Goal: Browse casually

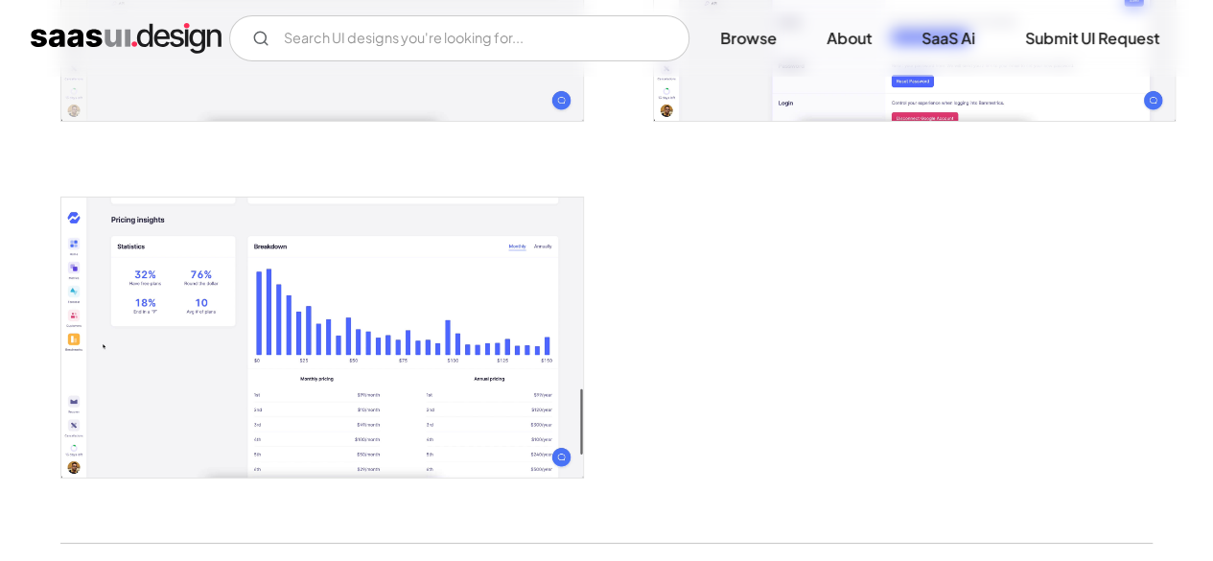
scroll to position [3457, 0]
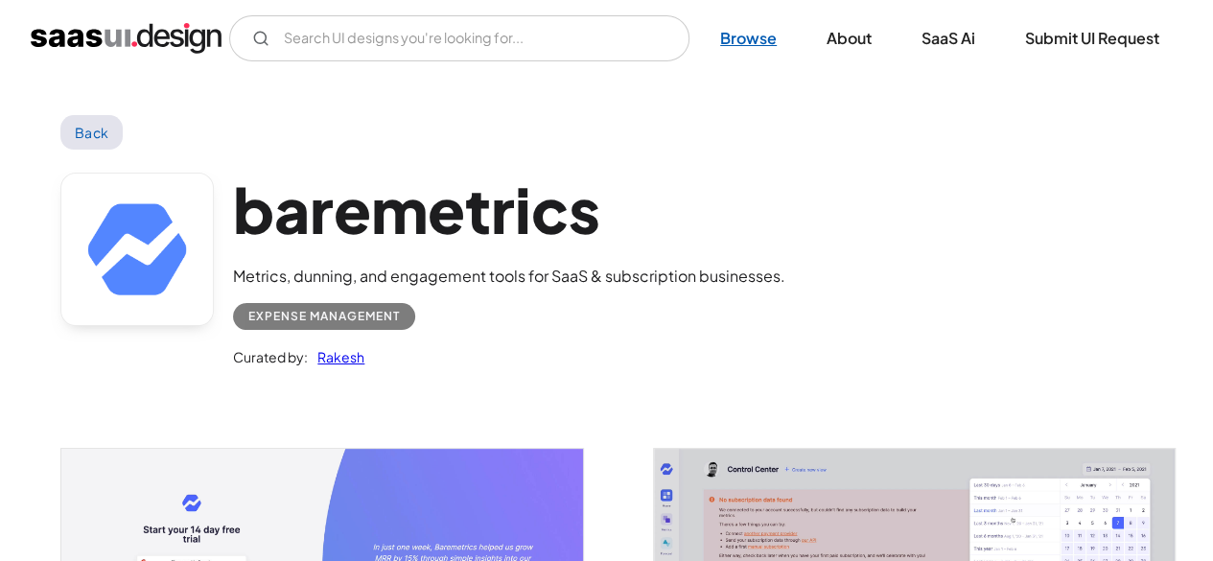
click at [748, 43] on link "Browse" at bounding box center [748, 38] width 103 height 42
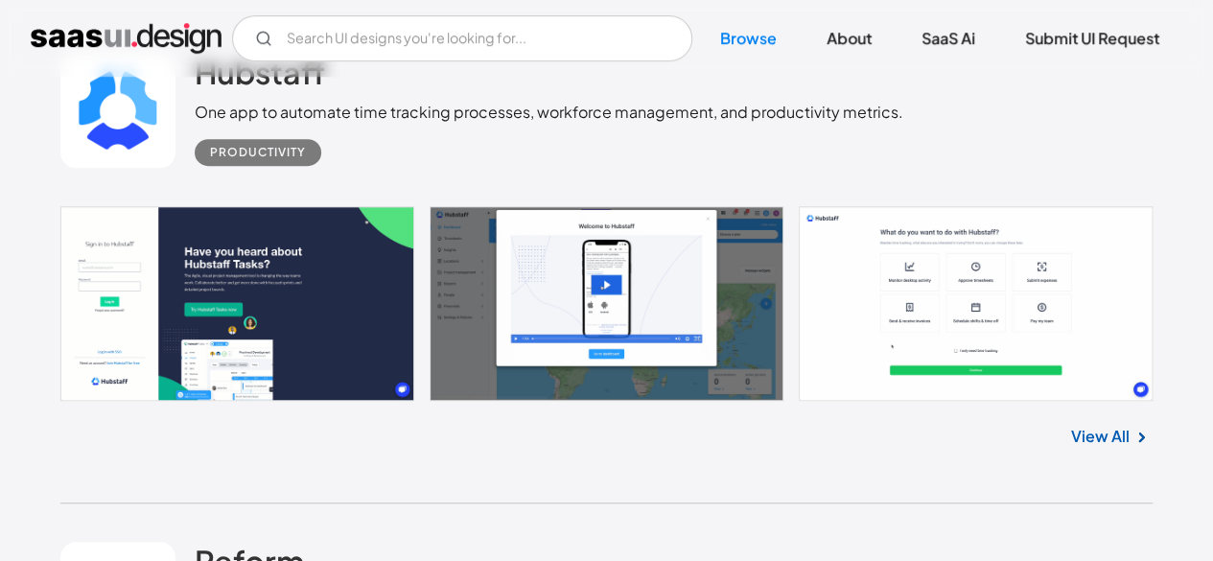
scroll to position [529, 0]
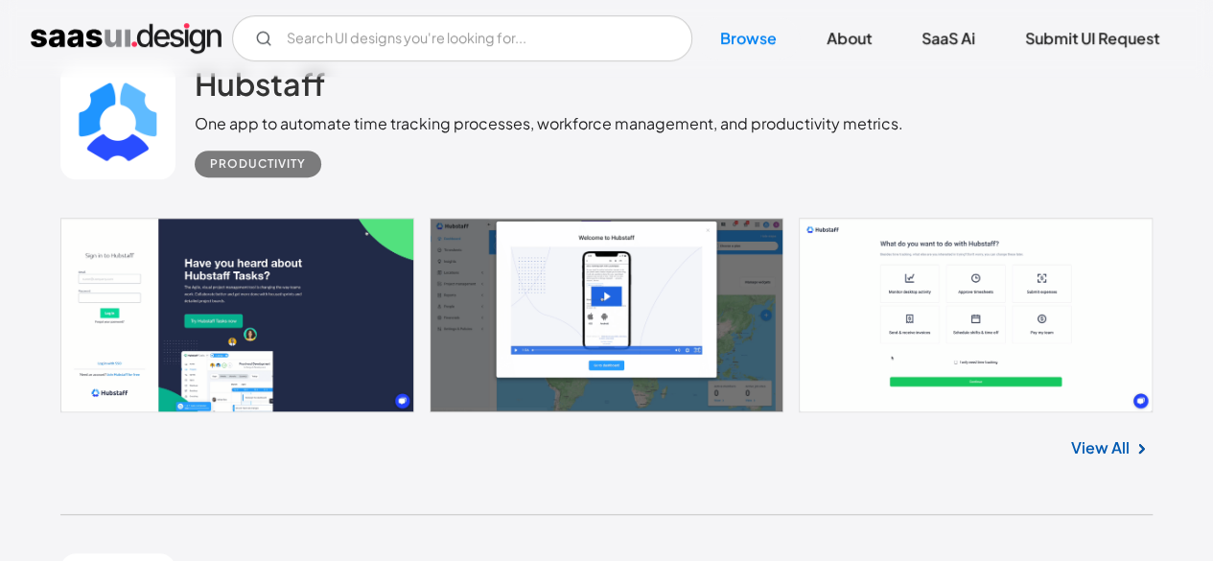
click at [121, 120] on link at bounding box center [117, 121] width 115 height 115
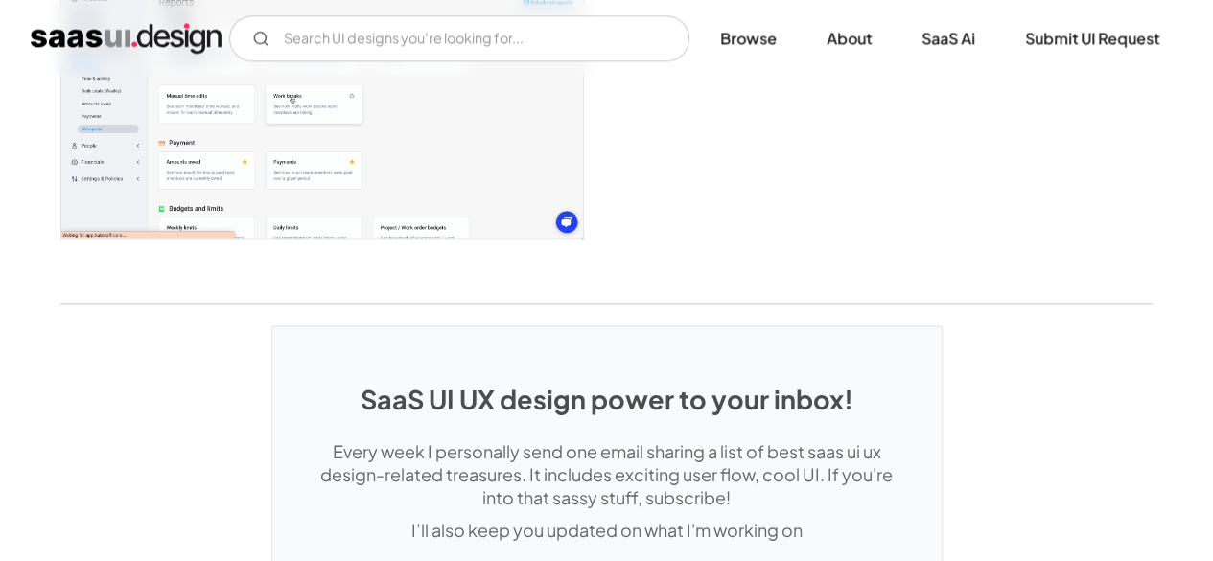
scroll to position [4843, 0]
click at [752, 32] on link "Browse" at bounding box center [748, 38] width 103 height 42
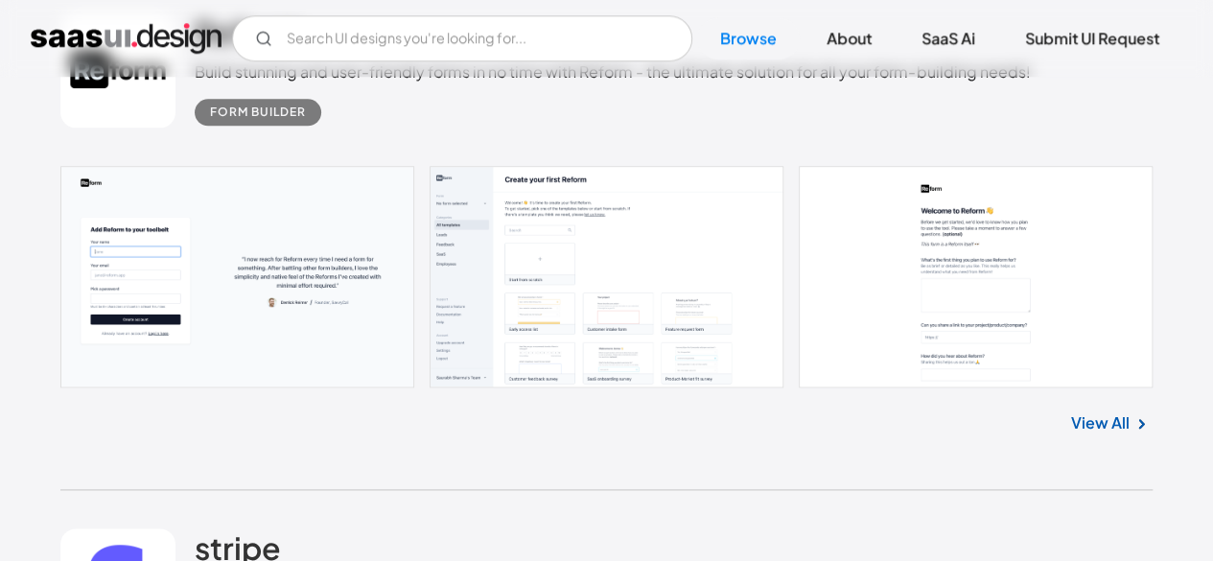
scroll to position [1071, 0]
click at [294, 257] on link at bounding box center [606, 275] width 1092 height 221
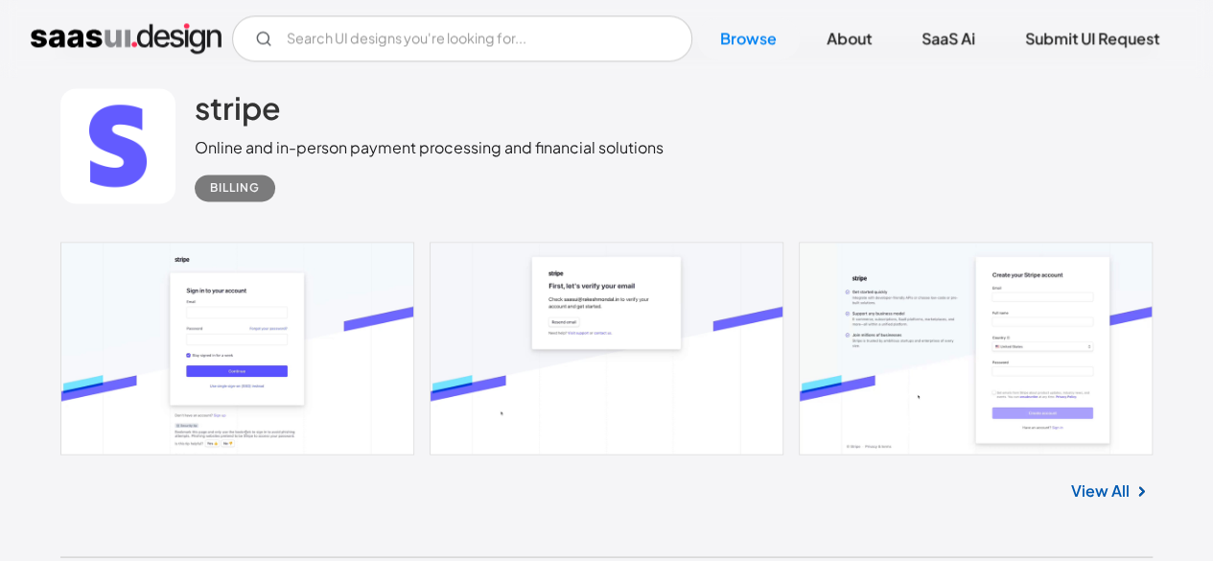
scroll to position [1511, 0]
click at [1116, 495] on link "View All" at bounding box center [1100, 488] width 58 height 23
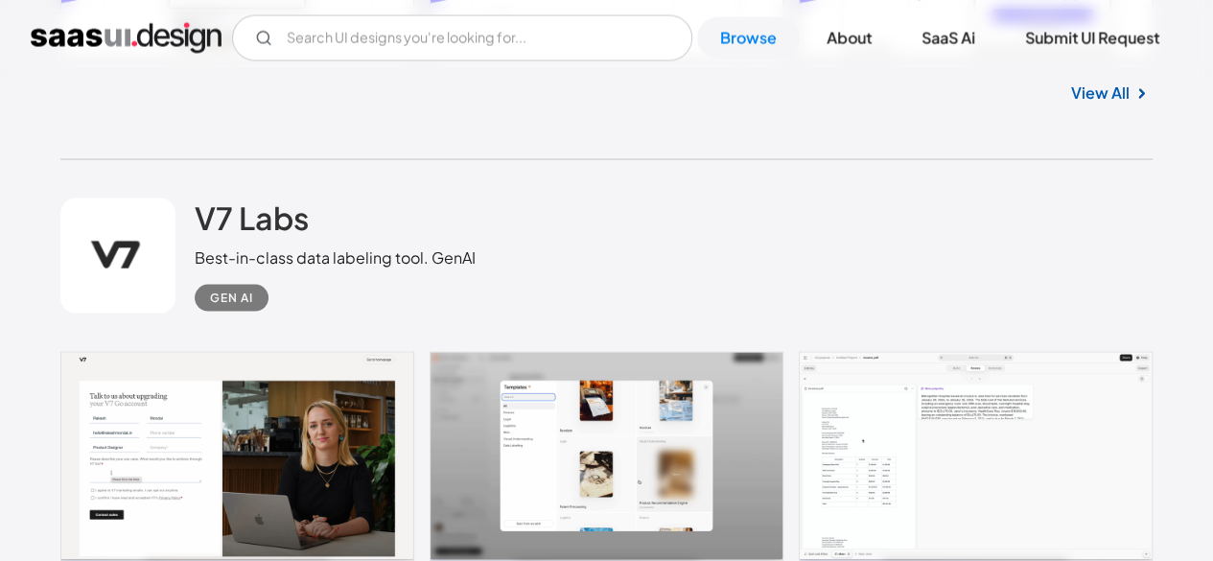
scroll to position [1954, 0]
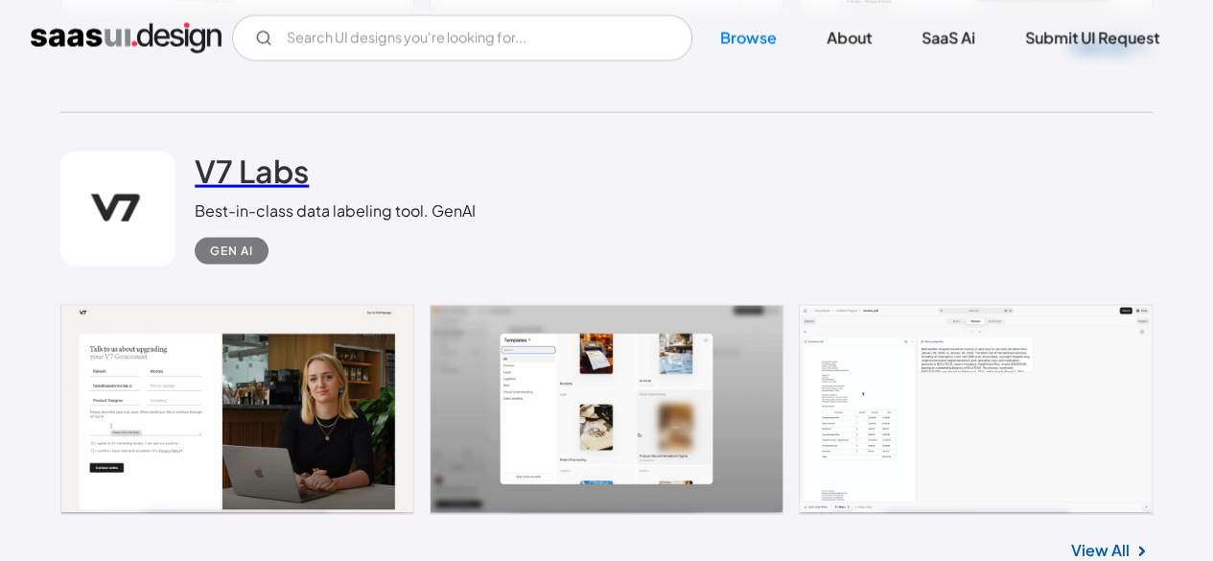
click at [246, 174] on h2 "V7 Labs" at bounding box center [252, 170] width 114 height 38
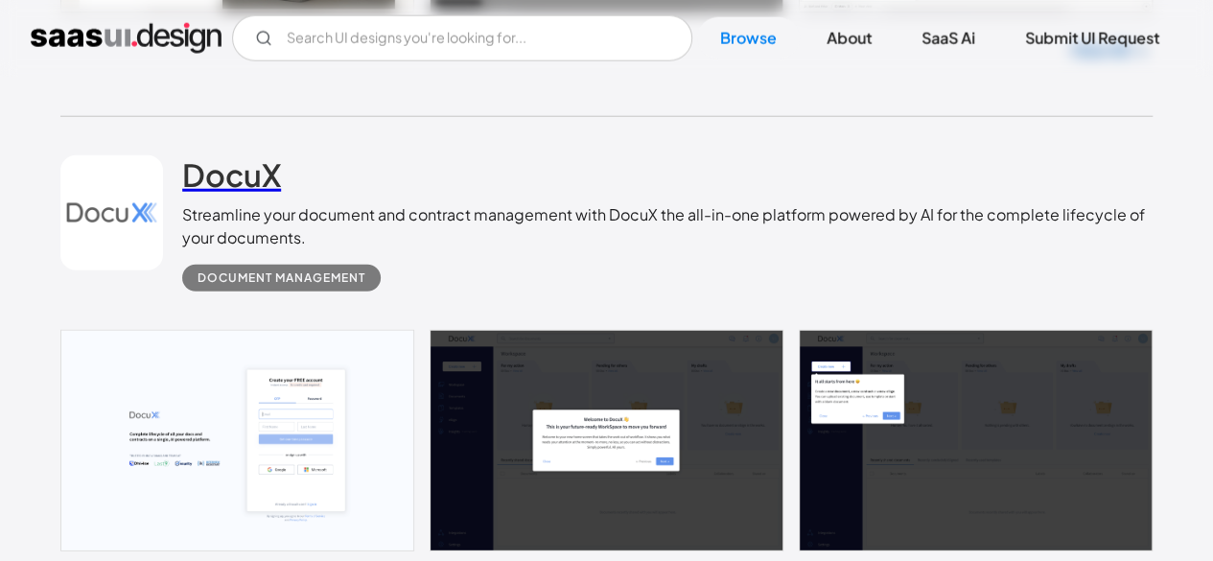
scroll to position [2455, 0]
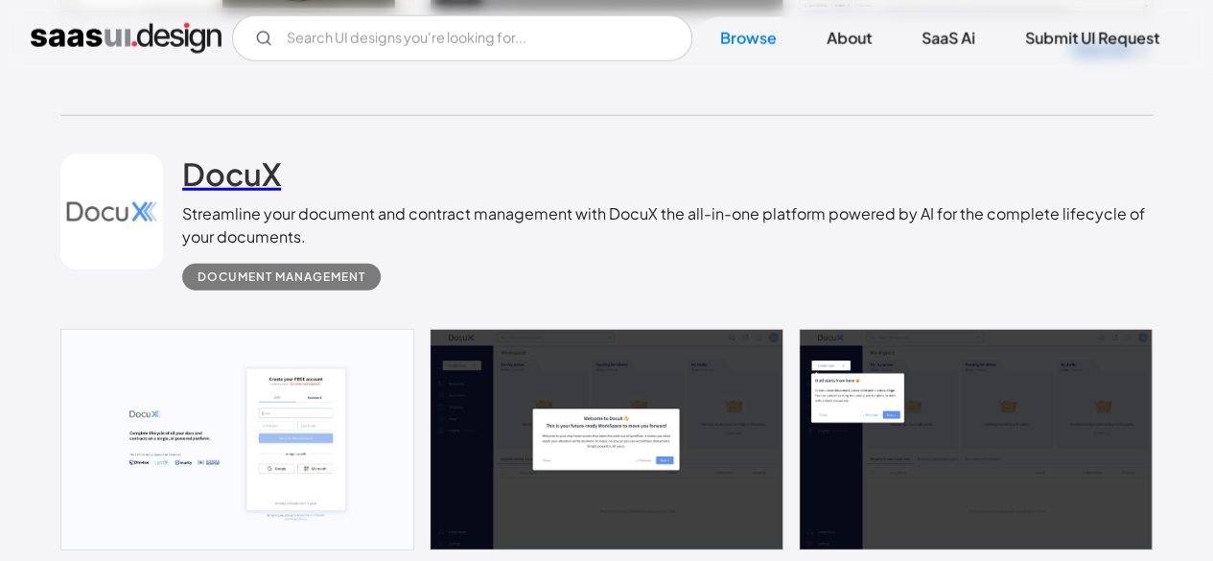
click at [259, 177] on h2 "DocuX" at bounding box center [231, 173] width 99 height 38
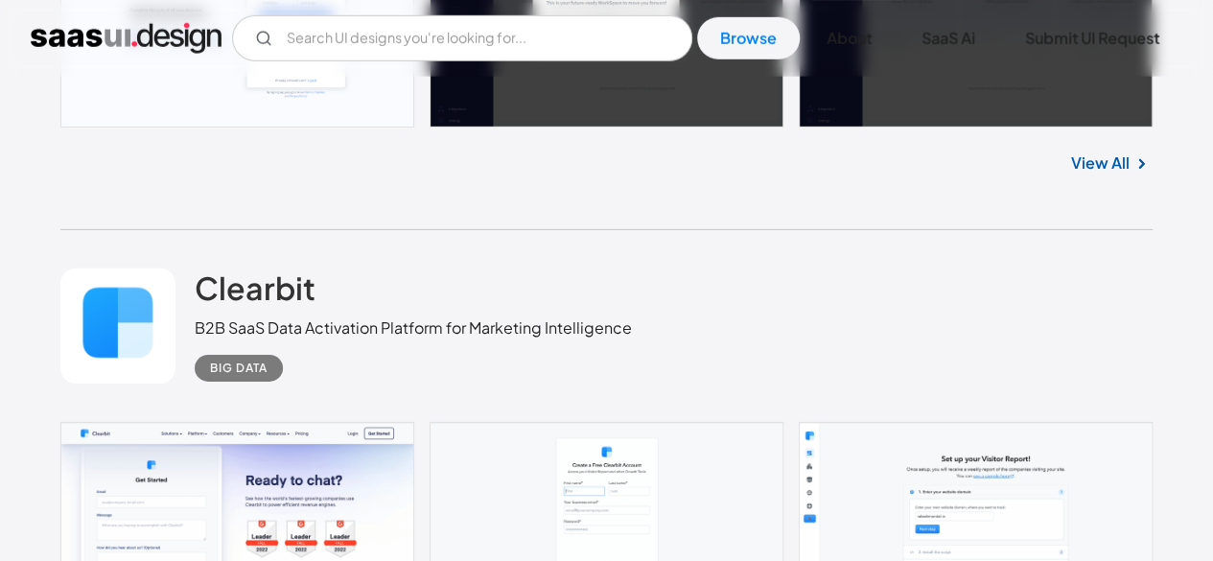
scroll to position [2879, 0]
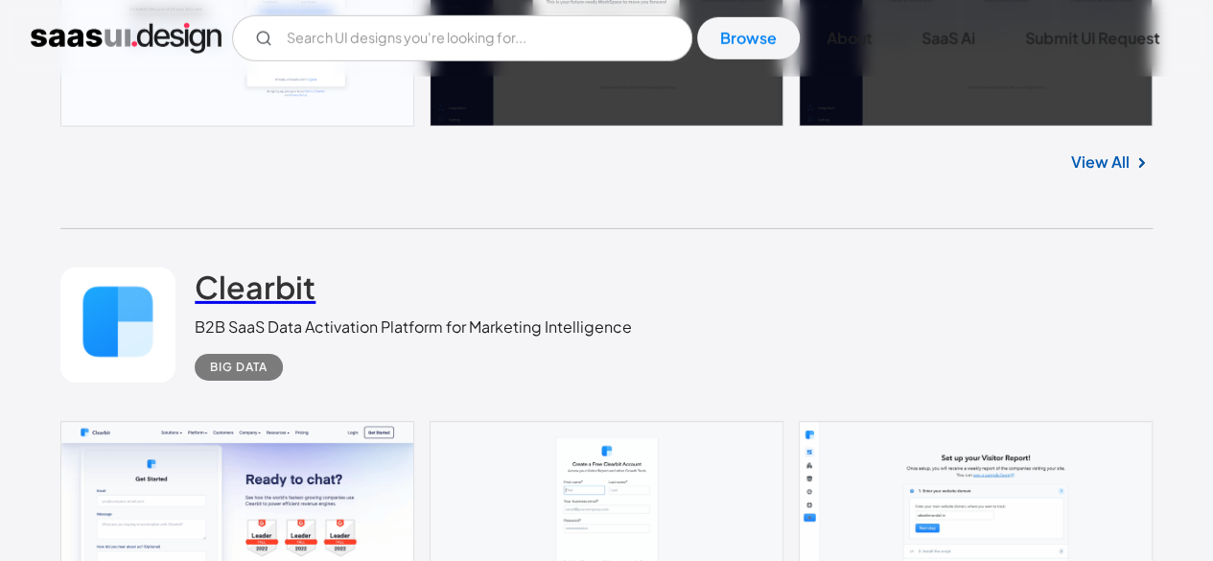
click at [286, 287] on h2 "Clearbit" at bounding box center [255, 286] width 121 height 38
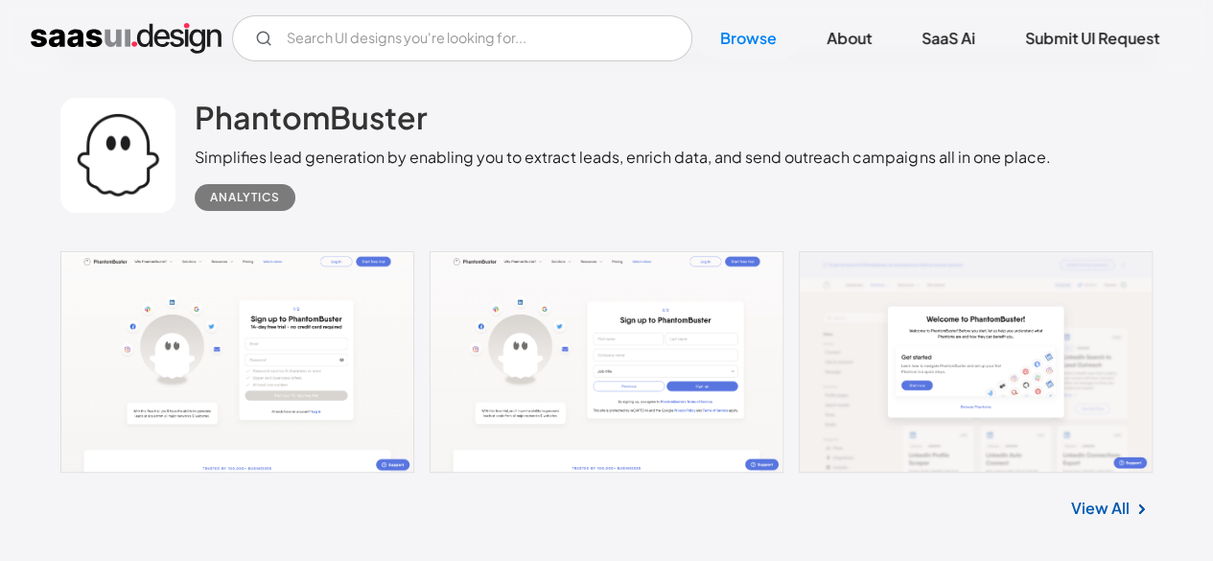
scroll to position [3540, 0]
click at [325, 127] on h2 "PhantomBuster" at bounding box center [311, 116] width 233 height 38
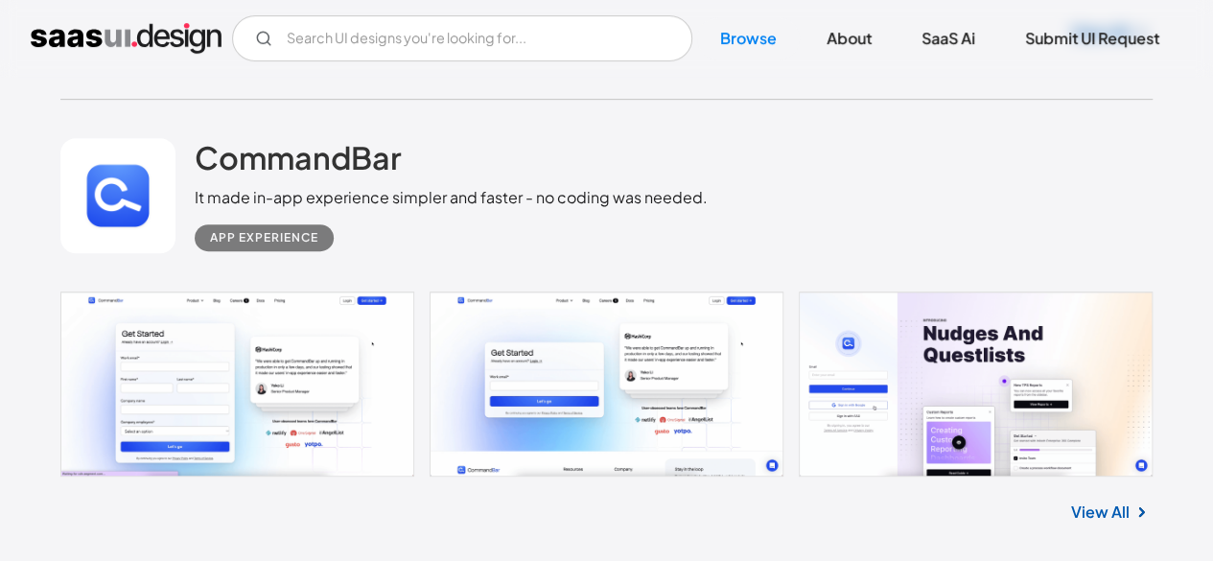
scroll to position [4019, 0]
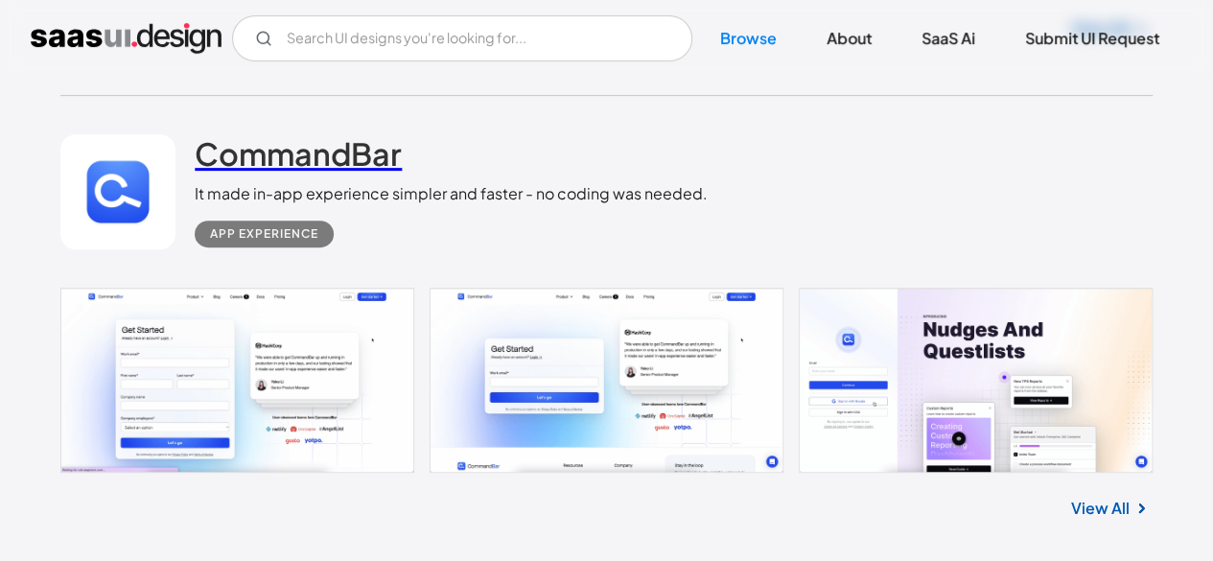
click at [339, 144] on h2 "CommandBar" at bounding box center [298, 153] width 207 height 38
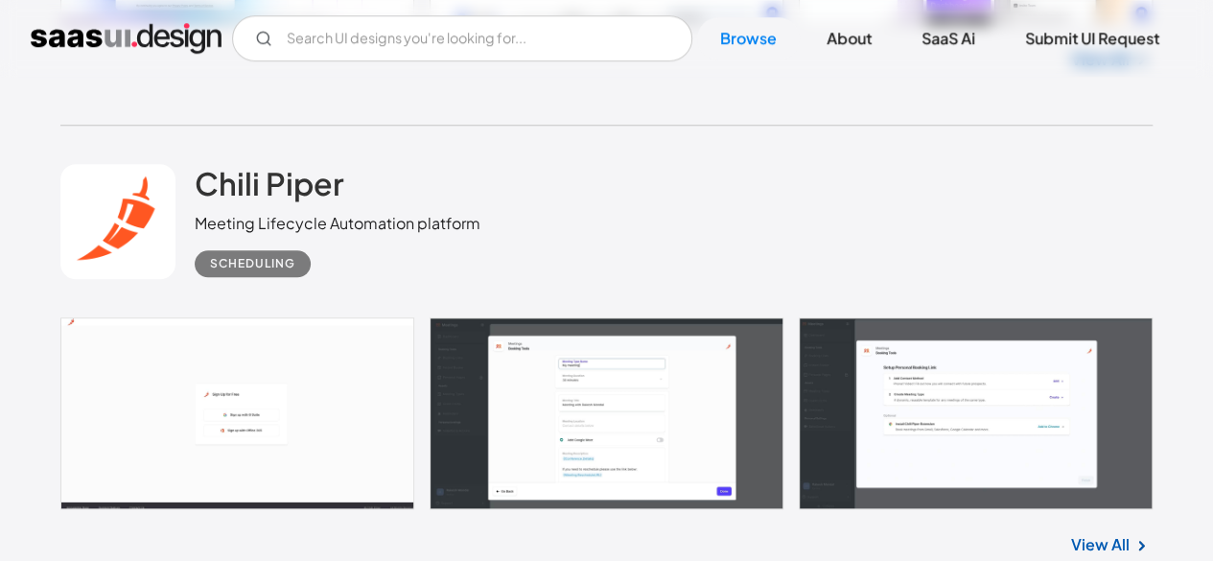
scroll to position [4477, 0]
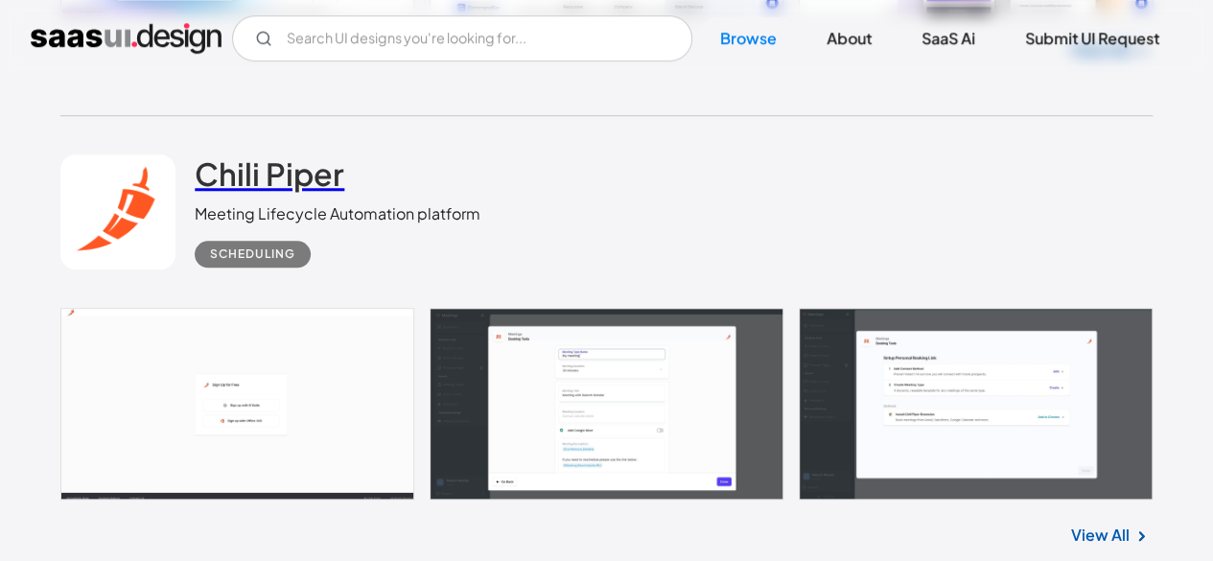
click at [257, 185] on h2 "Chili Piper" at bounding box center [270, 173] width 150 height 38
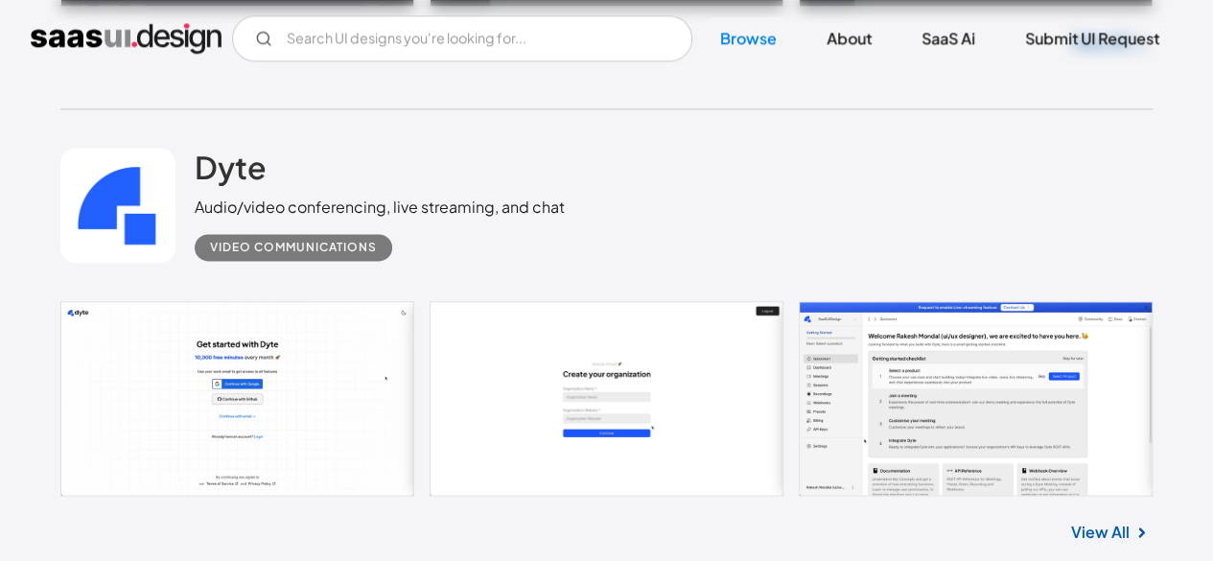
scroll to position [4970, 0]
click at [221, 160] on h2 "Dyte" at bounding box center [231, 167] width 72 height 38
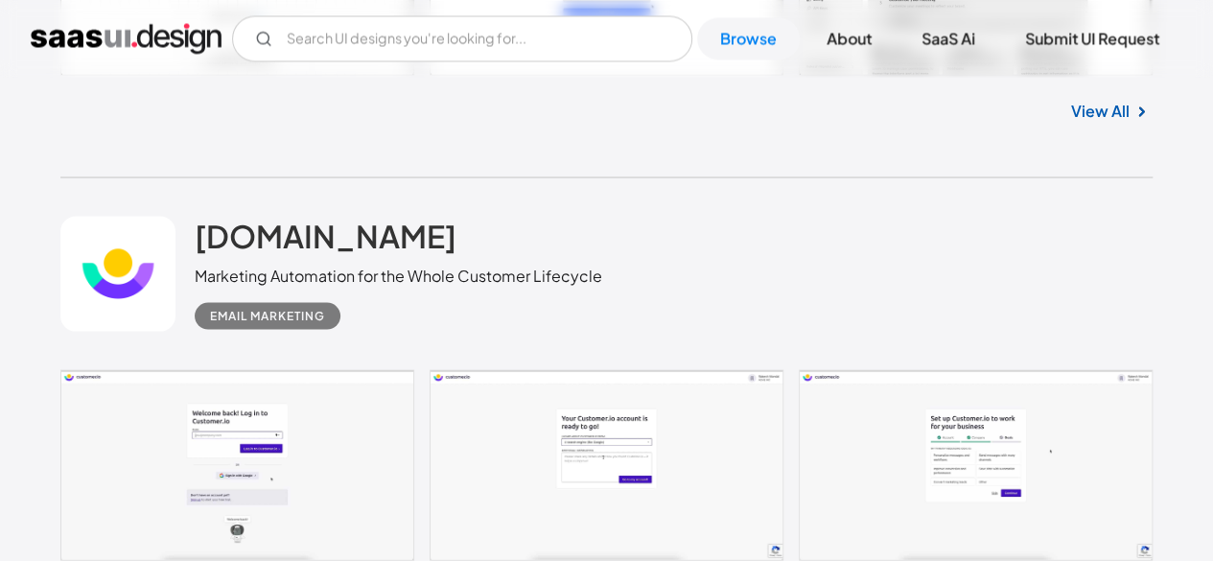
scroll to position [5393, 0]
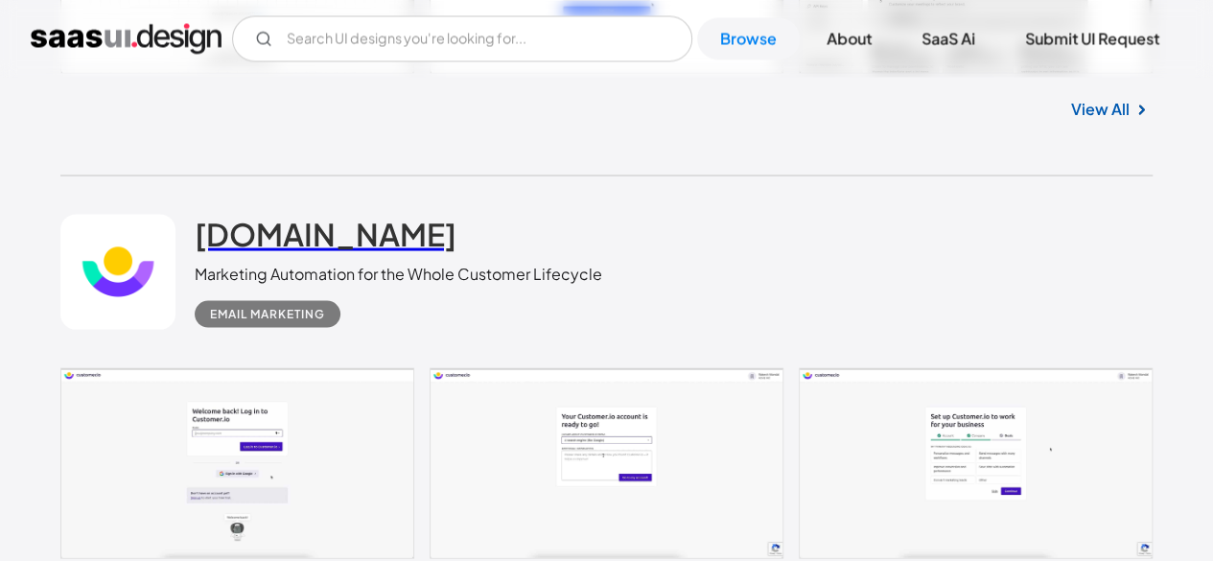
click at [263, 243] on h2 "customer.io" at bounding box center [326, 233] width 262 height 38
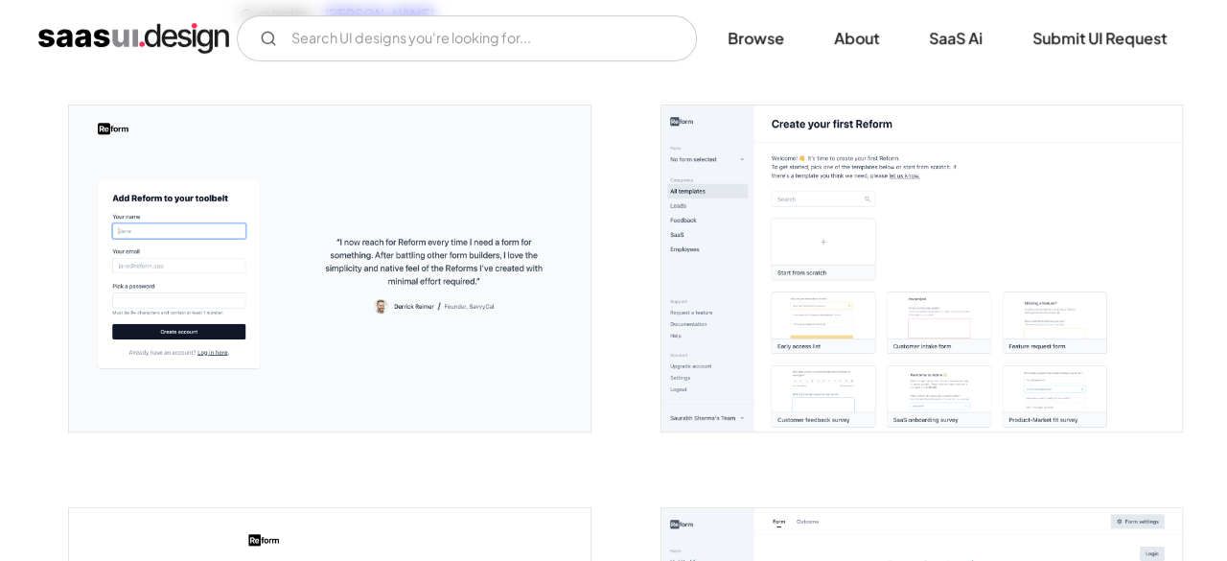
scroll to position [345, 0]
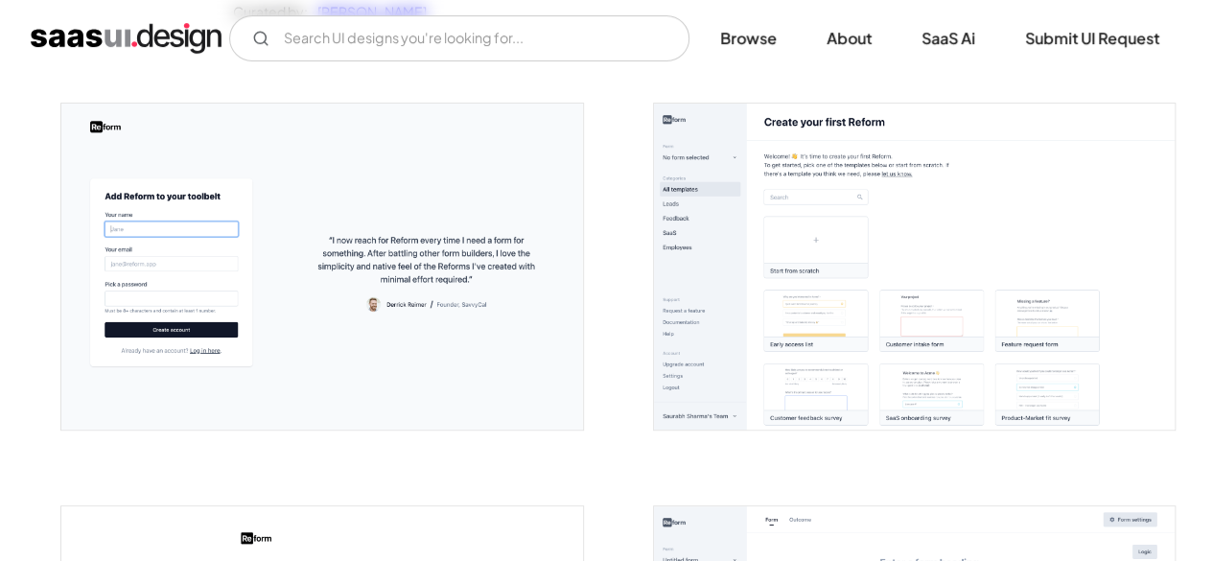
click at [412, 263] on img "open lightbox" at bounding box center [321, 266] width 521 height 325
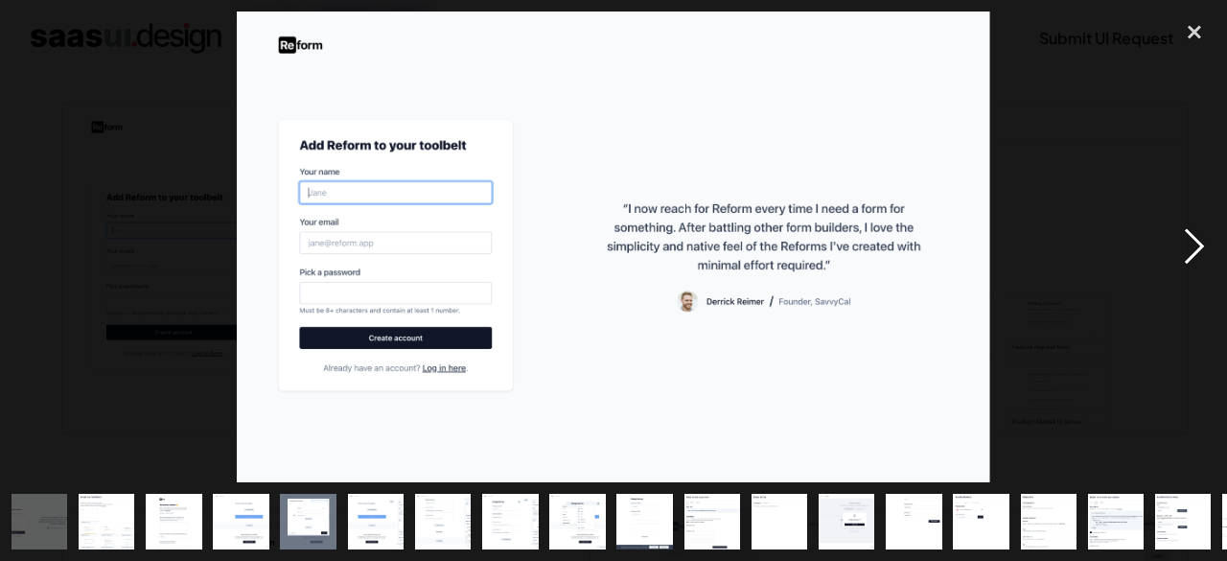
click at [1187, 237] on div "next image" at bounding box center [1194, 247] width 65 height 471
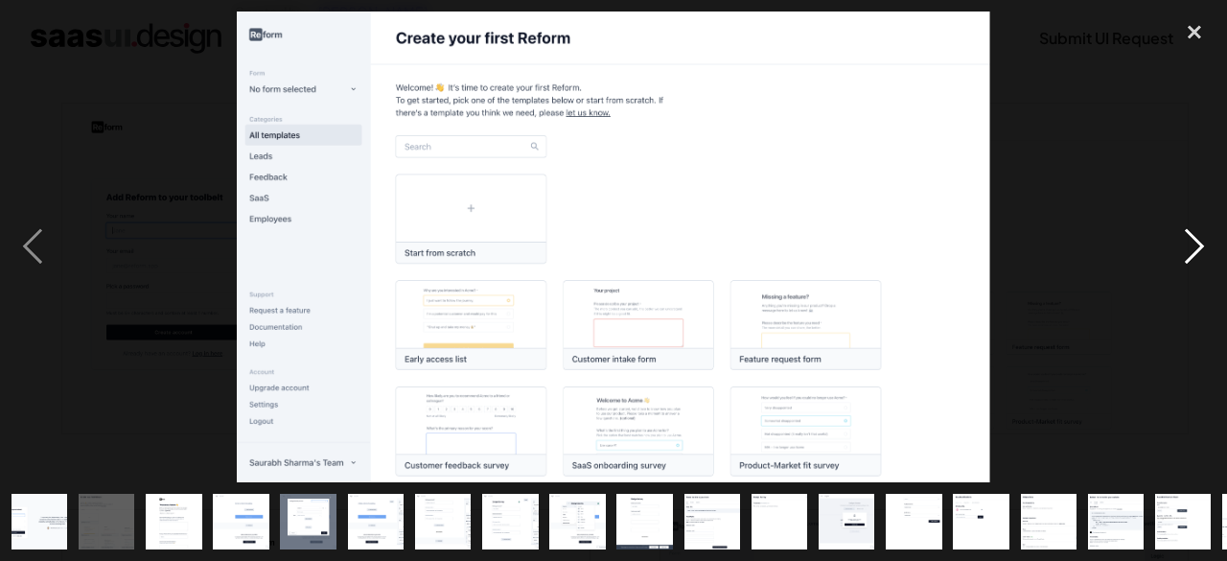
click at [1194, 245] on div "next image" at bounding box center [1194, 247] width 65 height 471
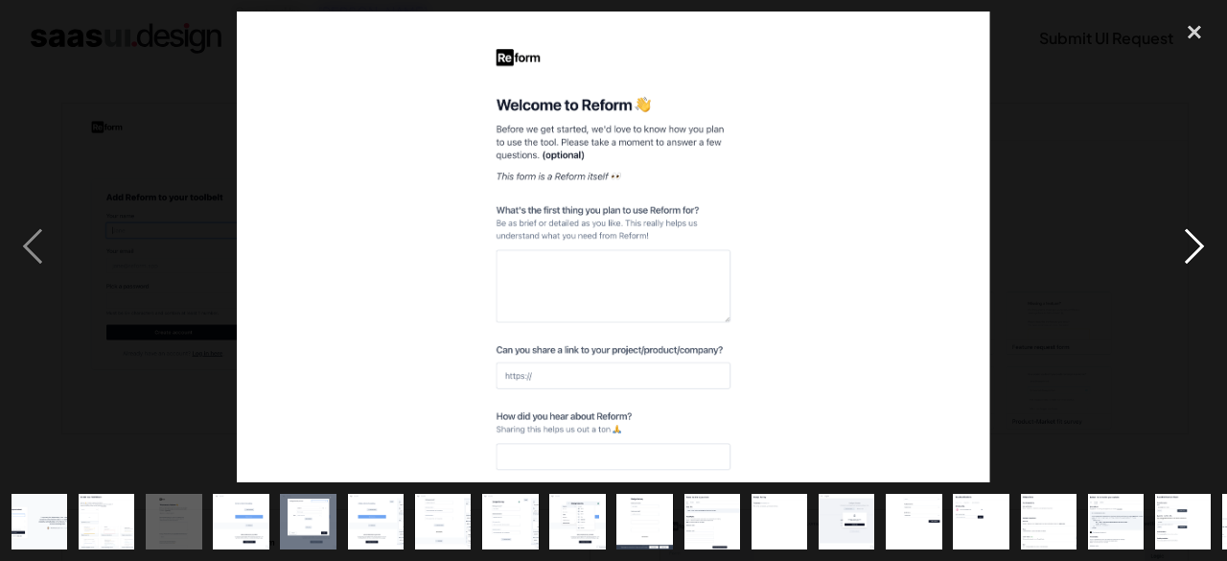
click at [1194, 245] on div "next image" at bounding box center [1194, 247] width 65 height 471
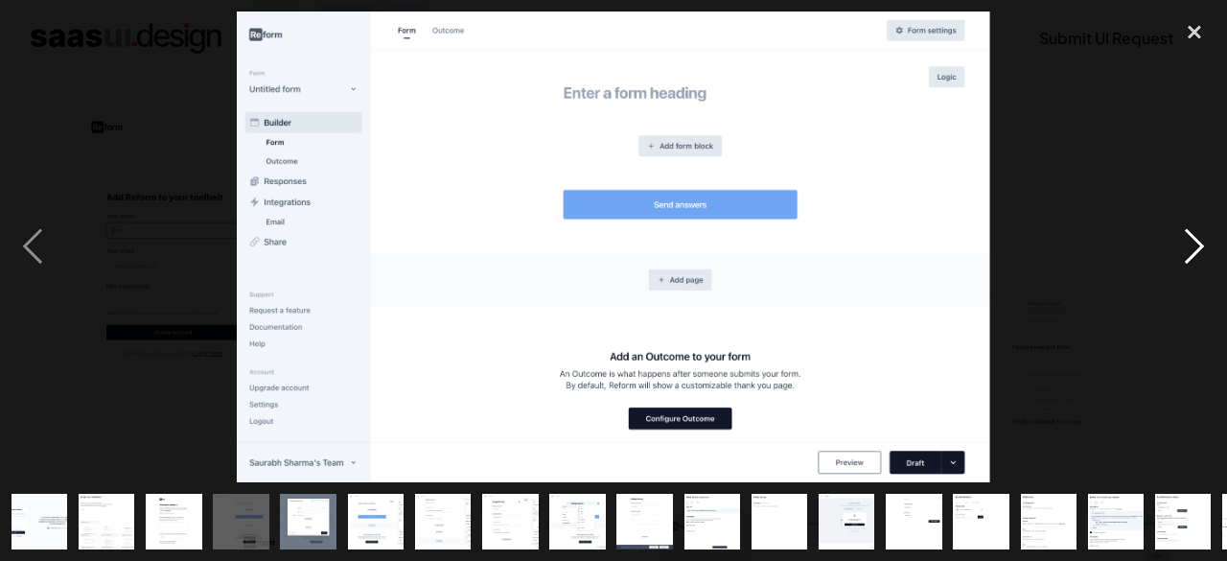
click at [1194, 245] on div "next image" at bounding box center [1194, 247] width 65 height 471
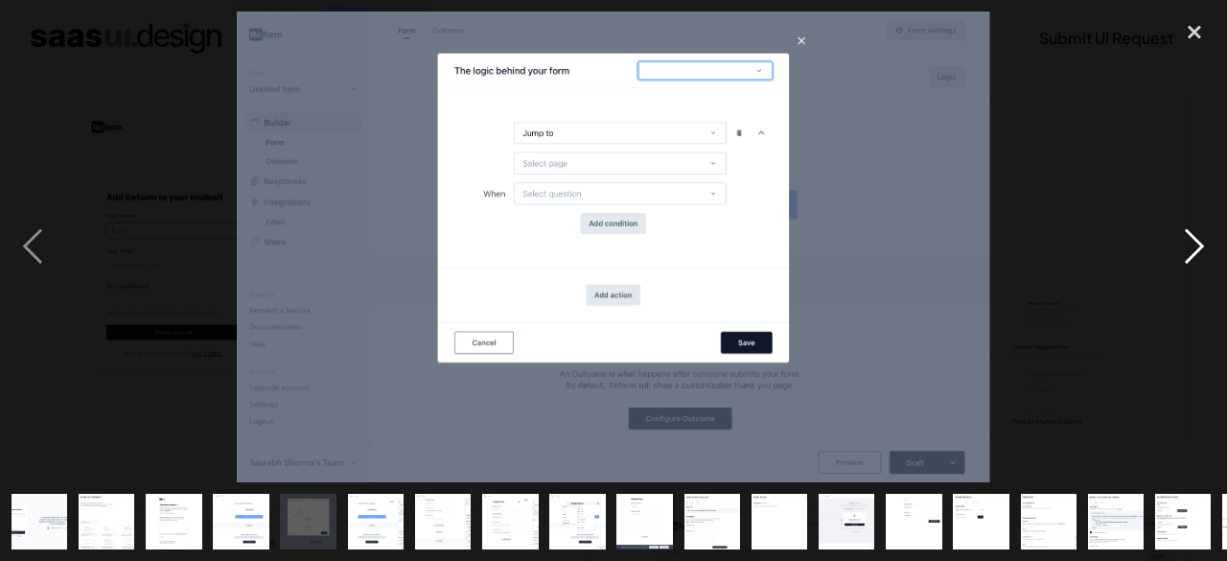
click at [1194, 245] on div "next image" at bounding box center [1194, 247] width 65 height 471
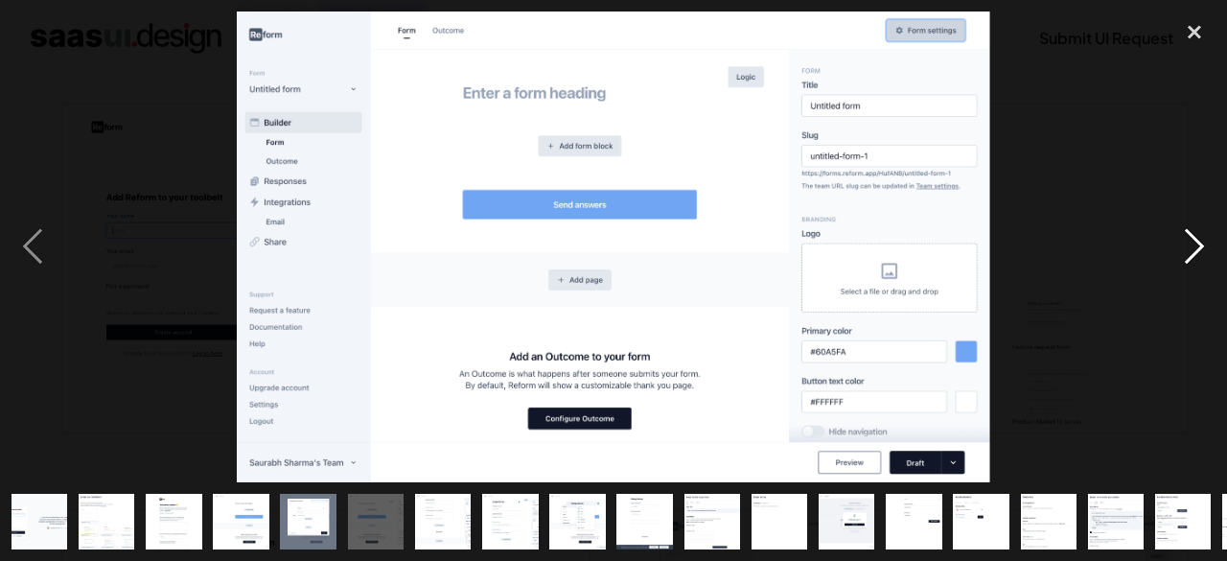
click at [1194, 245] on div "next image" at bounding box center [1194, 247] width 65 height 471
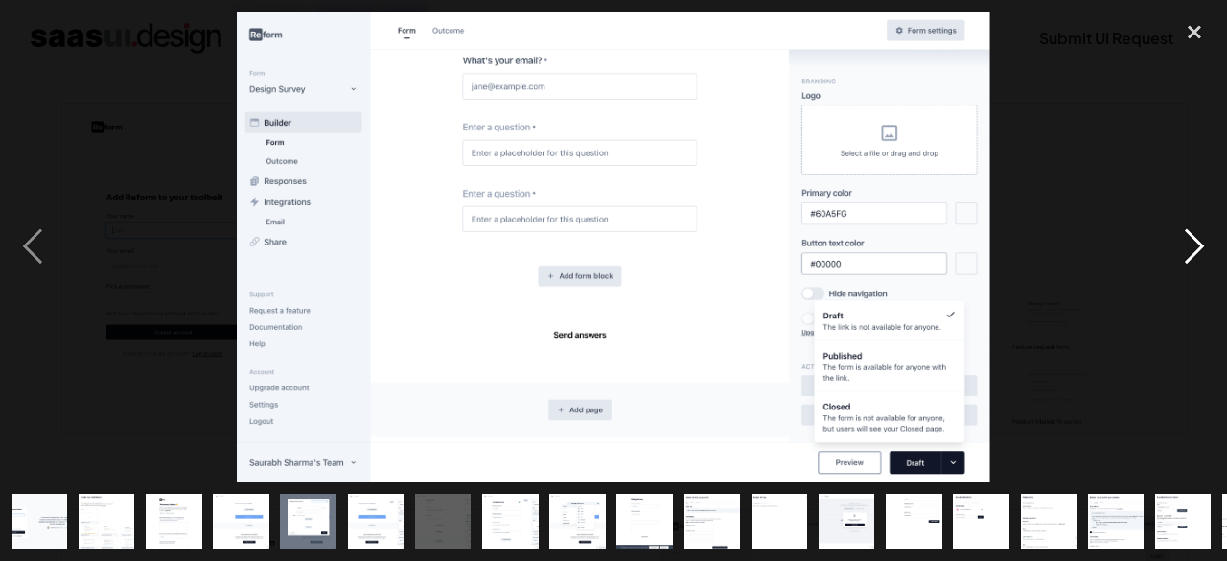
click at [1194, 245] on div "next image" at bounding box center [1194, 247] width 65 height 471
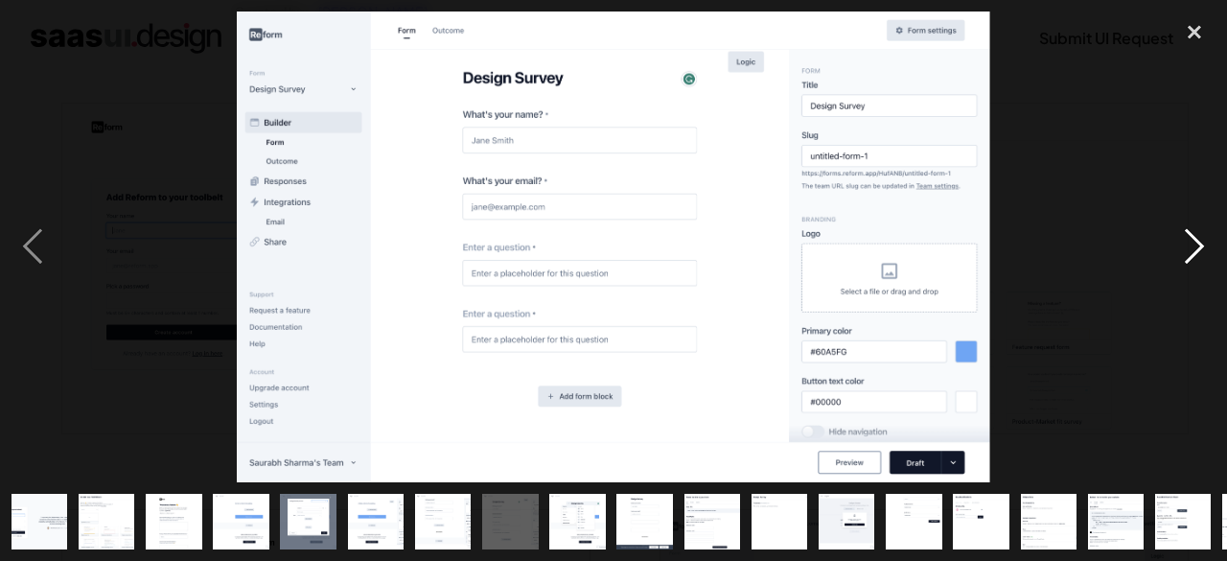
click at [1194, 245] on div "next image" at bounding box center [1194, 247] width 65 height 471
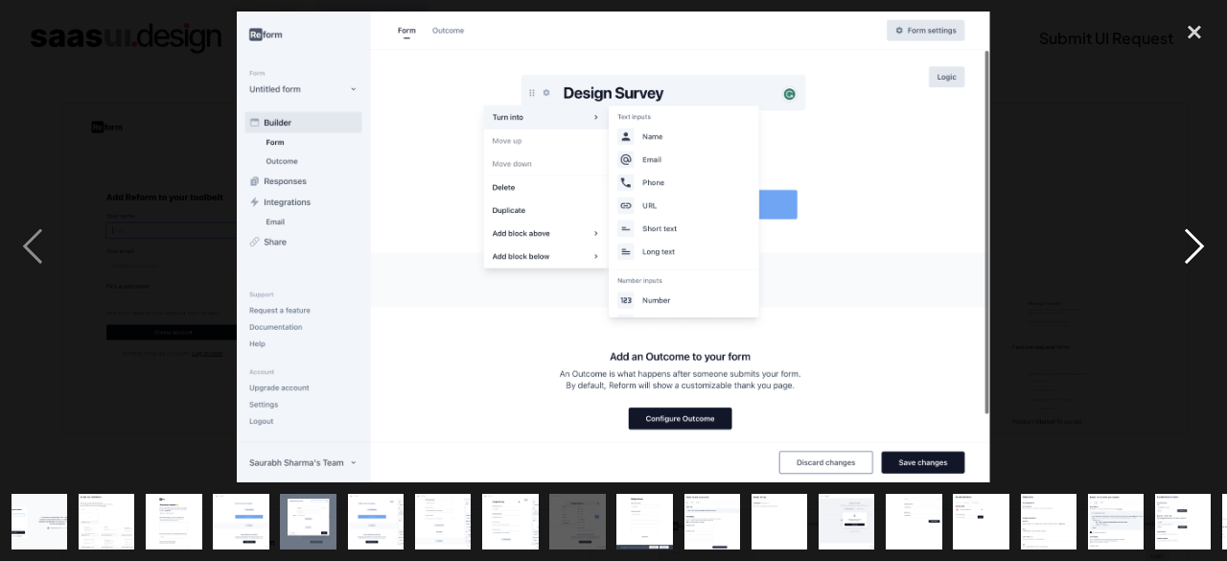
click at [1194, 245] on div "next image" at bounding box center [1194, 247] width 65 height 471
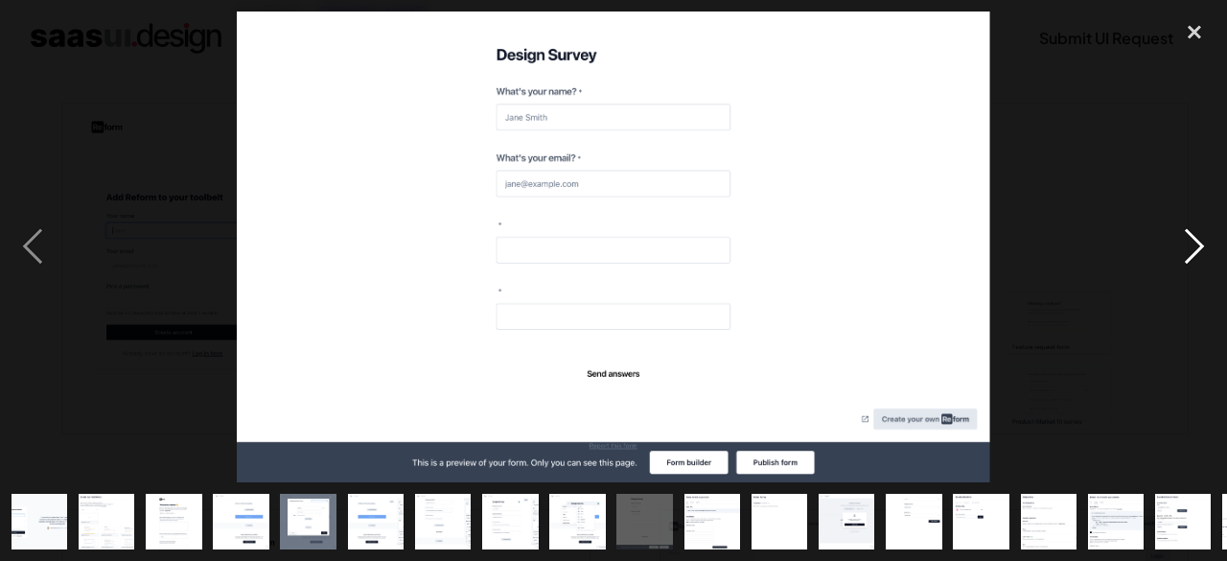
click at [1194, 245] on div "next image" at bounding box center [1194, 247] width 65 height 471
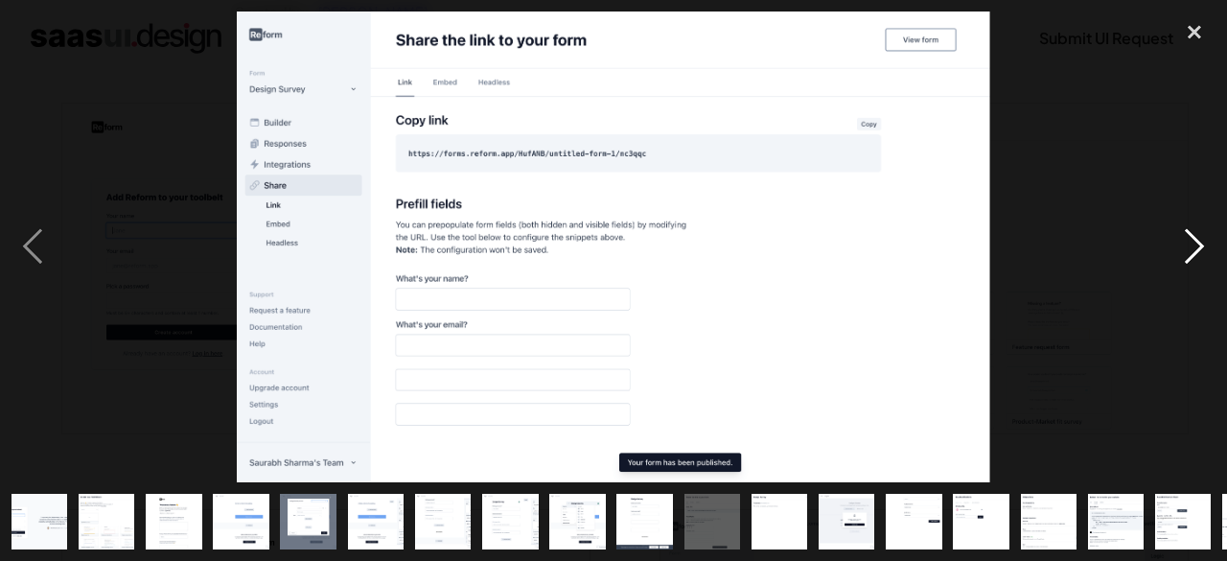
click at [1194, 245] on div "next image" at bounding box center [1194, 247] width 65 height 471
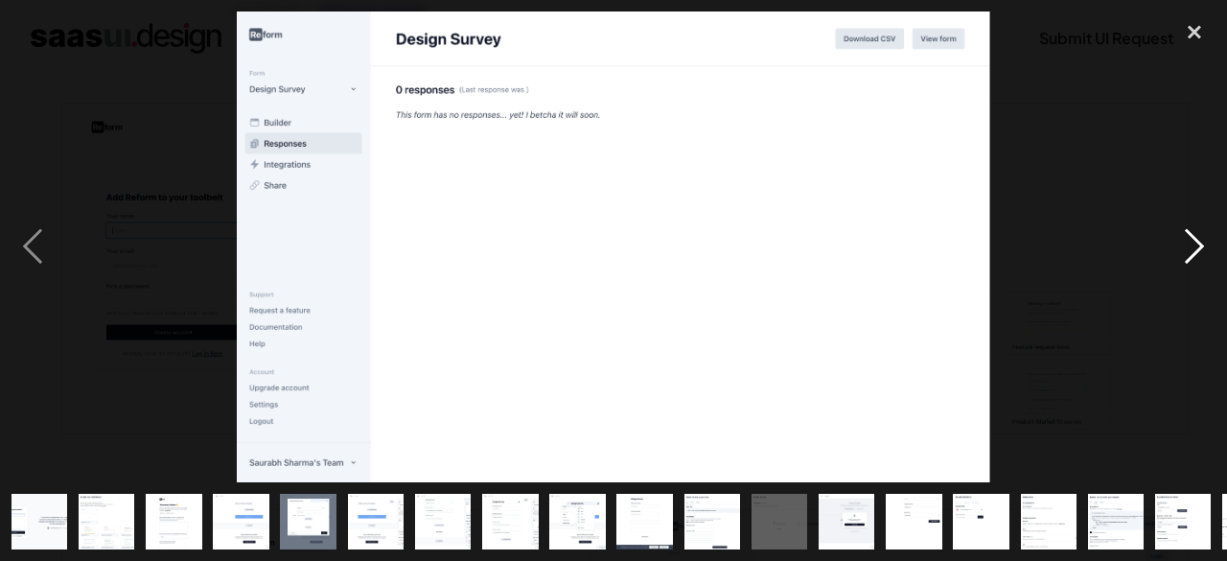
click at [1194, 245] on div "next image" at bounding box center [1194, 247] width 65 height 471
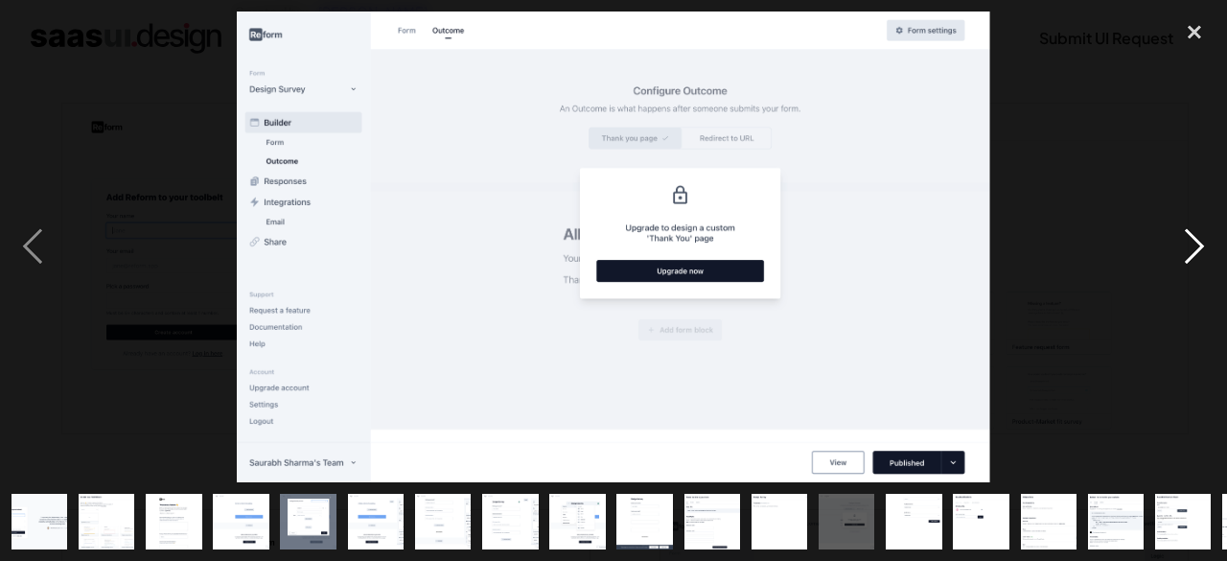
click at [1194, 245] on div "next image" at bounding box center [1194, 247] width 65 height 471
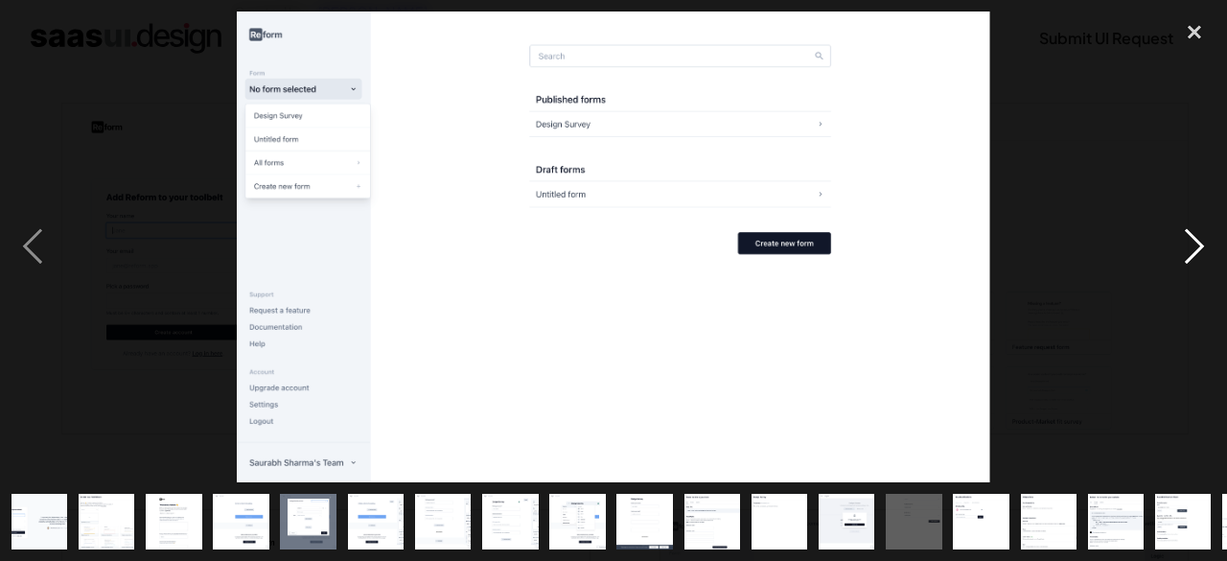
click at [1194, 245] on div "next image" at bounding box center [1194, 247] width 65 height 471
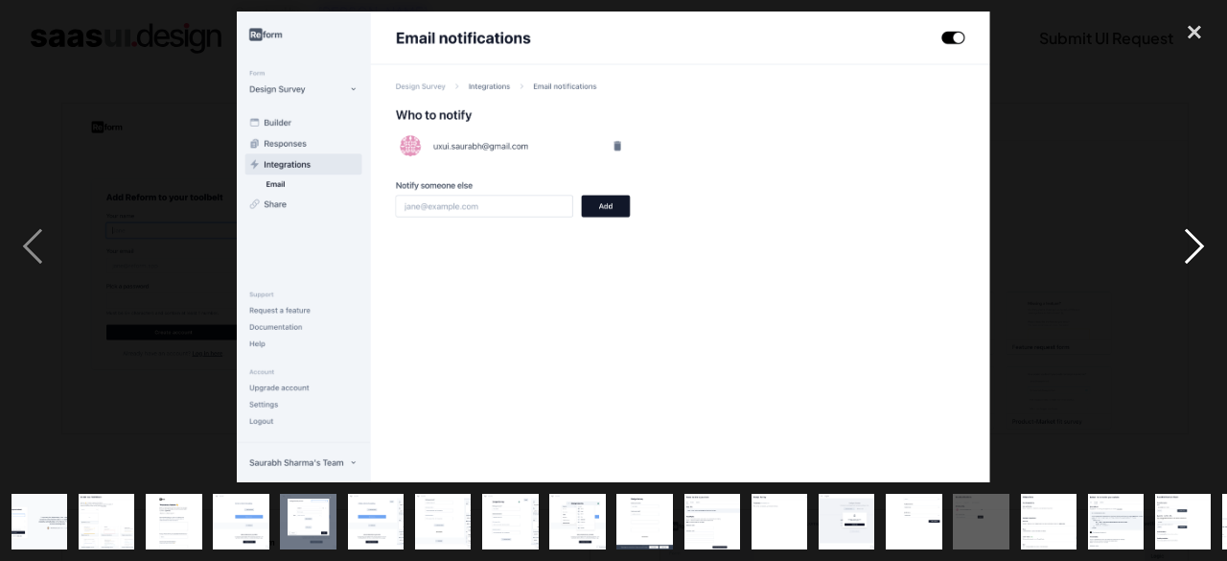
click at [1194, 245] on div "next image" at bounding box center [1194, 247] width 65 height 471
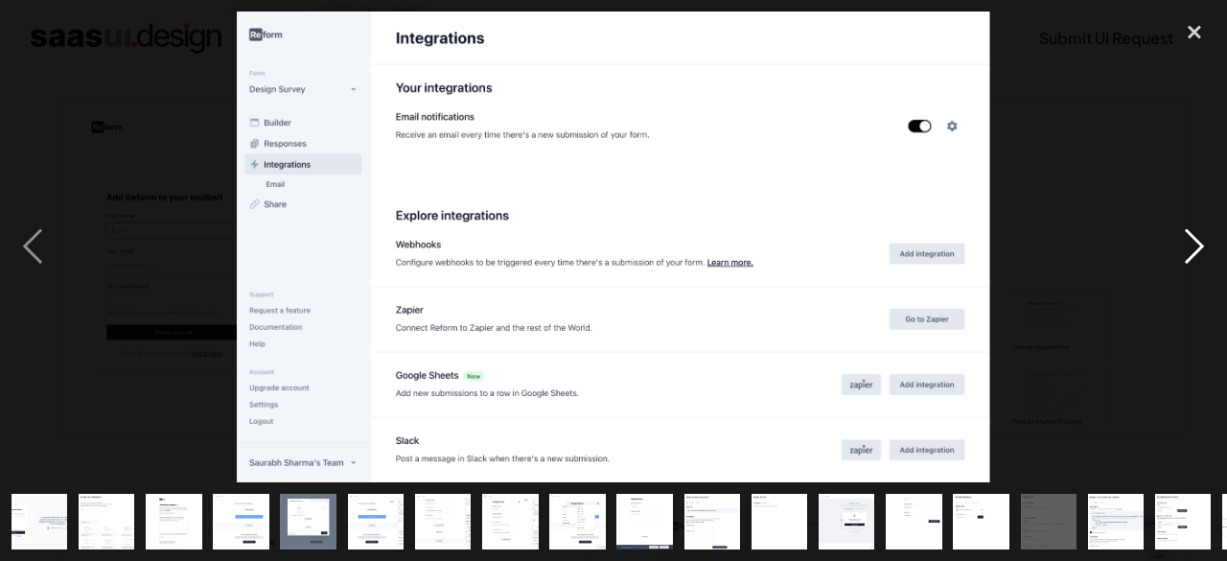
click at [1194, 245] on div "next image" at bounding box center [1194, 247] width 65 height 471
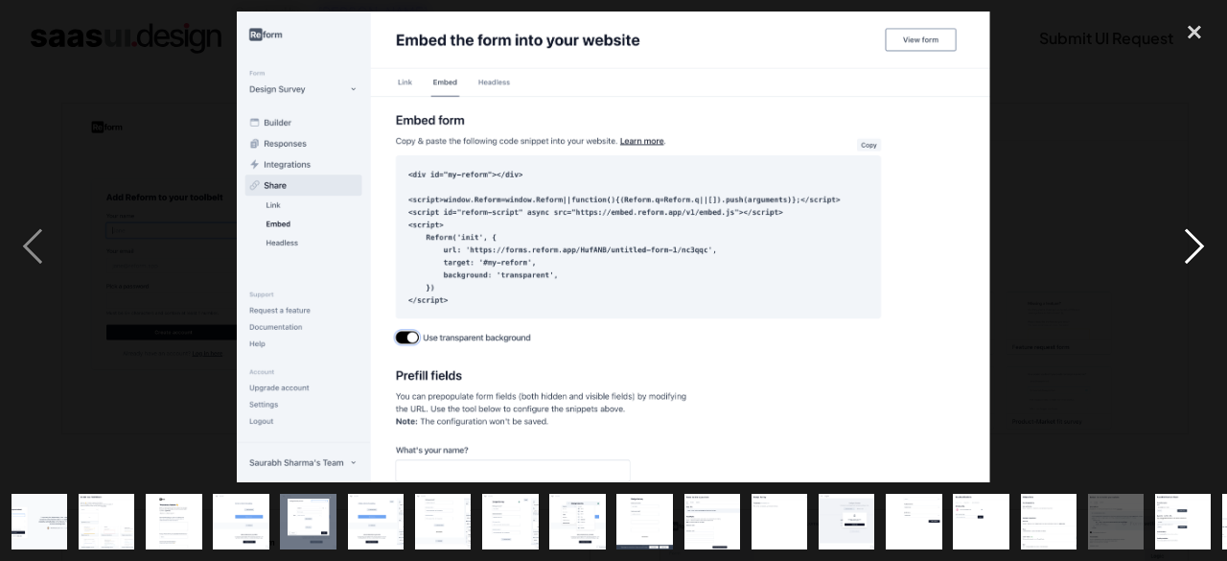
click at [1192, 239] on div "next image" at bounding box center [1194, 247] width 65 height 471
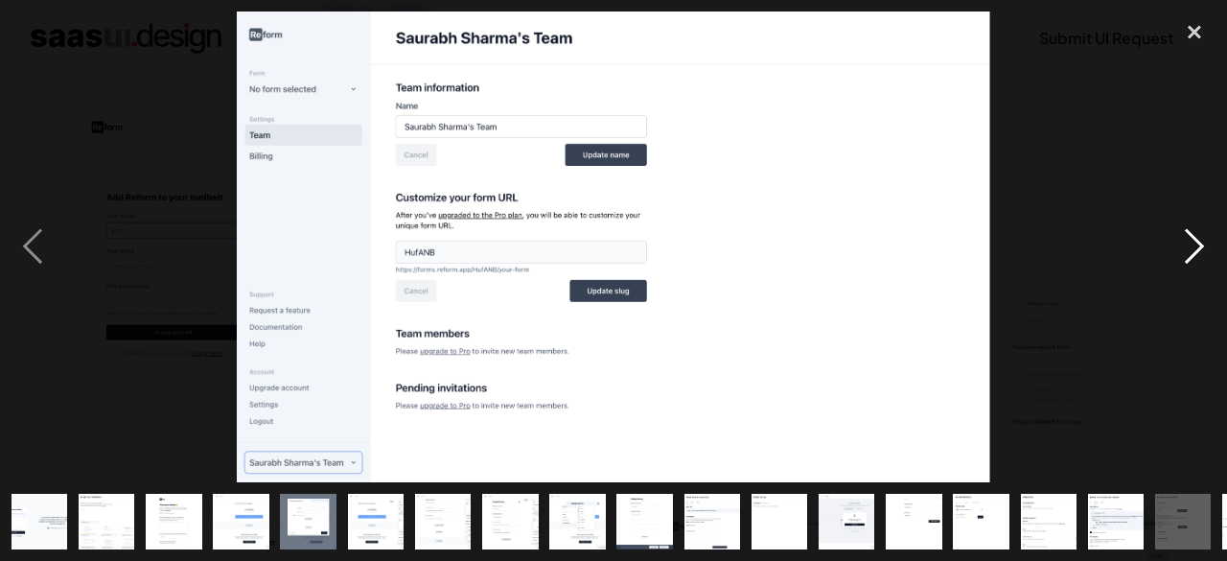
click at [1192, 239] on div "next image" at bounding box center [1194, 247] width 65 height 471
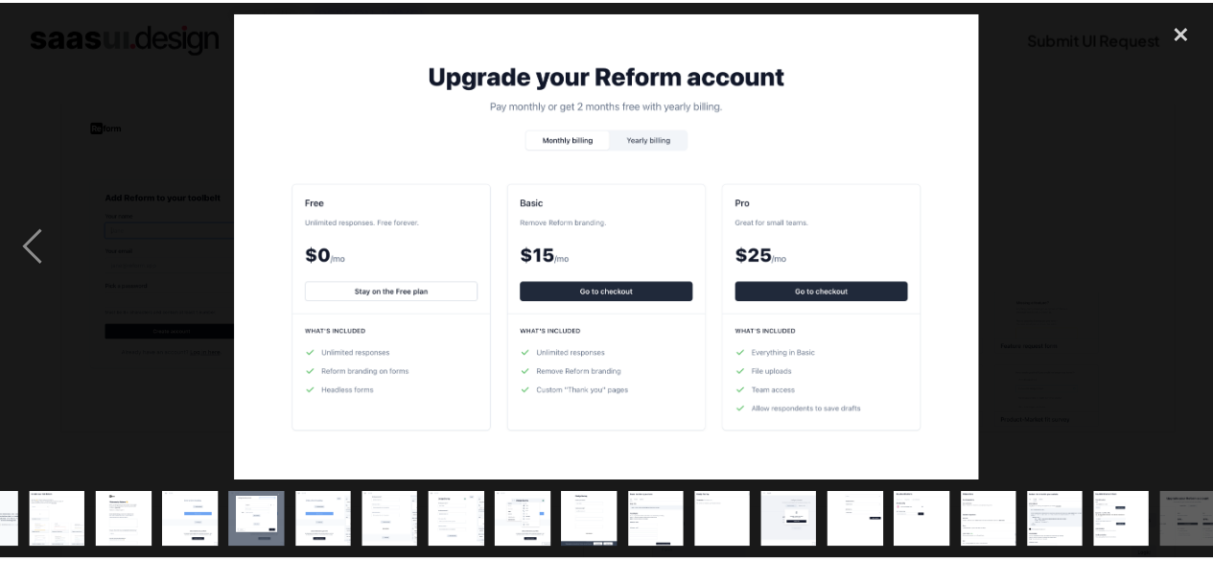
scroll to position [0, 63]
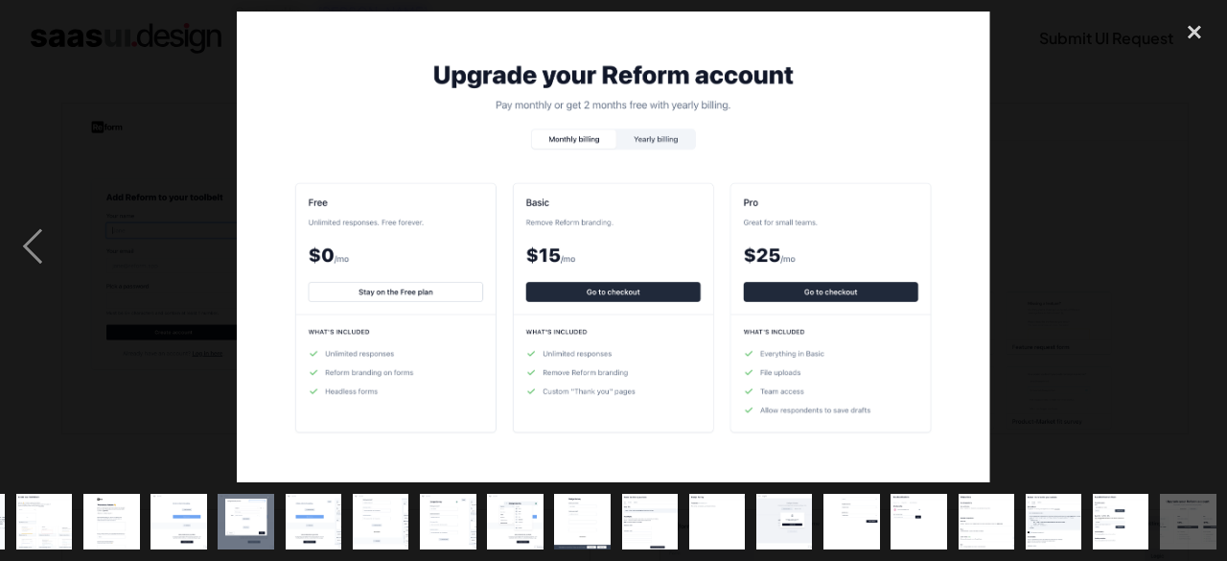
click at [1192, 239] on div "next image" at bounding box center [1194, 247] width 65 height 471
click at [1196, 34] on div "close lightbox" at bounding box center [1194, 33] width 65 height 42
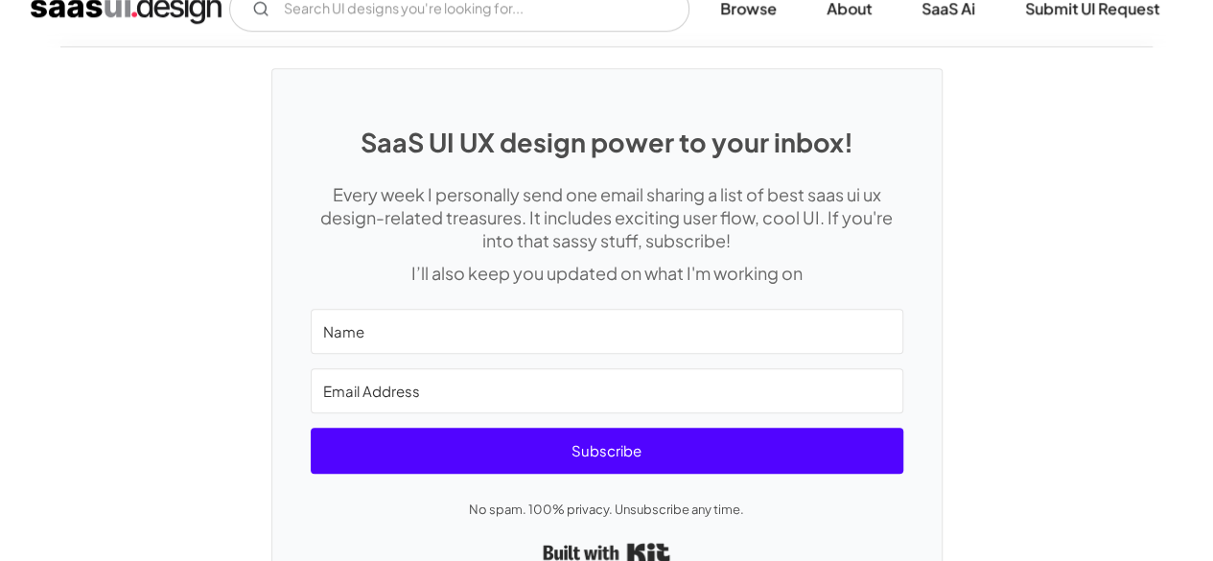
scroll to position [4520, 0]
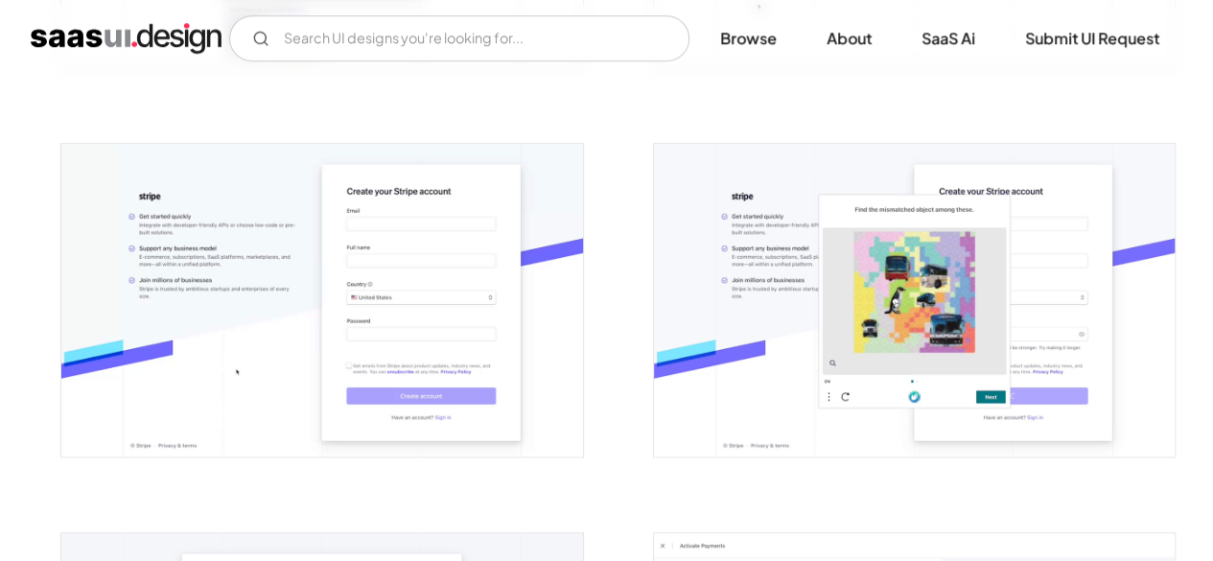
scroll to position [216, 0]
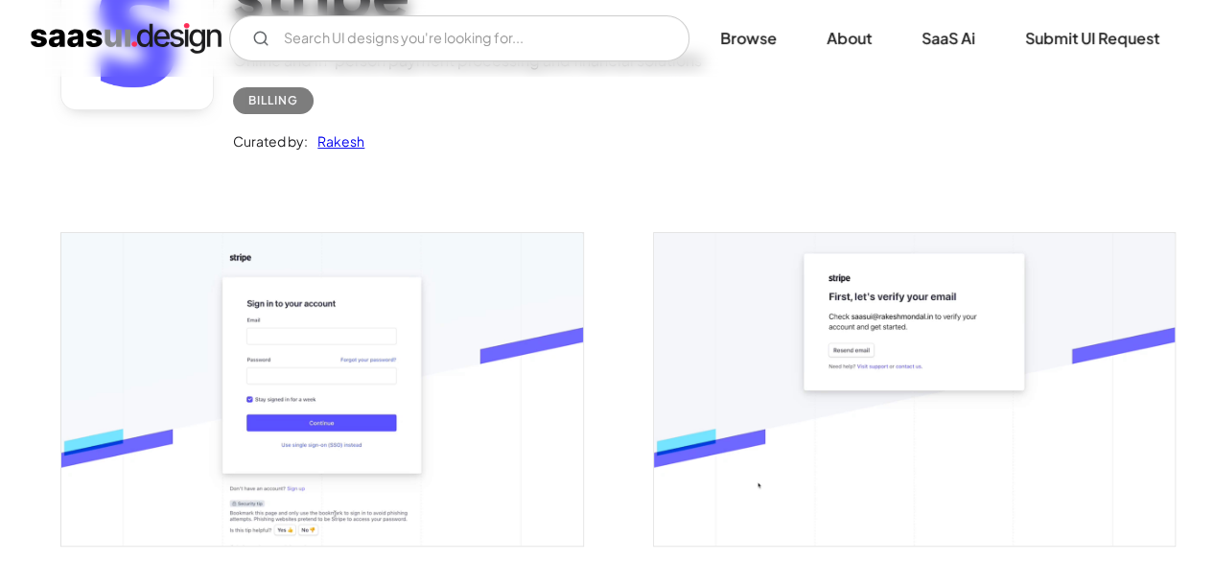
click at [576, 241] on img "open lightbox" at bounding box center [321, 389] width 521 height 313
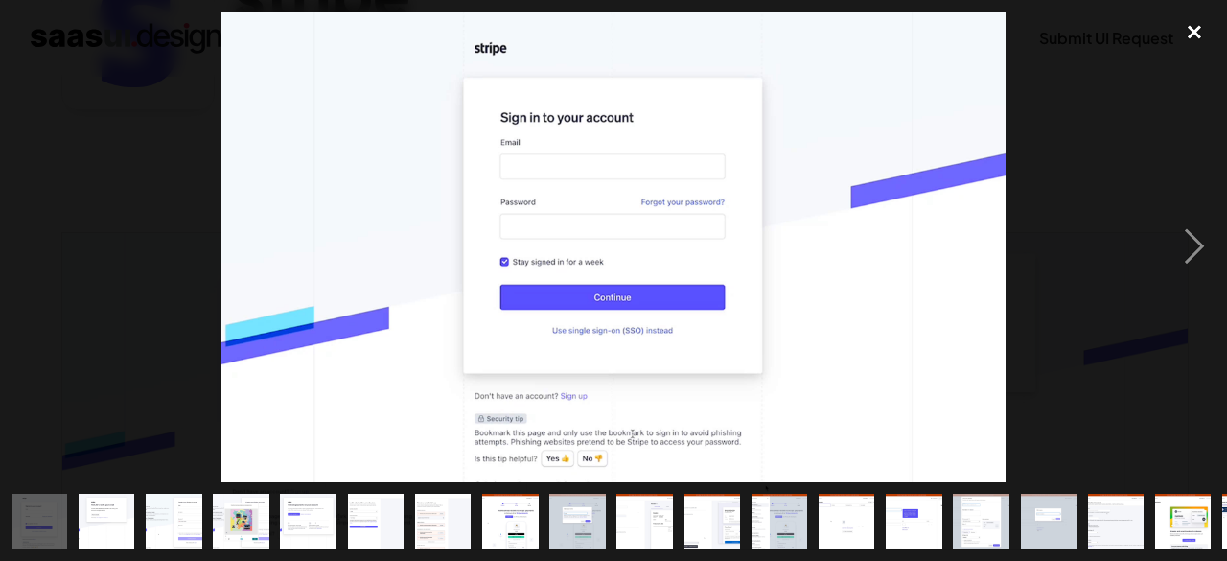
click at [1197, 35] on div "close lightbox" at bounding box center [1194, 33] width 65 height 42
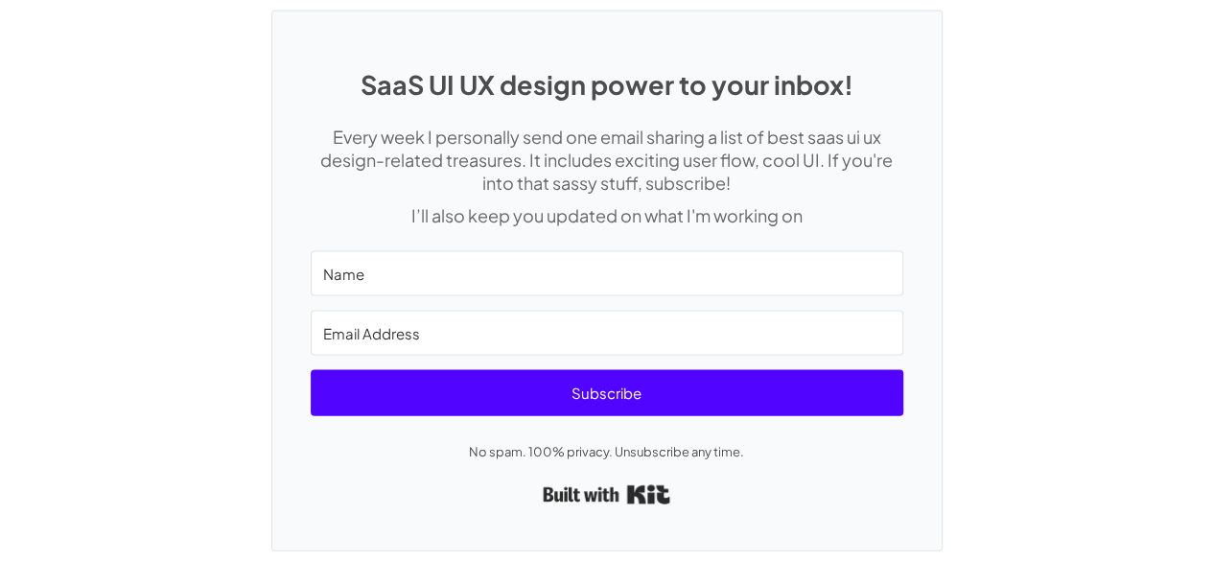
scroll to position [5559, 0]
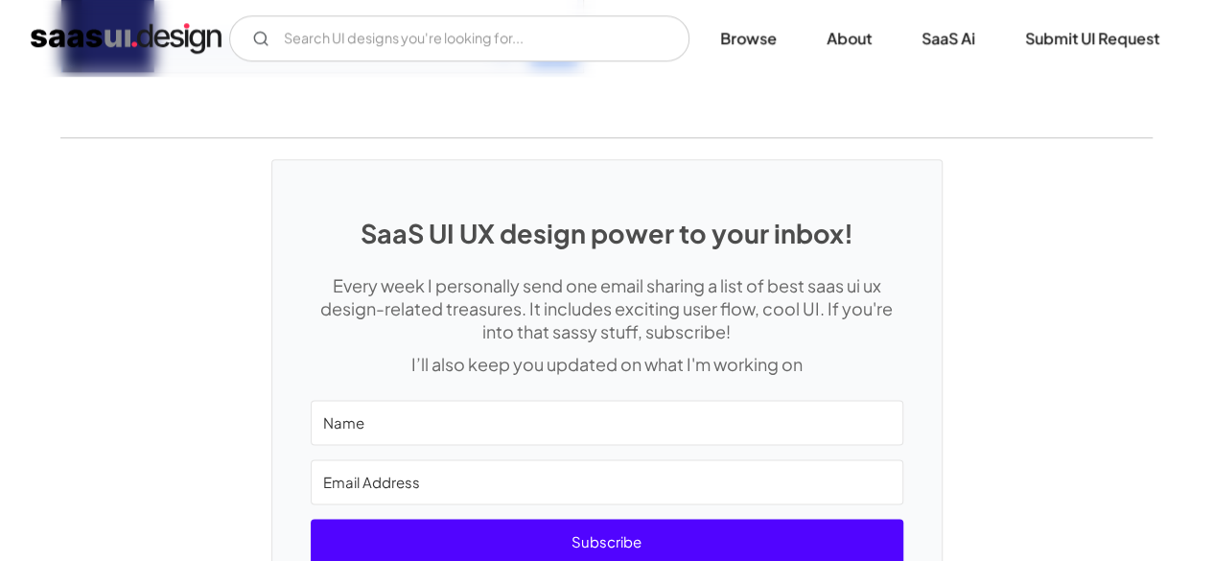
scroll to position [4749, 0]
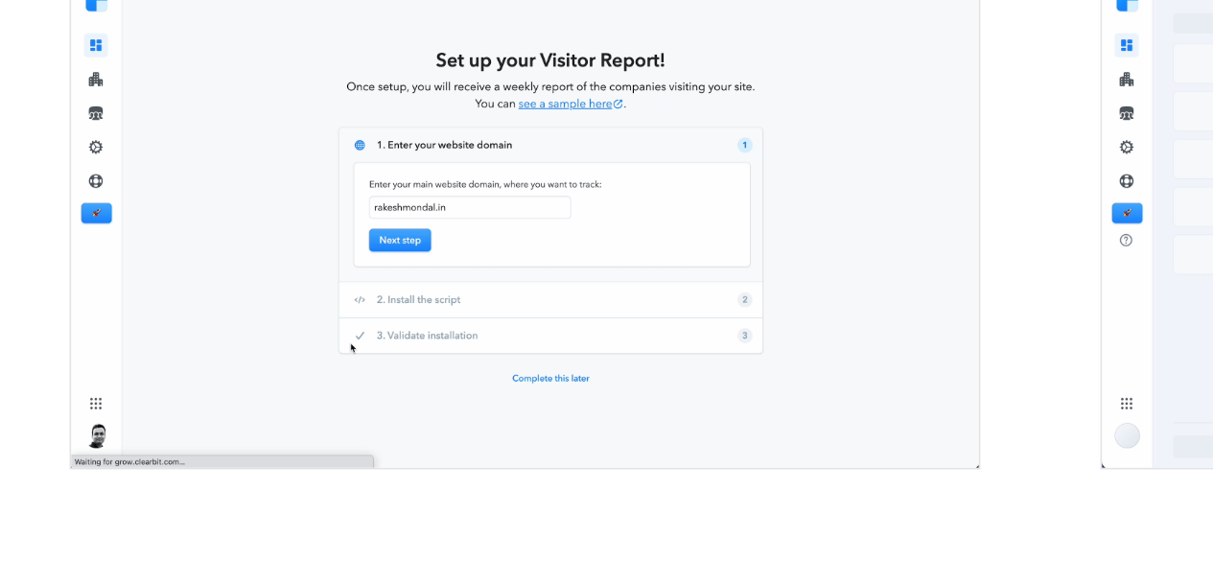
scroll to position [706, 0]
click at [381, 256] on img "open lightbox" at bounding box center [321, 252] width 521 height 288
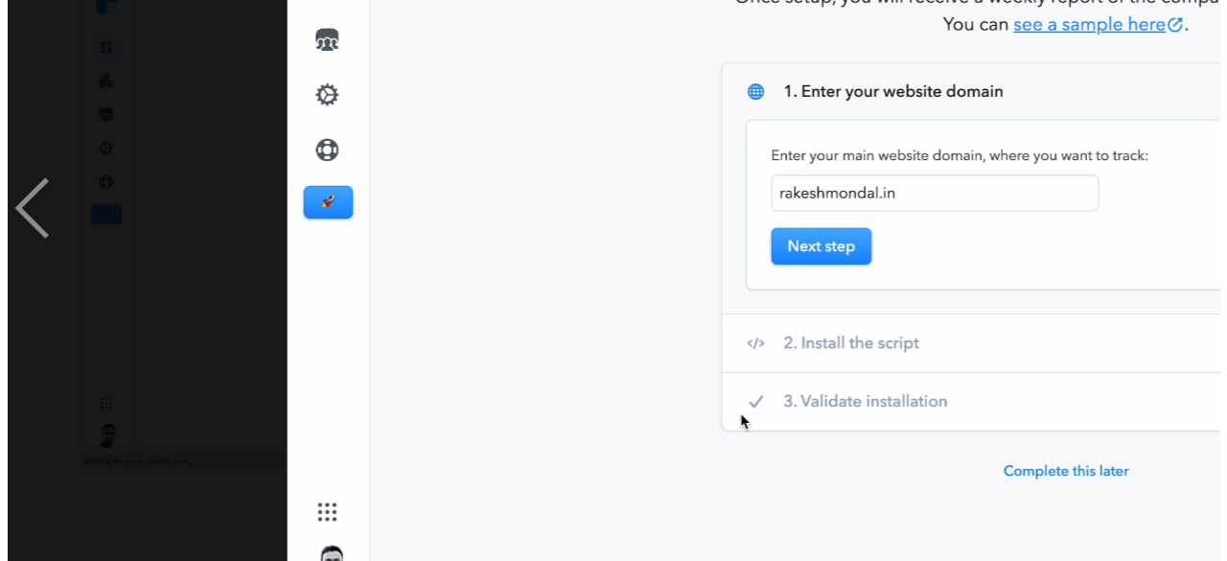
scroll to position [709, 0]
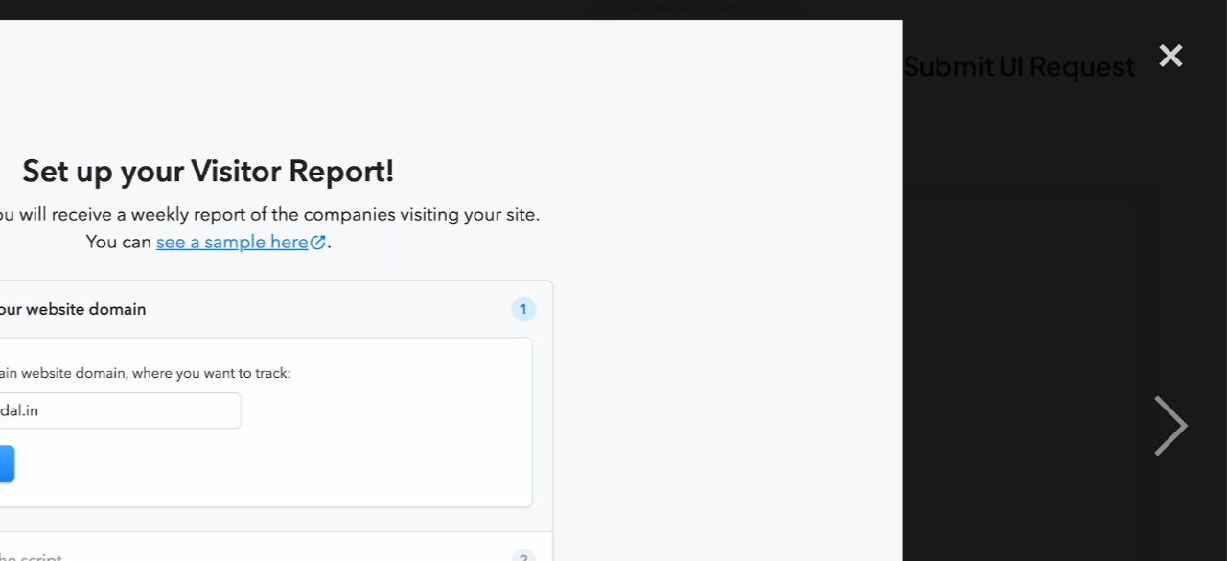
click at [879, 130] on img at bounding box center [614, 247] width 852 height 471
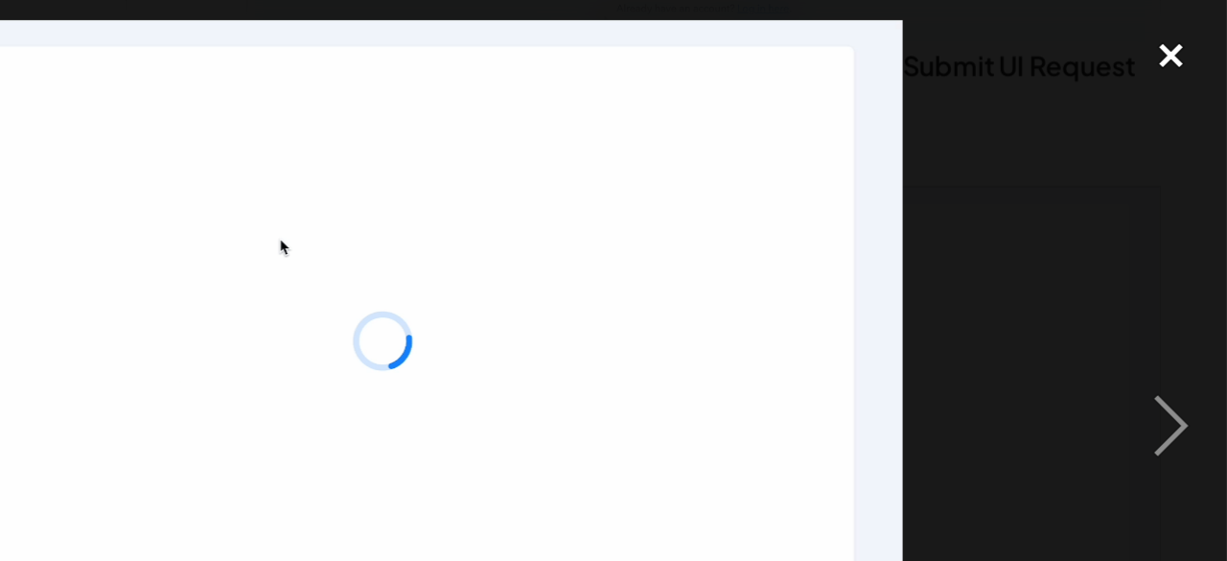
click at [1193, 34] on div "close lightbox" at bounding box center [1194, 33] width 65 height 42
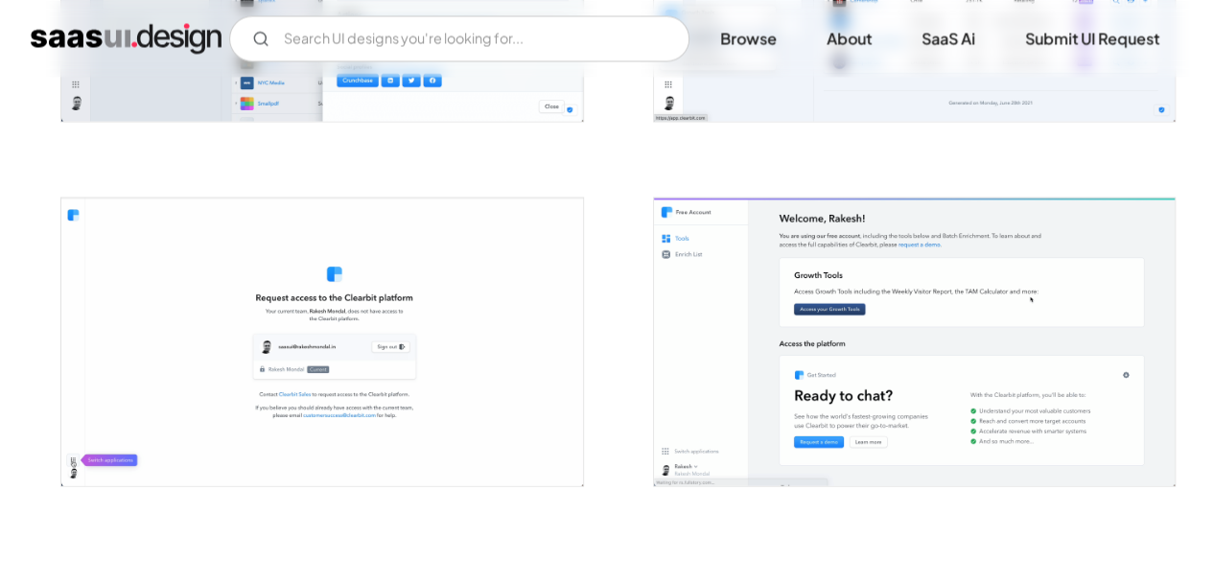
scroll to position [1422, 0]
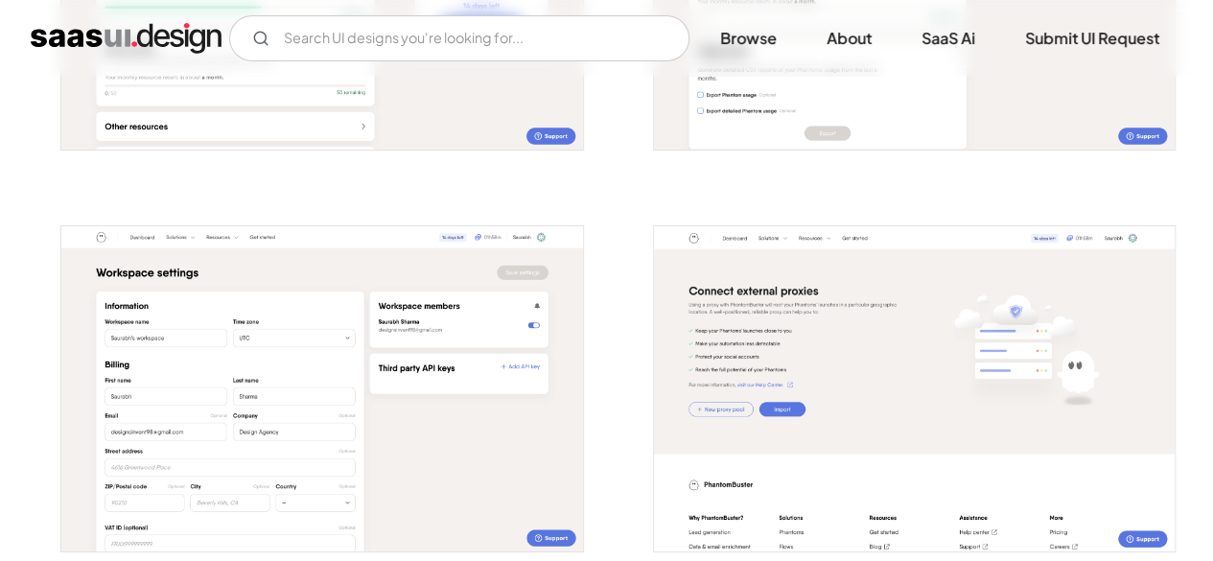
scroll to position [3443, 0]
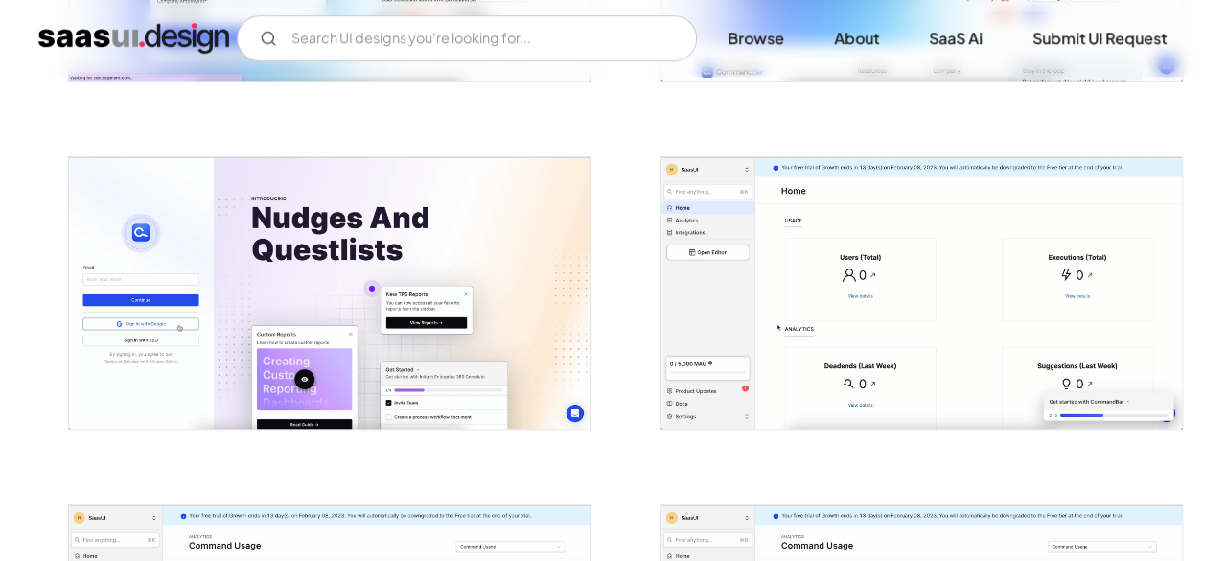
scroll to position [640, 0]
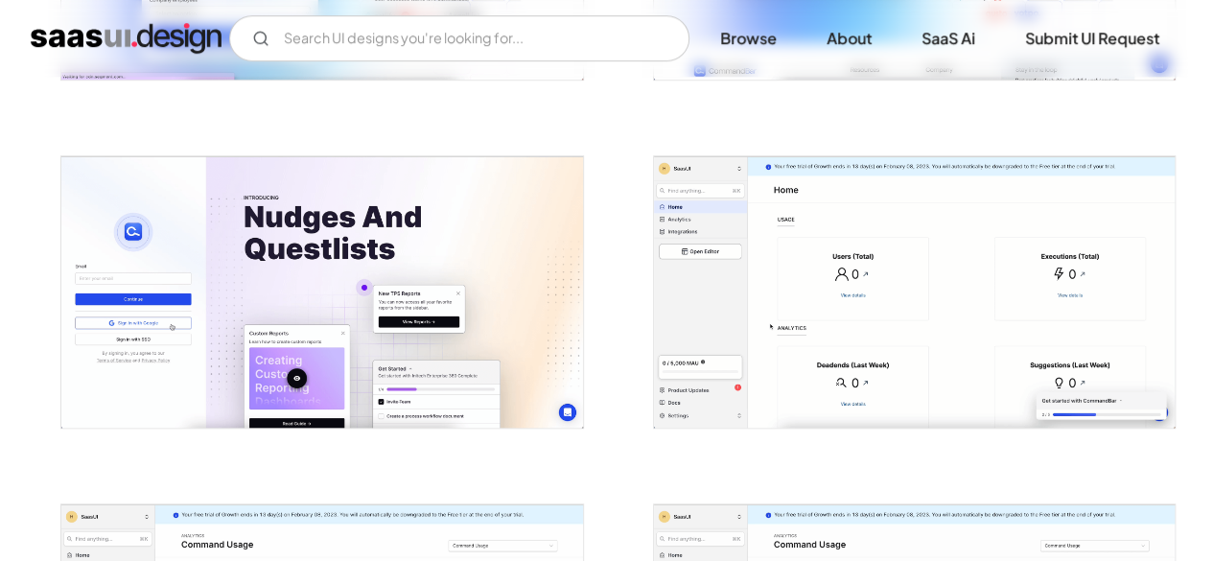
click at [467, 251] on img "open lightbox" at bounding box center [321, 291] width 521 height 271
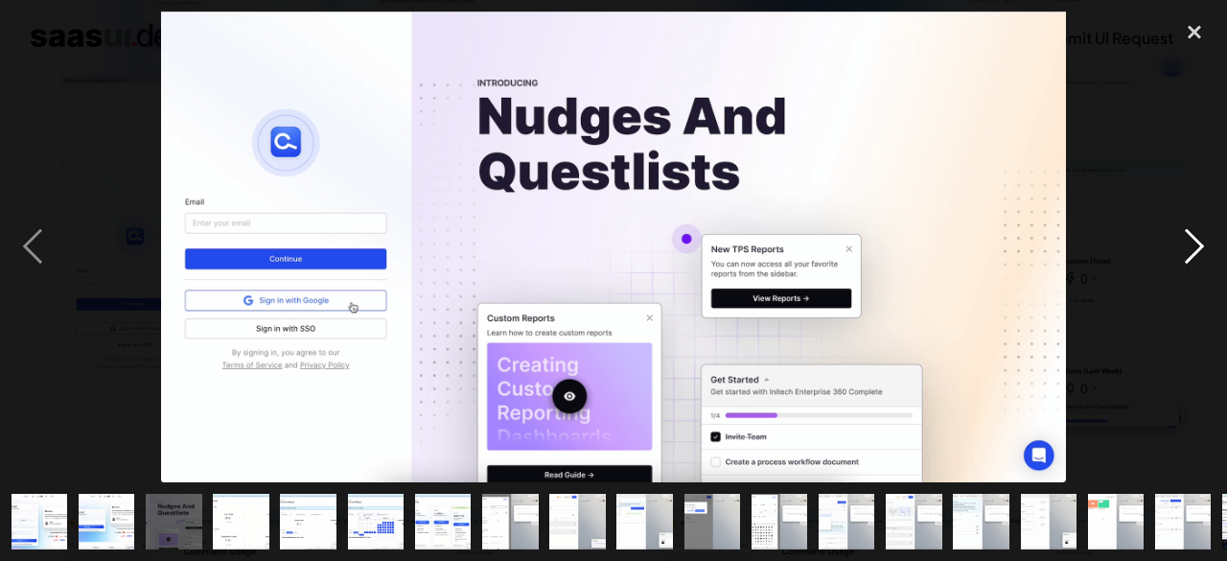
click at [1192, 248] on div "next image" at bounding box center [1194, 247] width 65 height 471
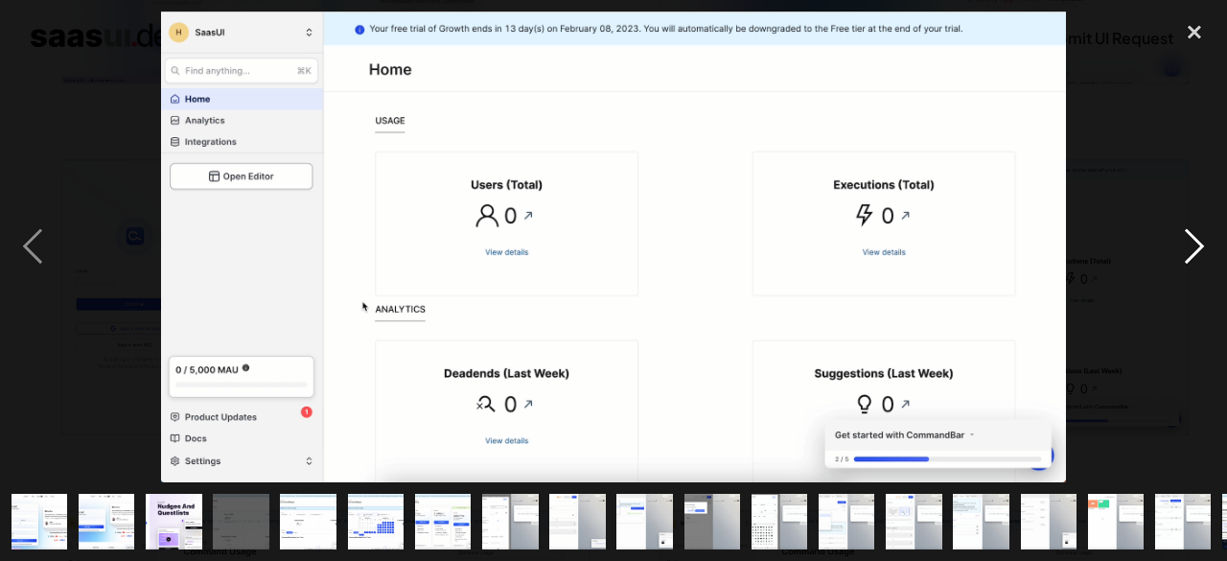
click at [1194, 257] on div "next image" at bounding box center [1194, 247] width 65 height 471
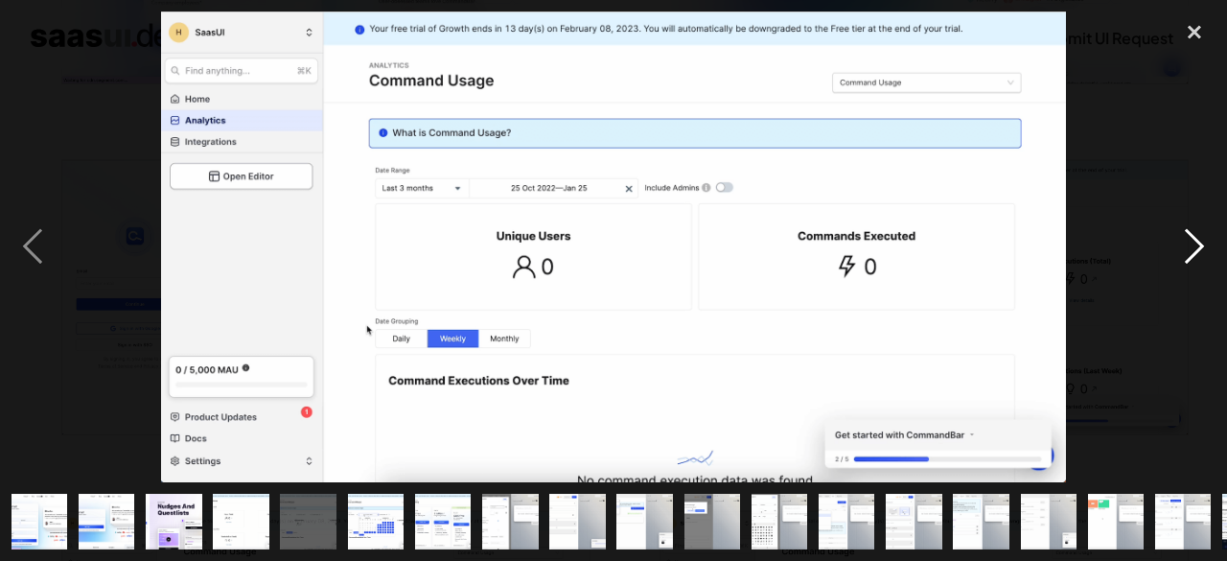
click at [1194, 257] on div "next image" at bounding box center [1194, 247] width 65 height 471
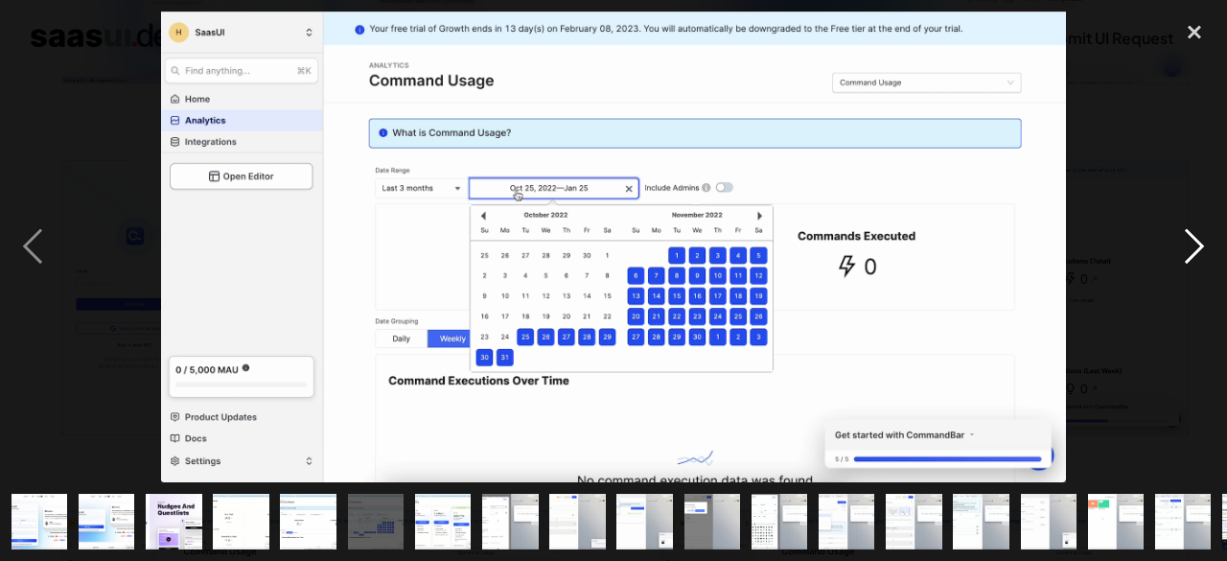
click at [1194, 257] on div "next image" at bounding box center [1194, 247] width 65 height 471
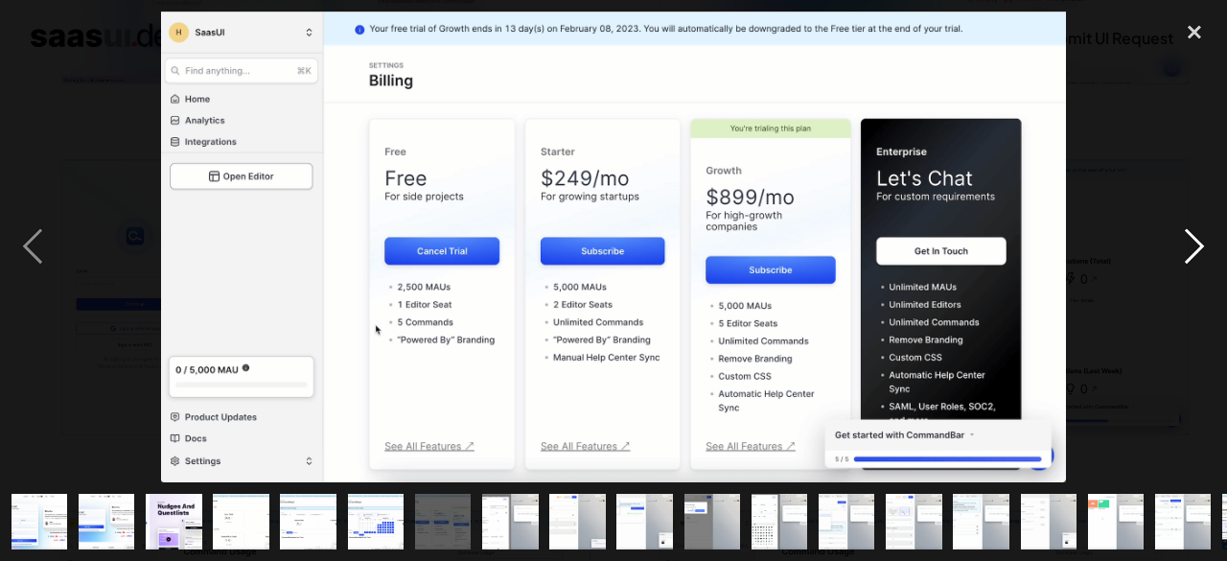
click at [1193, 243] on div "next image" at bounding box center [1194, 247] width 65 height 471
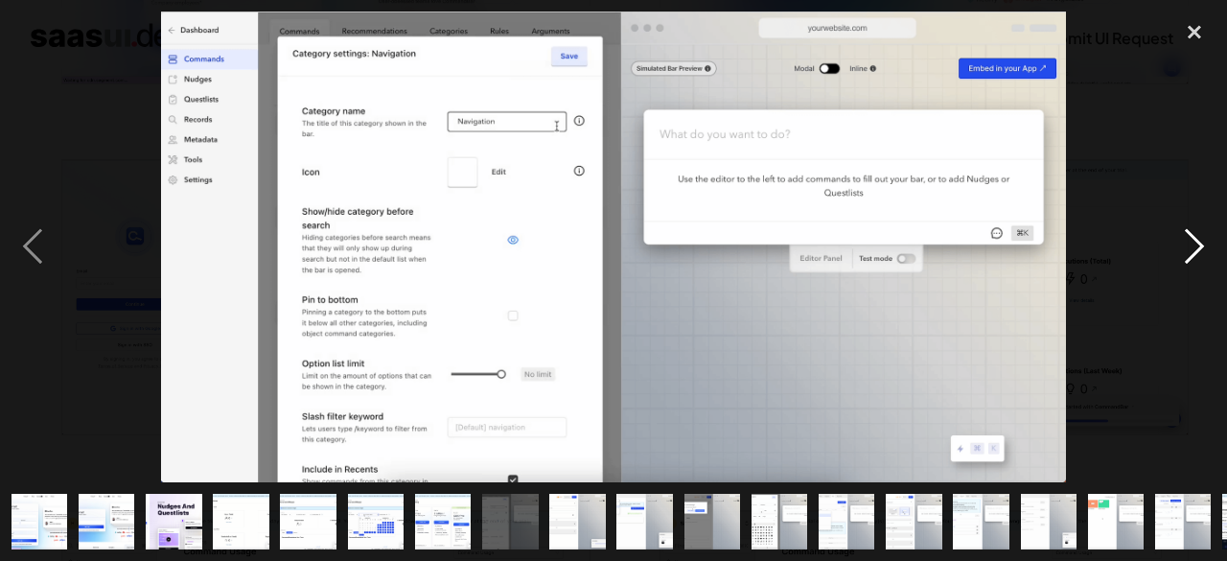
click at [1187, 243] on div "next image" at bounding box center [1194, 247] width 65 height 471
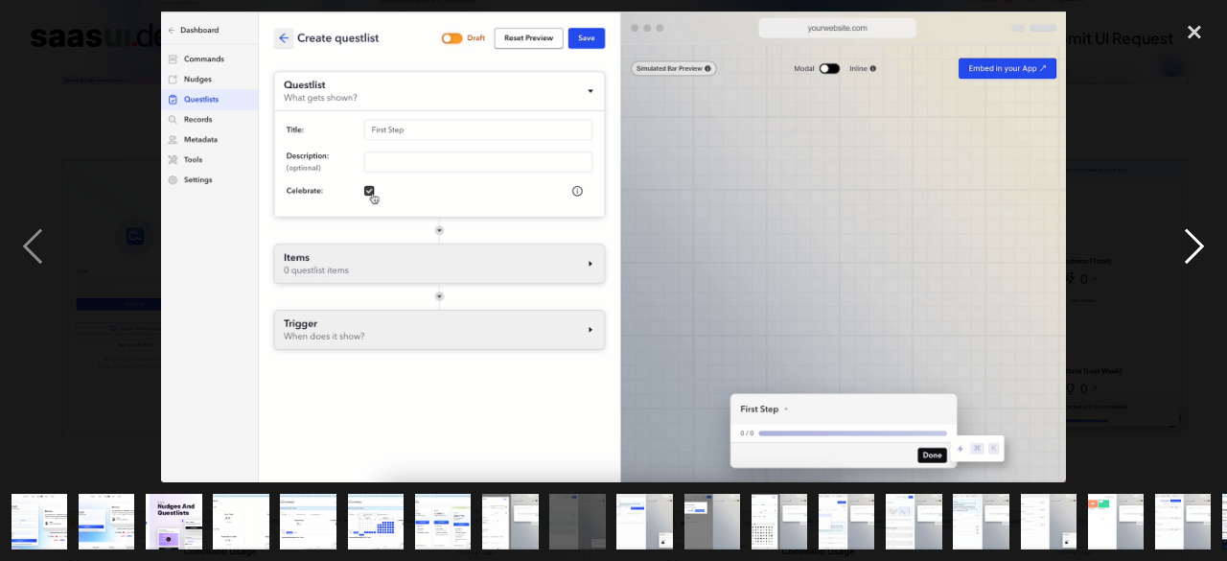
click at [1187, 243] on div "next image" at bounding box center [1194, 247] width 65 height 471
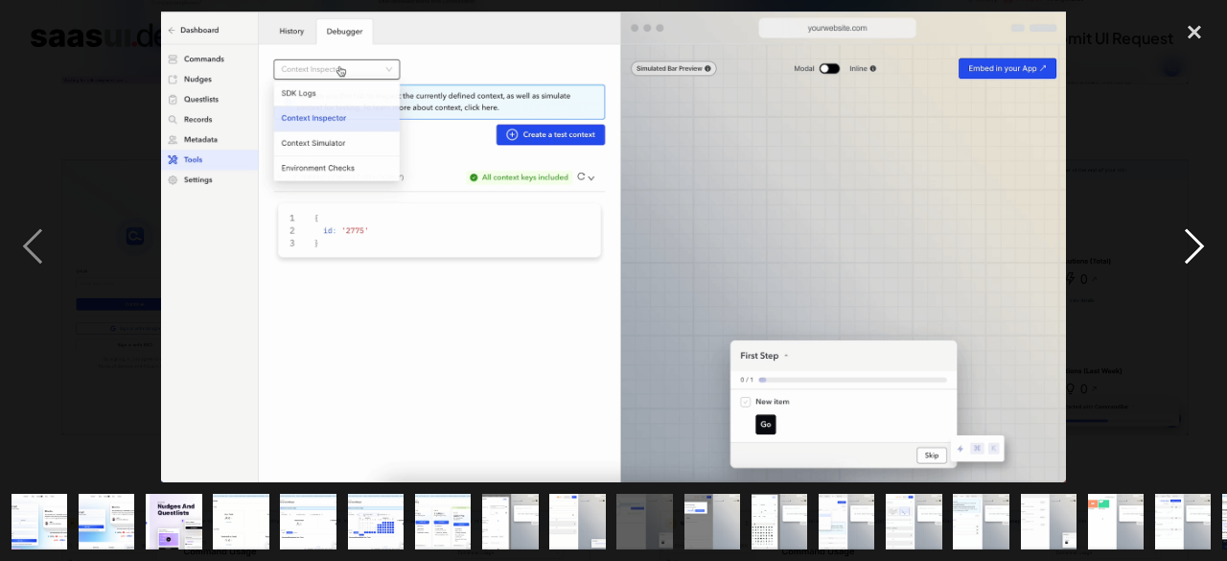
click at [1193, 250] on div "next image" at bounding box center [1194, 247] width 65 height 471
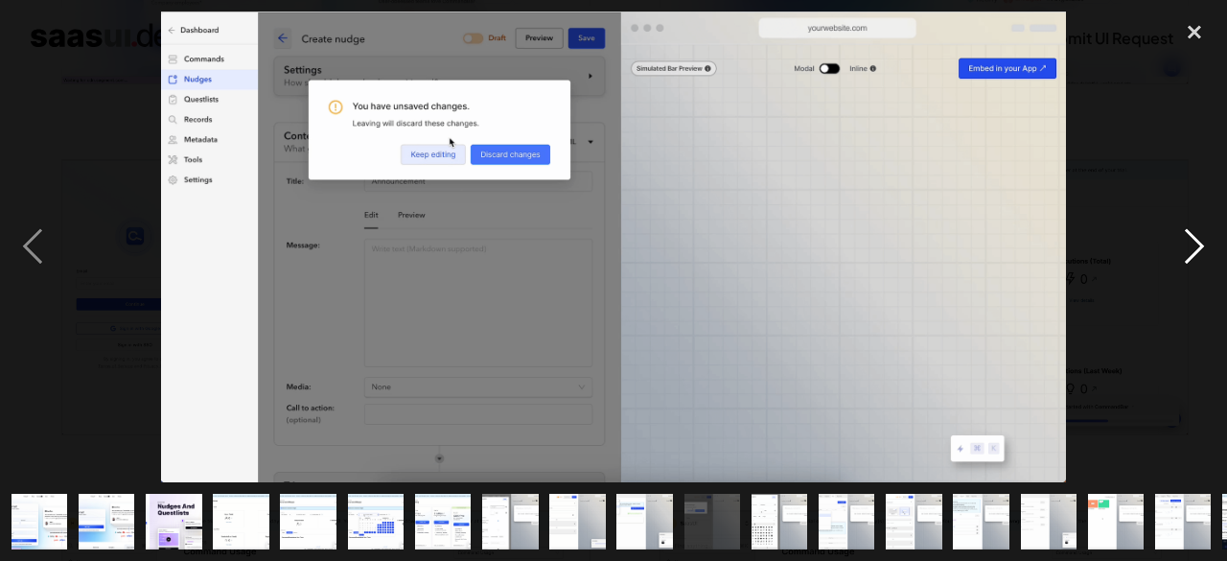
click at [1193, 250] on div "next image" at bounding box center [1194, 247] width 65 height 471
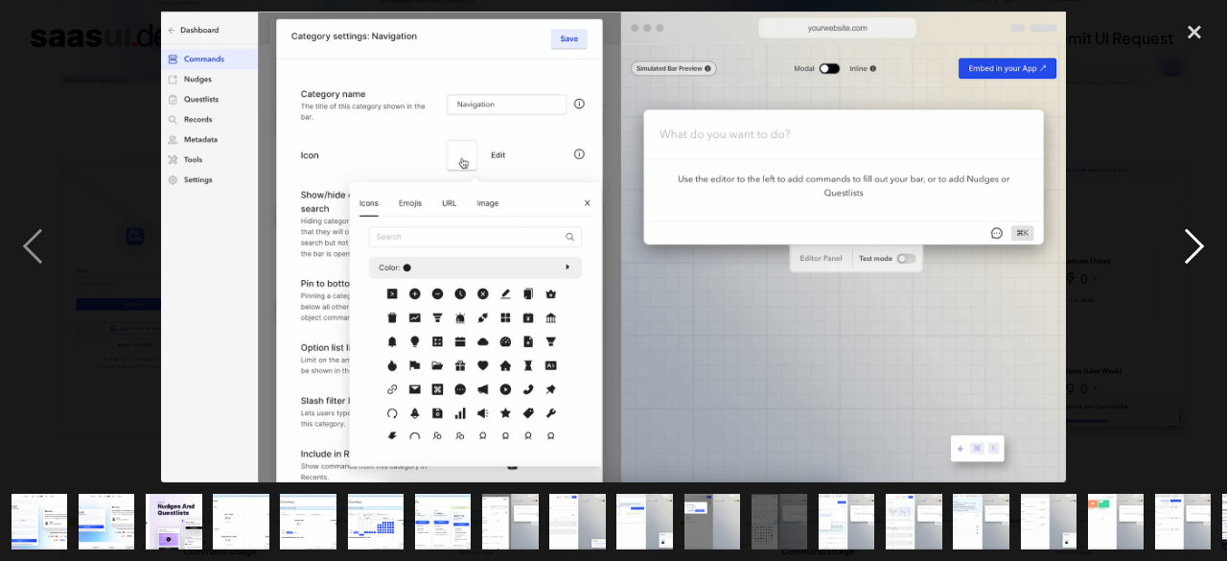
click at [1193, 250] on div "next image" at bounding box center [1194, 247] width 65 height 471
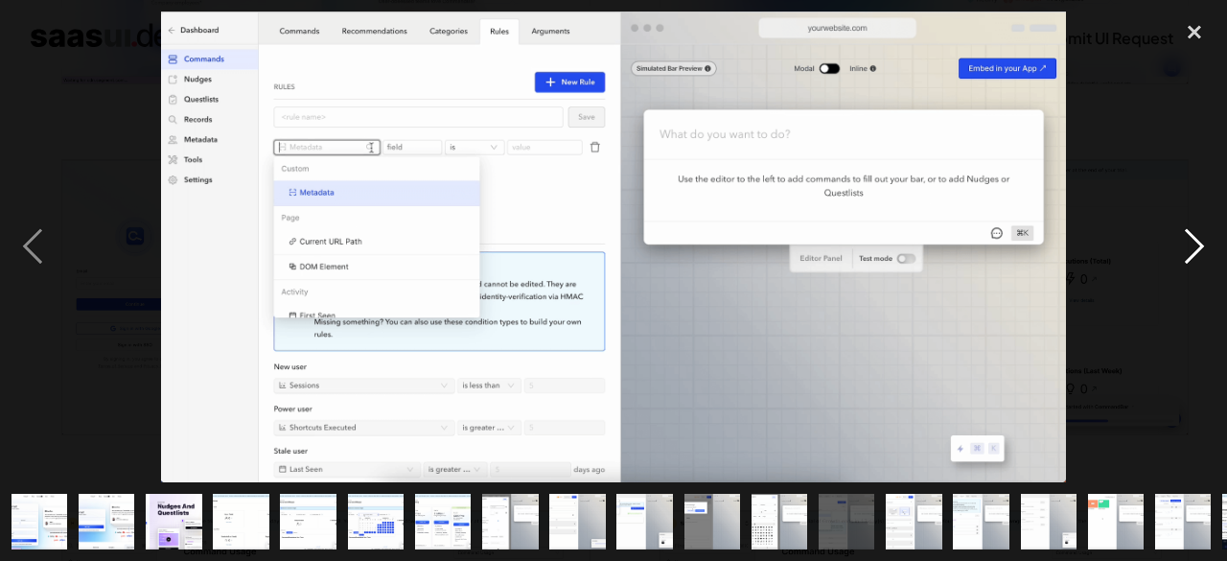
click at [1193, 250] on div "next image" at bounding box center [1194, 247] width 65 height 471
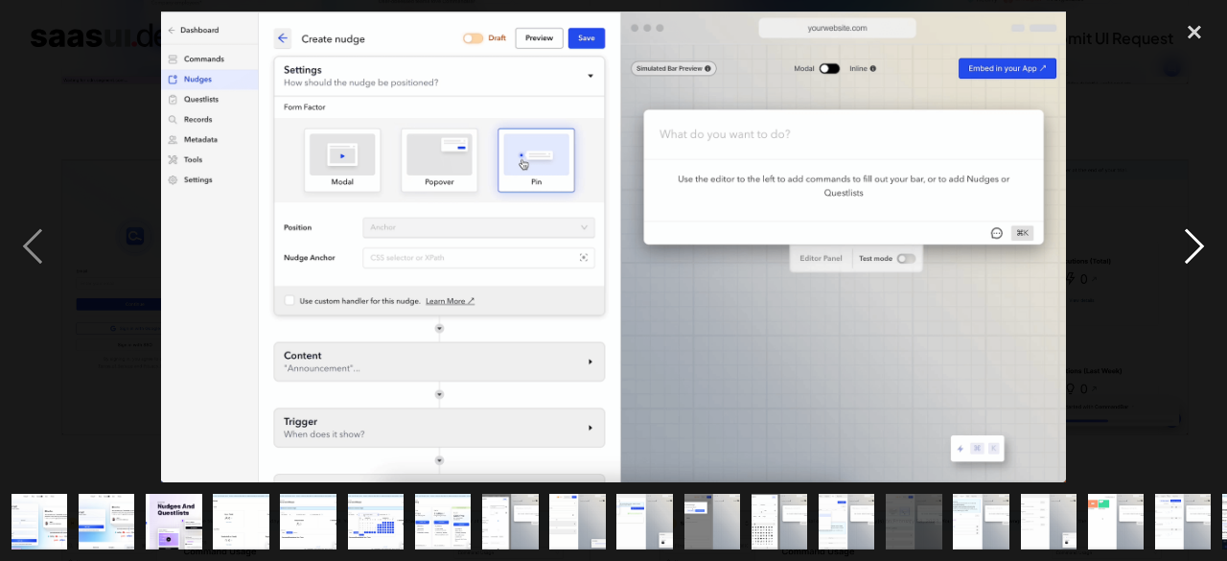
click at [1193, 250] on div "next image" at bounding box center [1194, 247] width 65 height 471
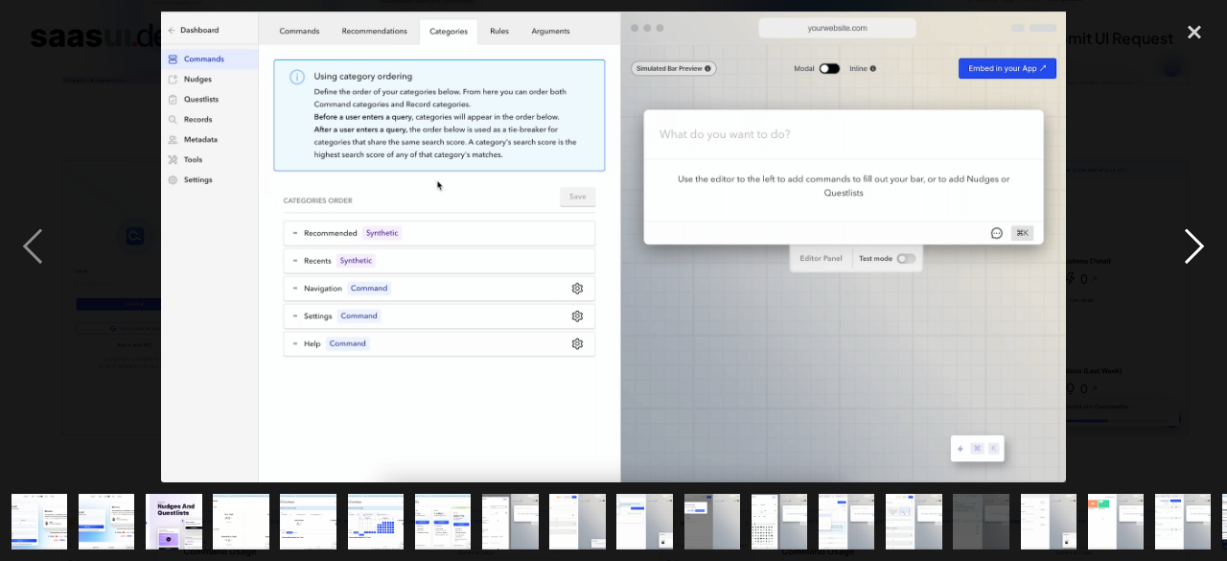
click at [1193, 250] on div "next image" at bounding box center [1194, 247] width 65 height 471
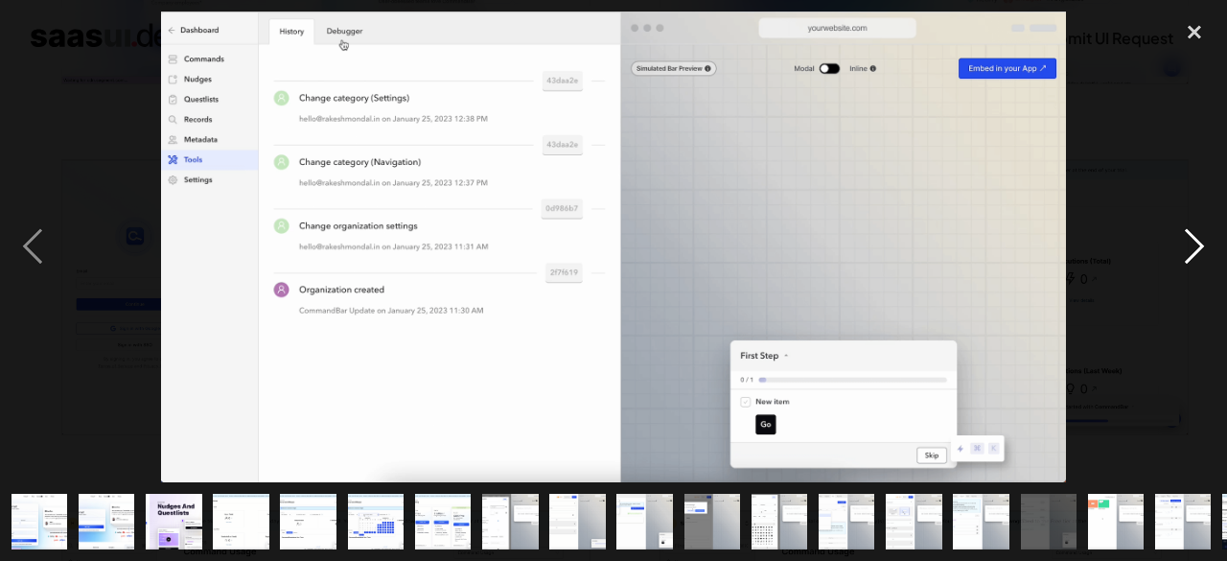
click at [1193, 250] on div "next image" at bounding box center [1194, 247] width 65 height 471
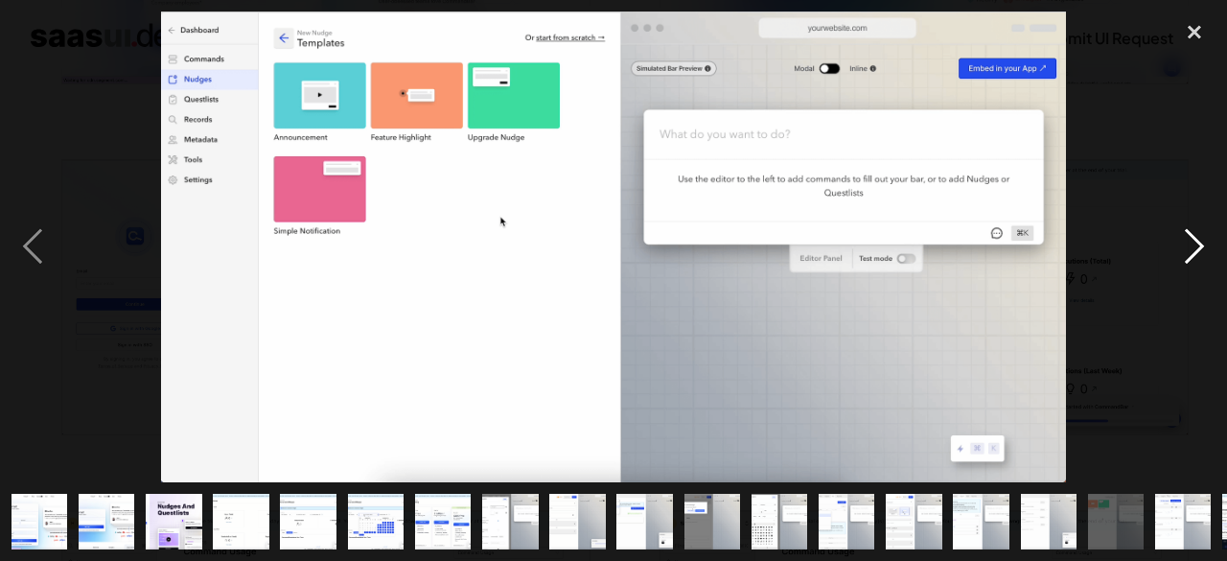
click at [1193, 250] on div "next image" at bounding box center [1194, 247] width 65 height 471
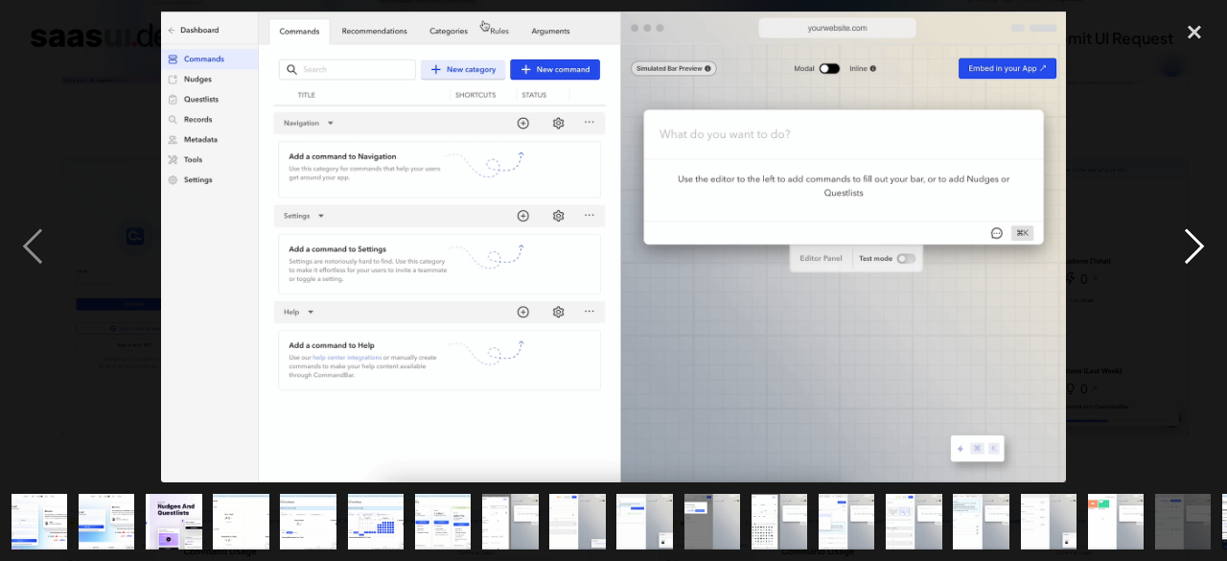
click at [1193, 250] on div "next image" at bounding box center [1194, 247] width 65 height 471
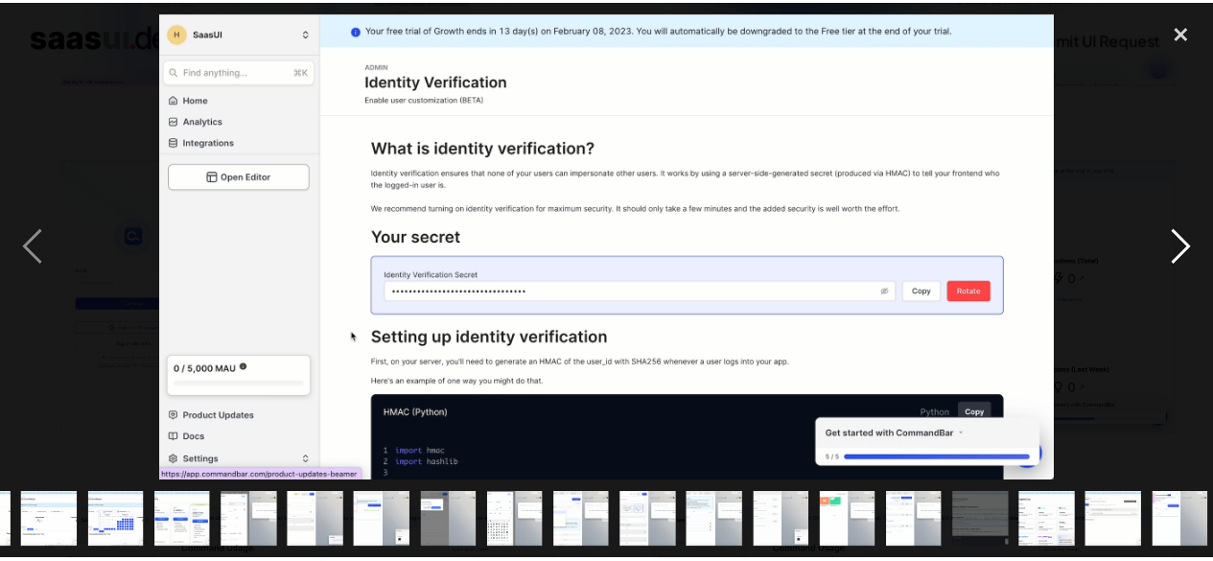
scroll to position [0, 332]
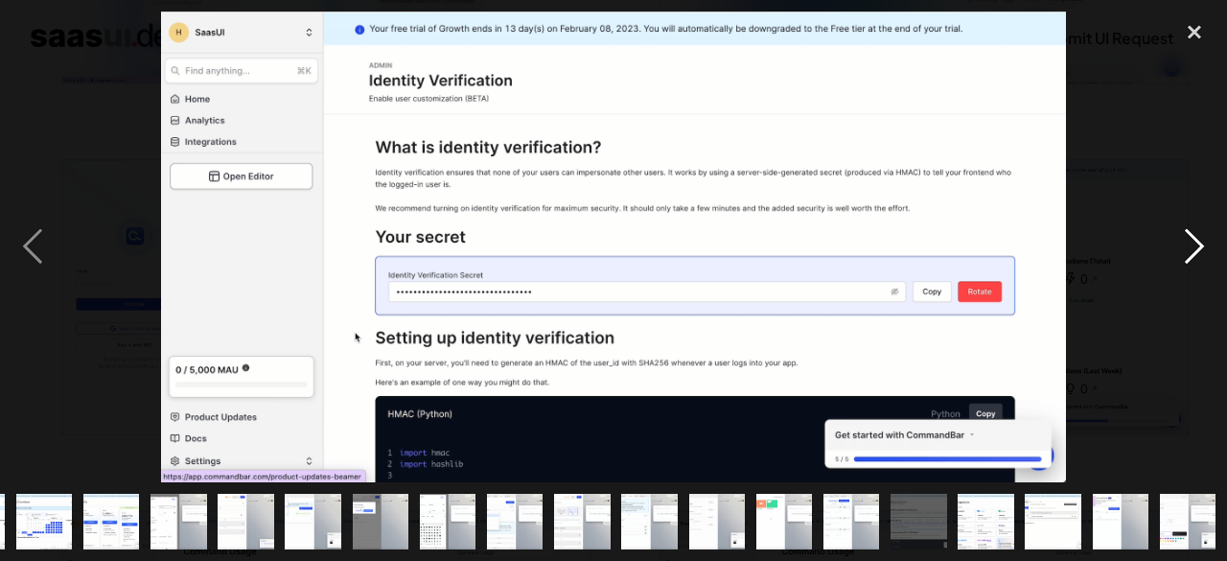
click at [1193, 250] on div "next image" at bounding box center [1194, 247] width 65 height 471
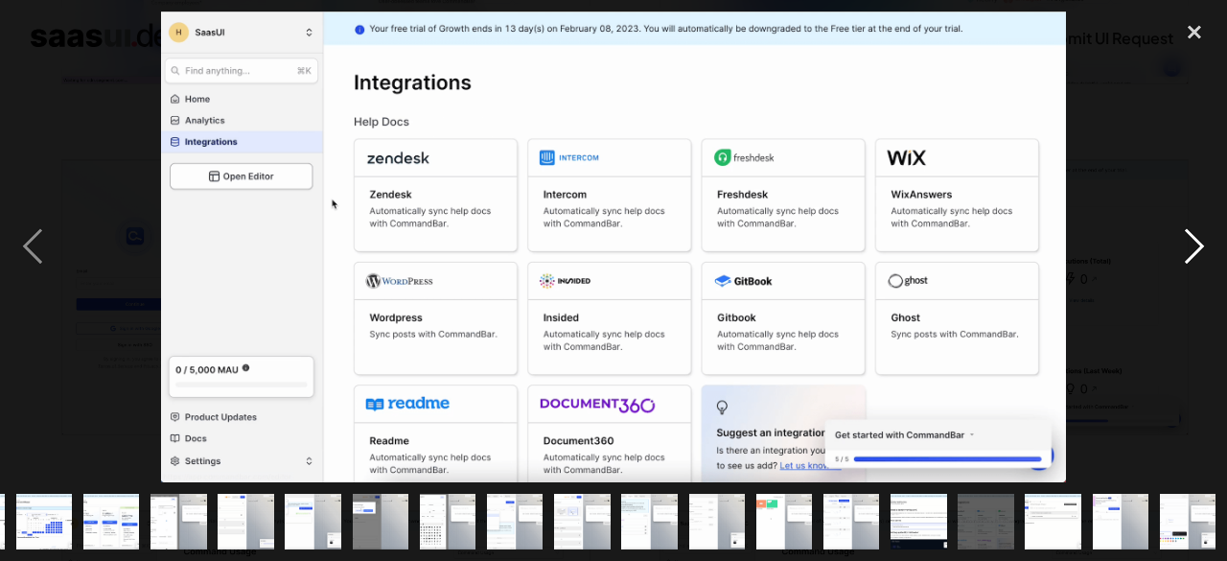
click at [1193, 250] on div "next image" at bounding box center [1194, 247] width 65 height 471
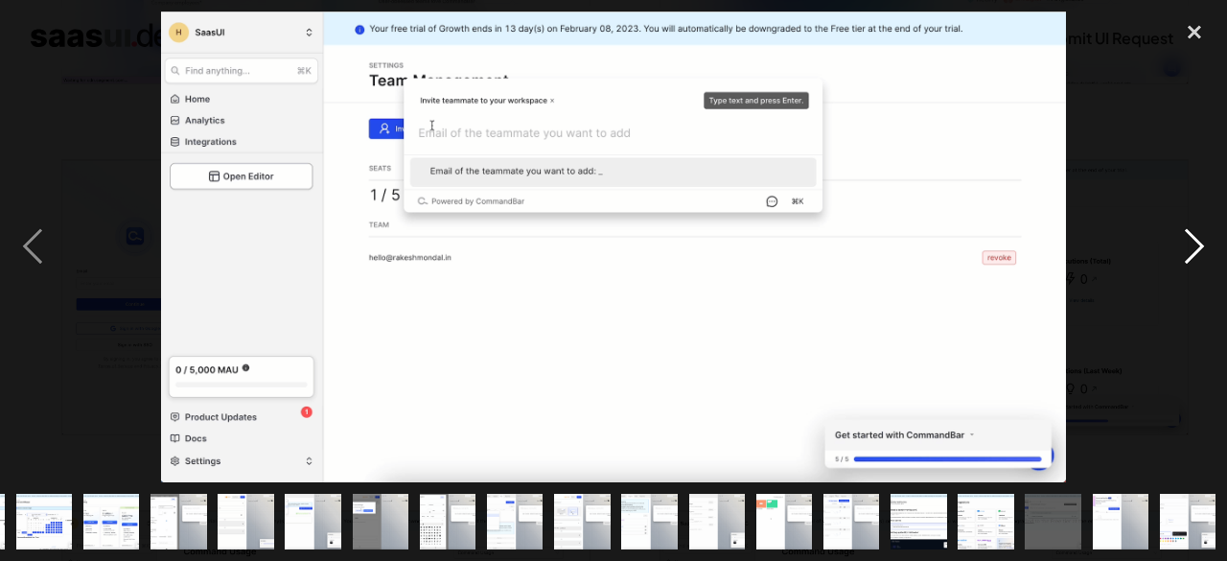
click at [1193, 250] on div "next image" at bounding box center [1194, 247] width 65 height 471
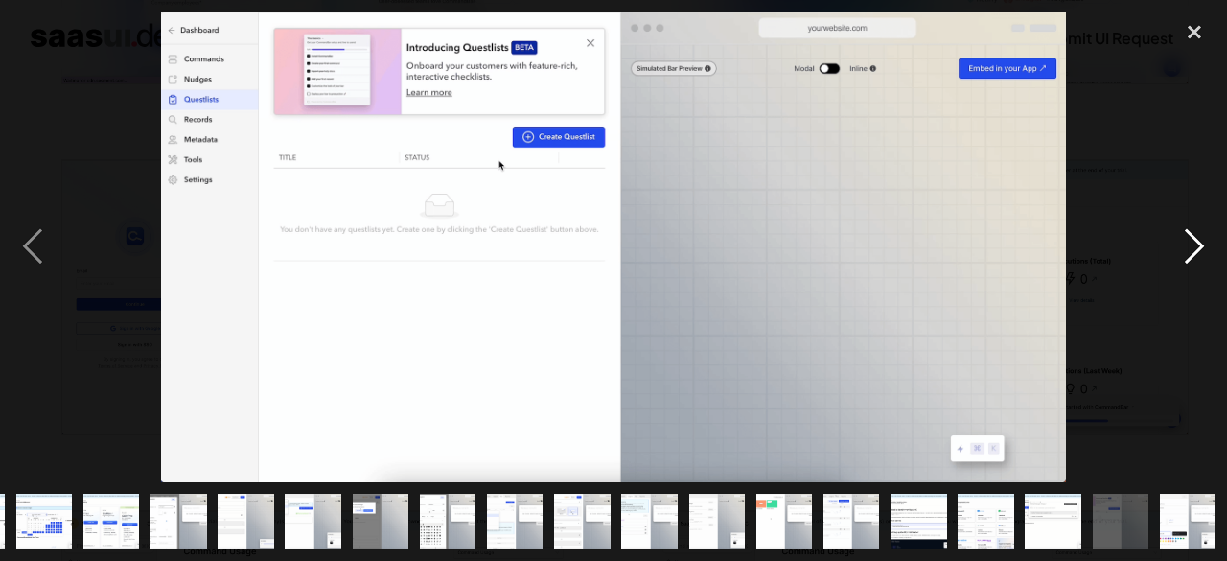
click at [1193, 250] on div "next image" at bounding box center [1194, 247] width 65 height 471
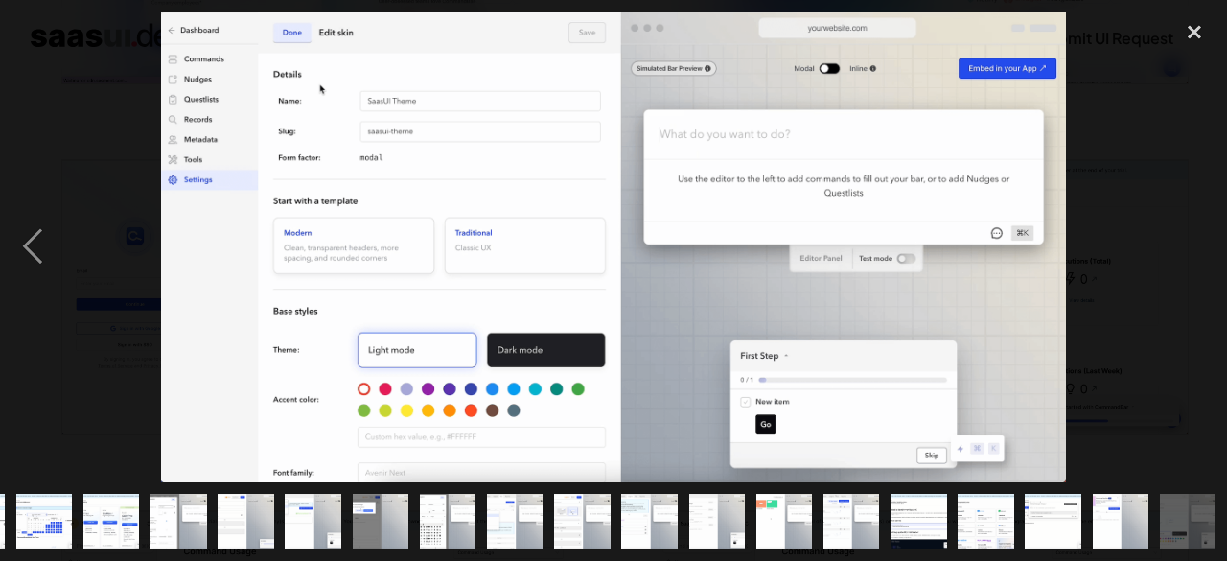
click at [1193, 250] on div "next image" at bounding box center [1194, 247] width 65 height 471
click at [1202, 32] on div "close lightbox" at bounding box center [1194, 33] width 65 height 42
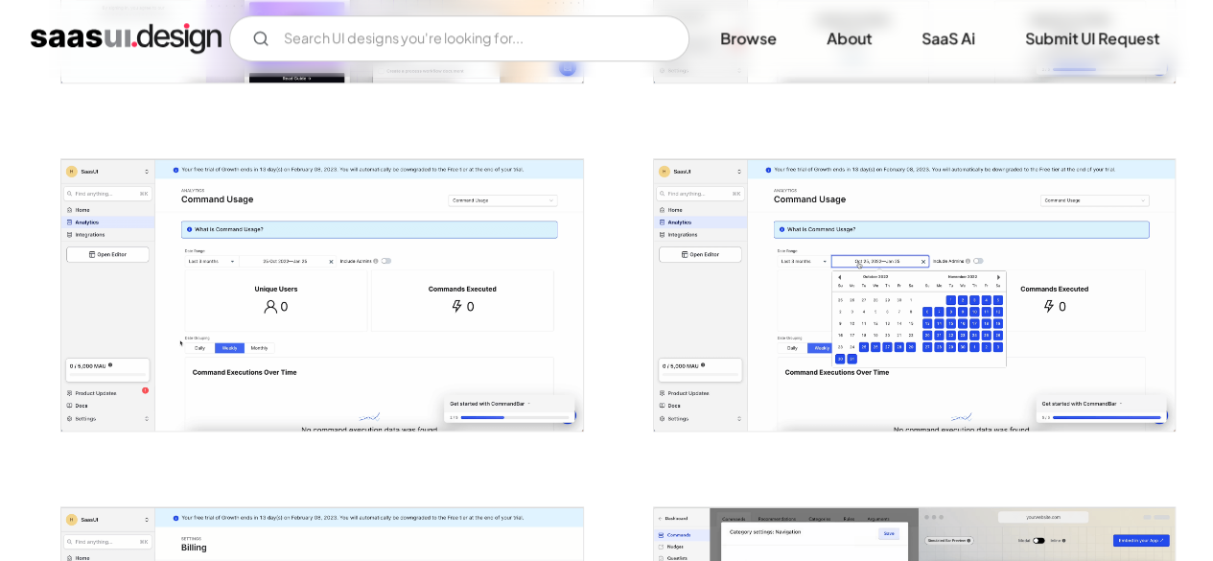
scroll to position [952, 0]
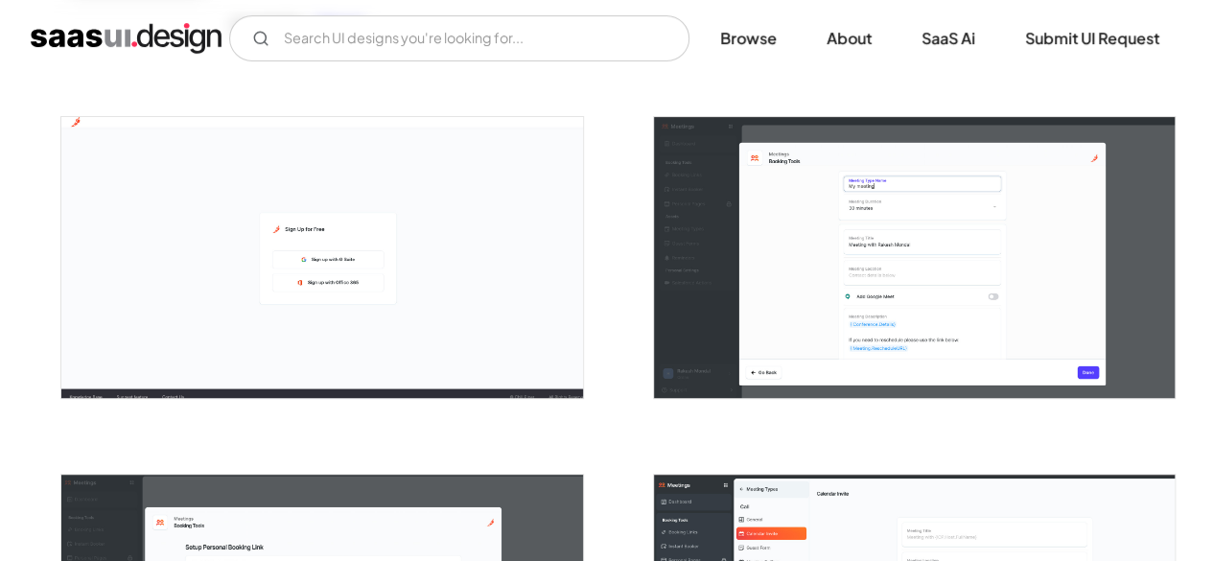
scroll to position [333, 0]
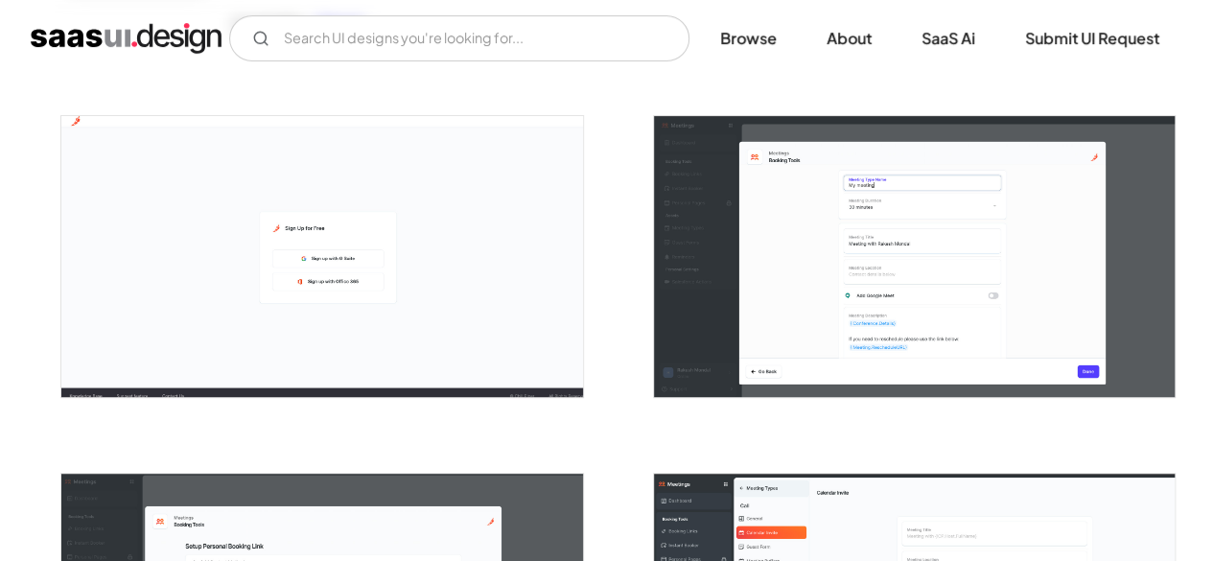
click at [306, 244] on img "open lightbox" at bounding box center [321, 256] width 521 height 281
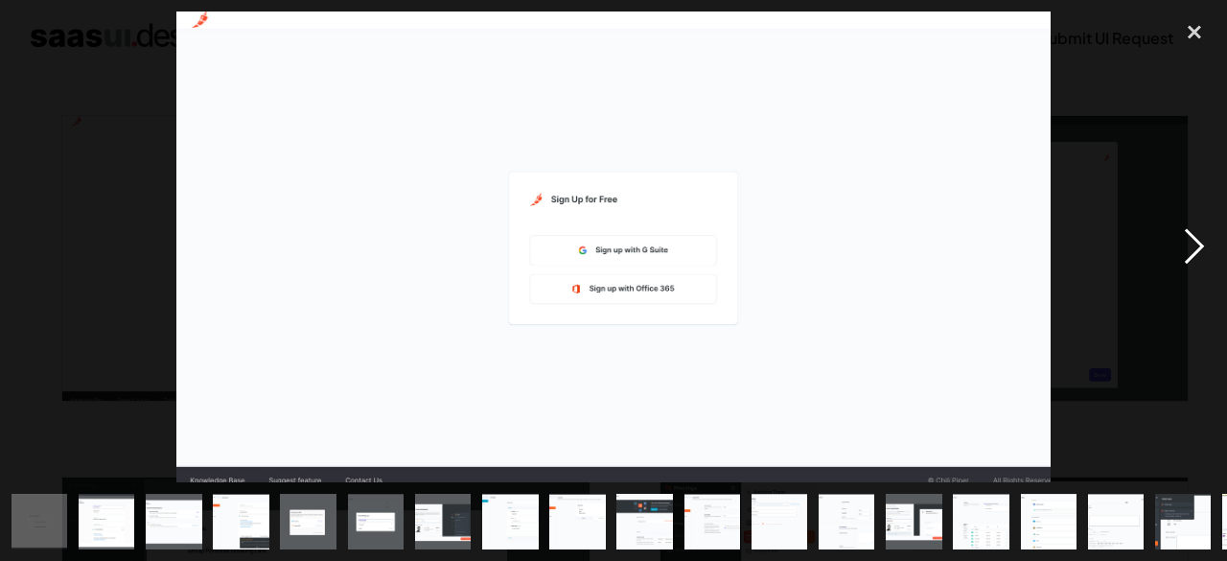
click at [1195, 258] on div "next image" at bounding box center [1194, 247] width 65 height 471
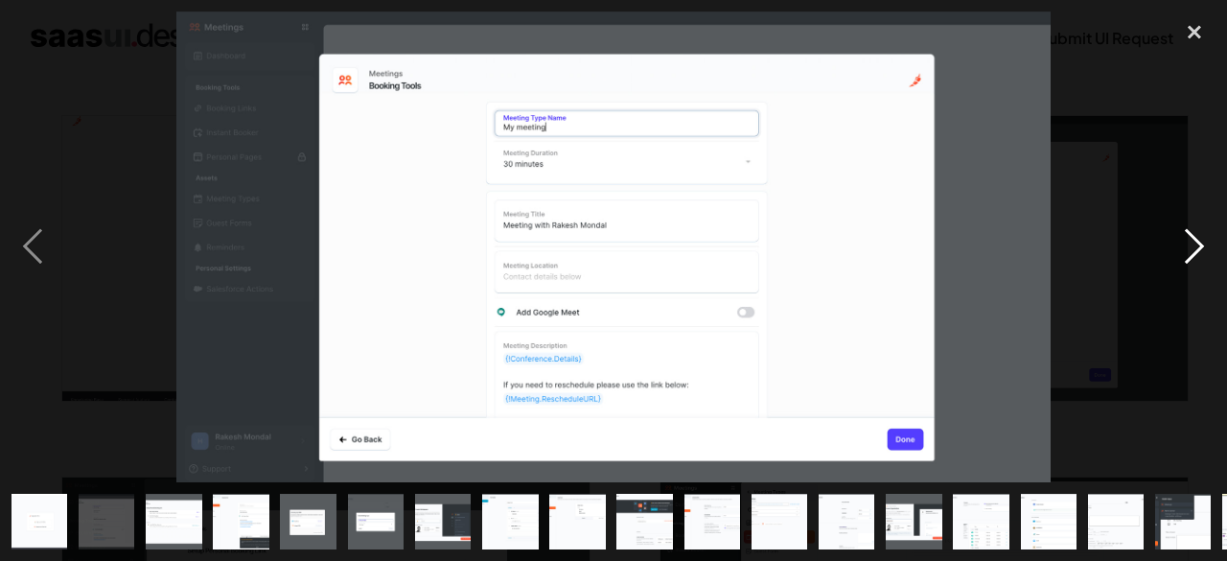
click at [1195, 246] on div "next image" at bounding box center [1194, 247] width 65 height 471
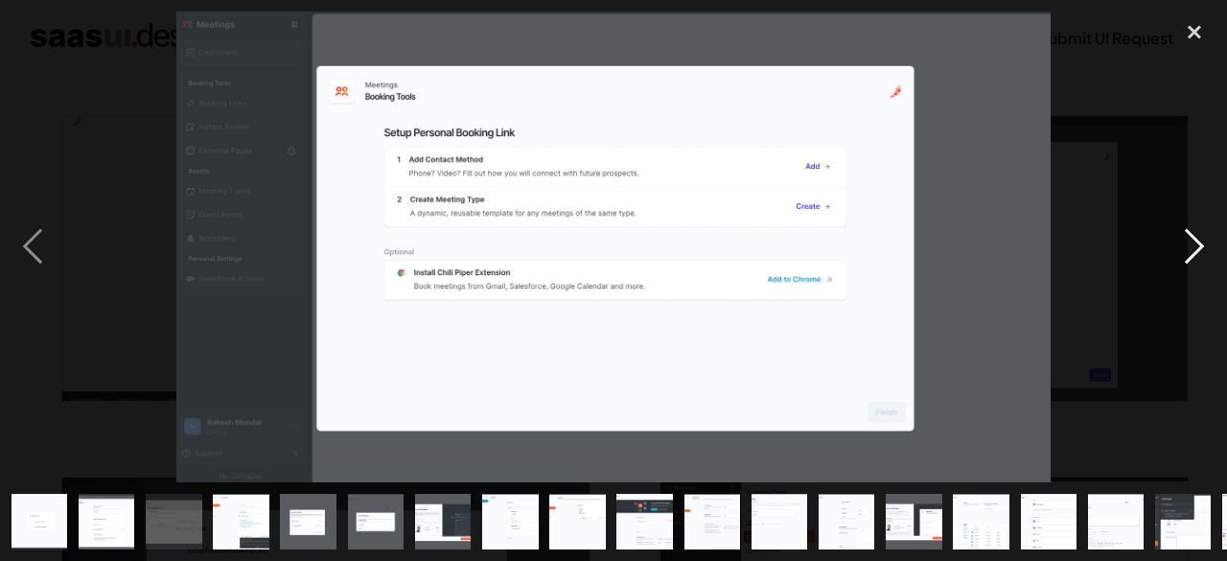
click at [1195, 246] on div "next image" at bounding box center [1194, 247] width 65 height 471
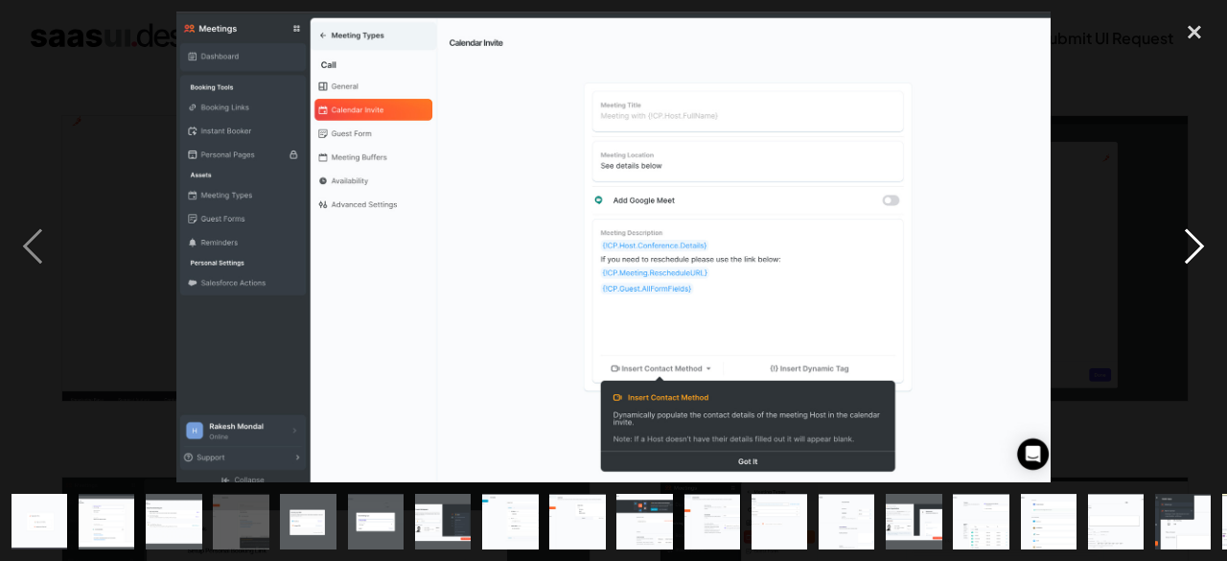
click at [1195, 246] on div "next image" at bounding box center [1194, 247] width 65 height 471
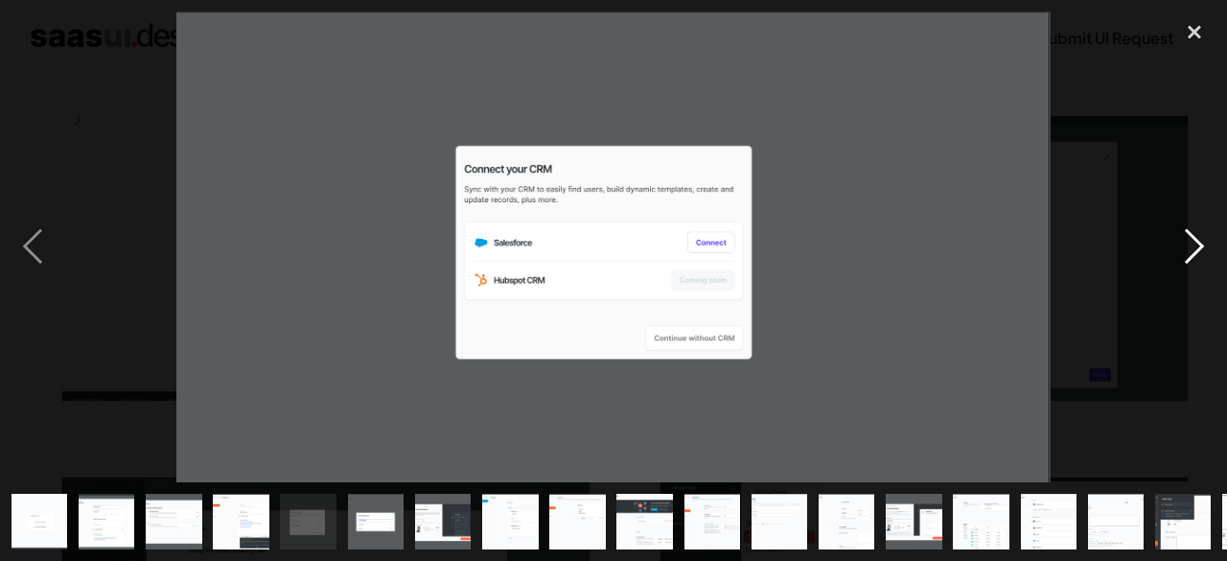
click at [1195, 246] on div "next image" at bounding box center [1194, 247] width 65 height 471
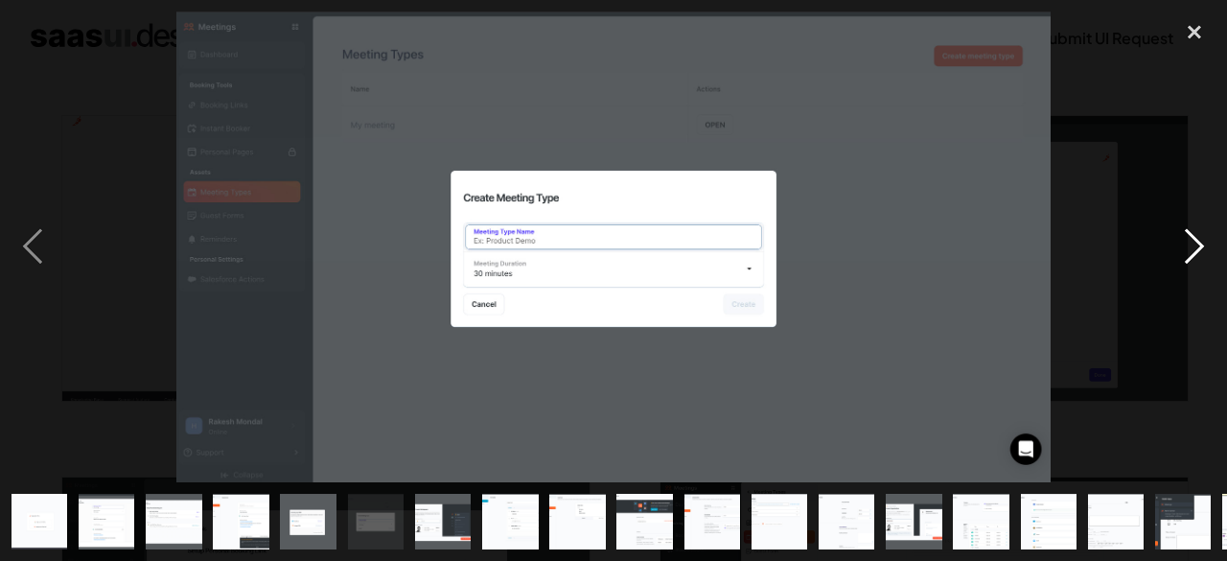
click at [1195, 246] on div "next image" at bounding box center [1194, 247] width 65 height 471
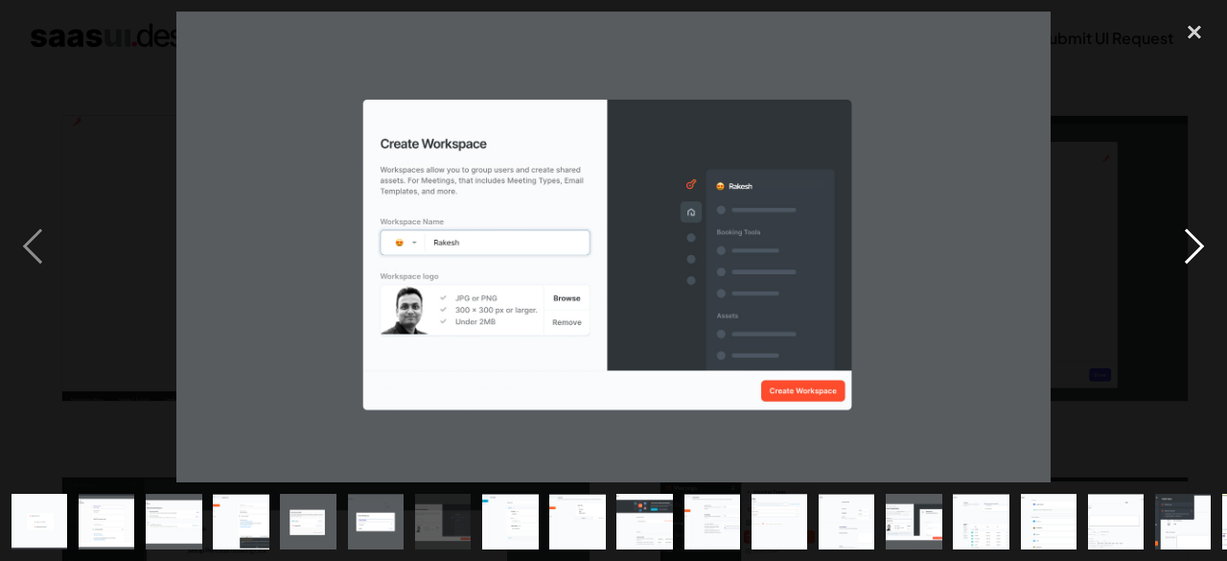
click at [1195, 246] on div "next image" at bounding box center [1194, 247] width 65 height 471
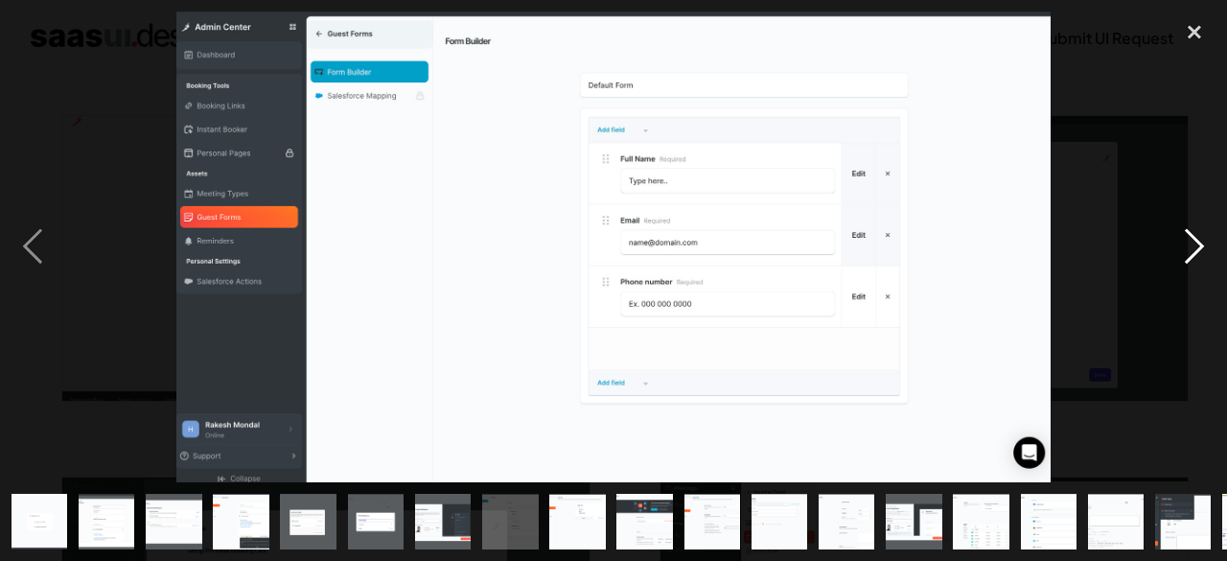
click at [1195, 246] on div "next image" at bounding box center [1194, 247] width 65 height 471
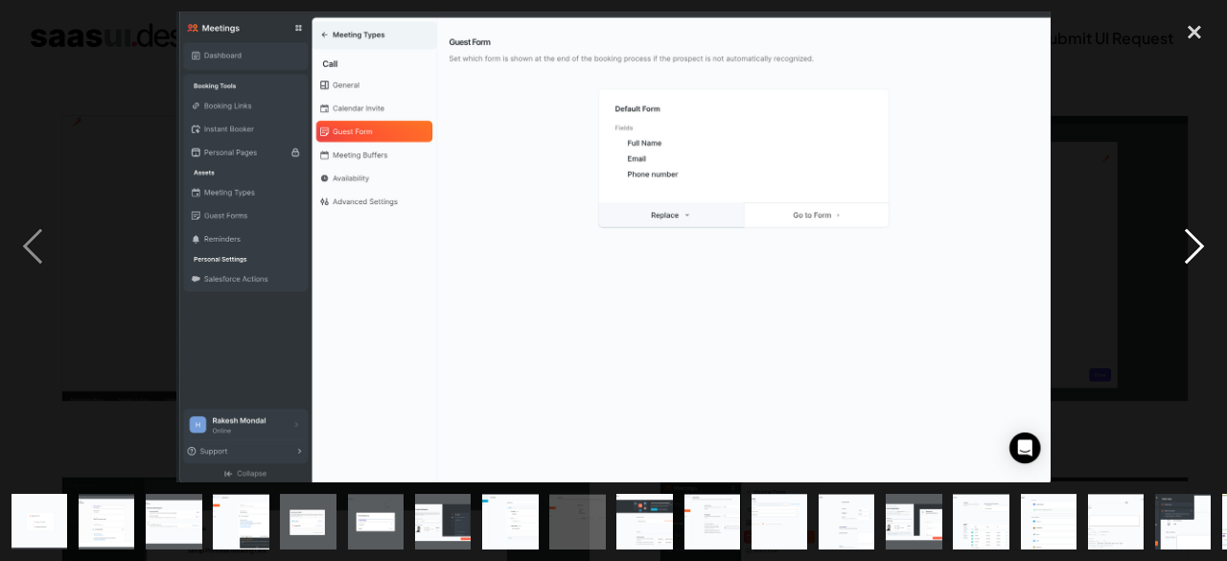
click at [1195, 246] on div "next image" at bounding box center [1194, 247] width 65 height 471
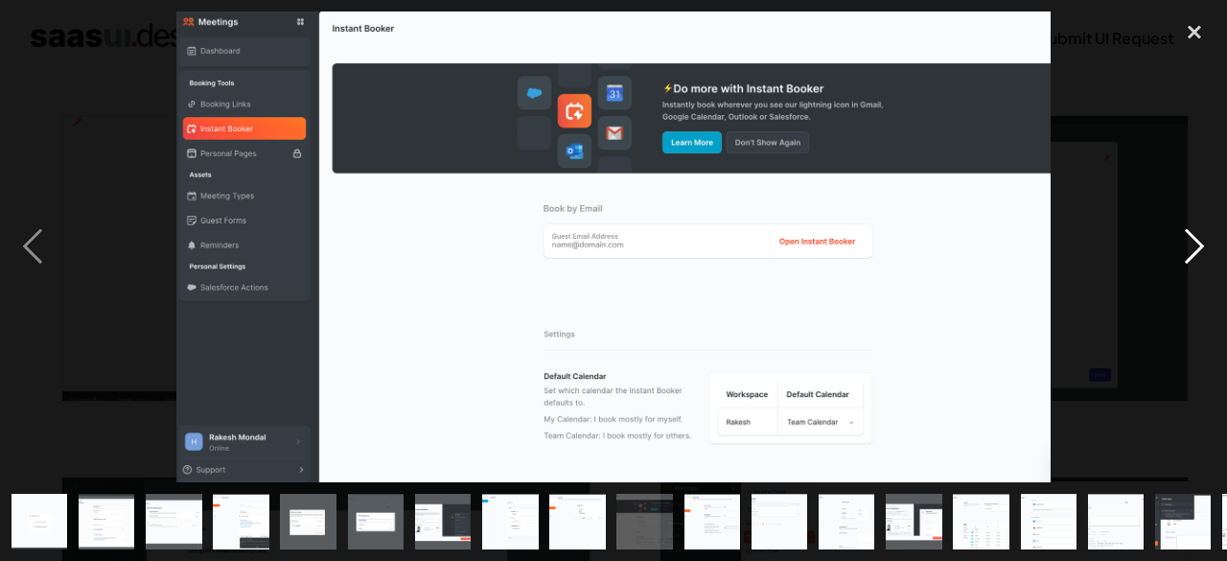
click at [1195, 246] on div "next image" at bounding box center [1194, 247] width 65 height 471
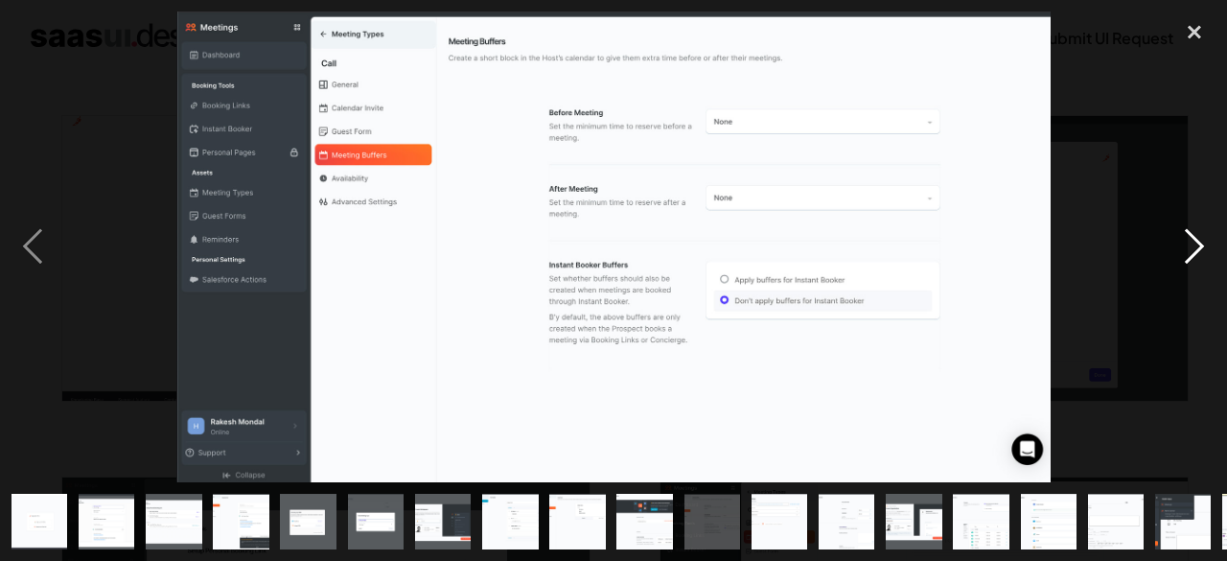
click at [1195, 246] on div "next image" at bounding box center [1194, 247] width 65 height 471
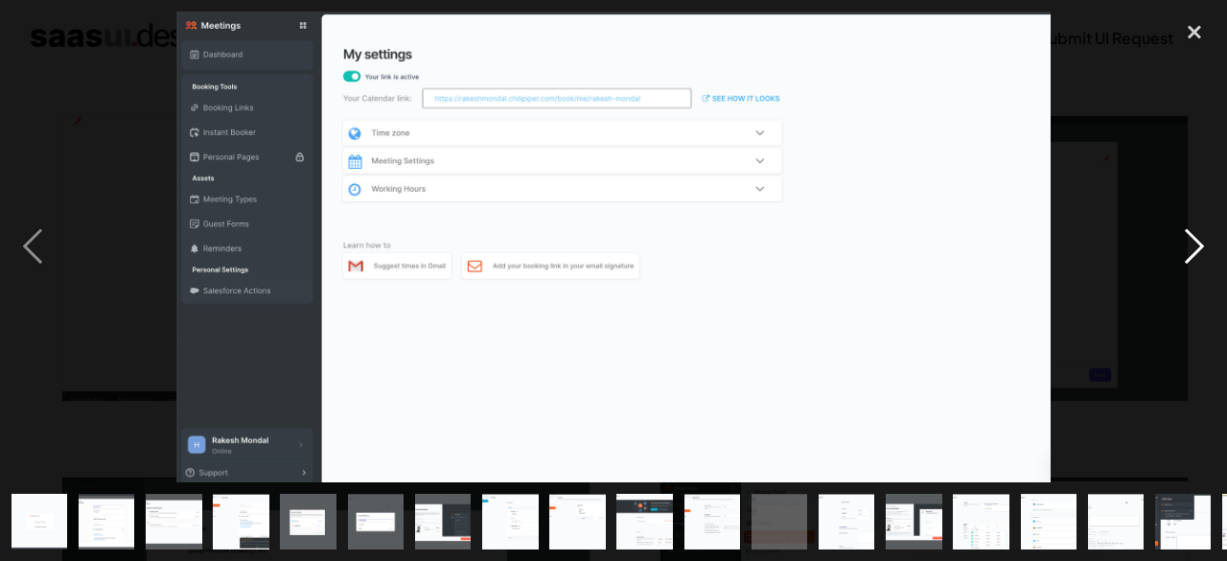
click at [1195, 246] on div "next image" at bounding box center [1194, 247] width 65 height 471
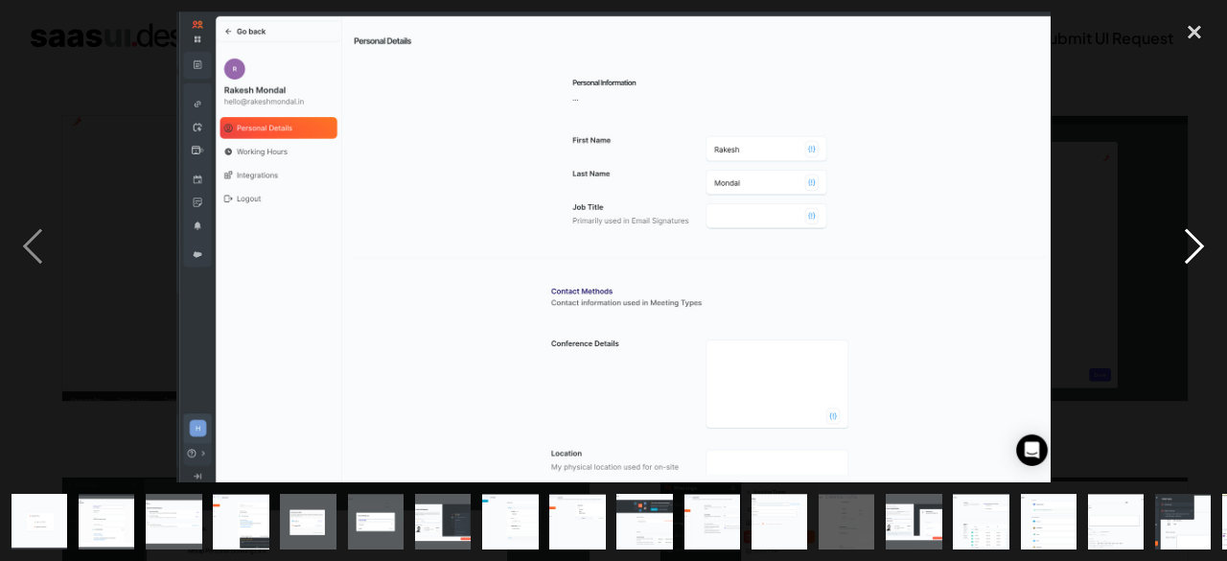
click at [1195, 246] on div "next image" at bounding box center [1194, 247] width 65 height 471
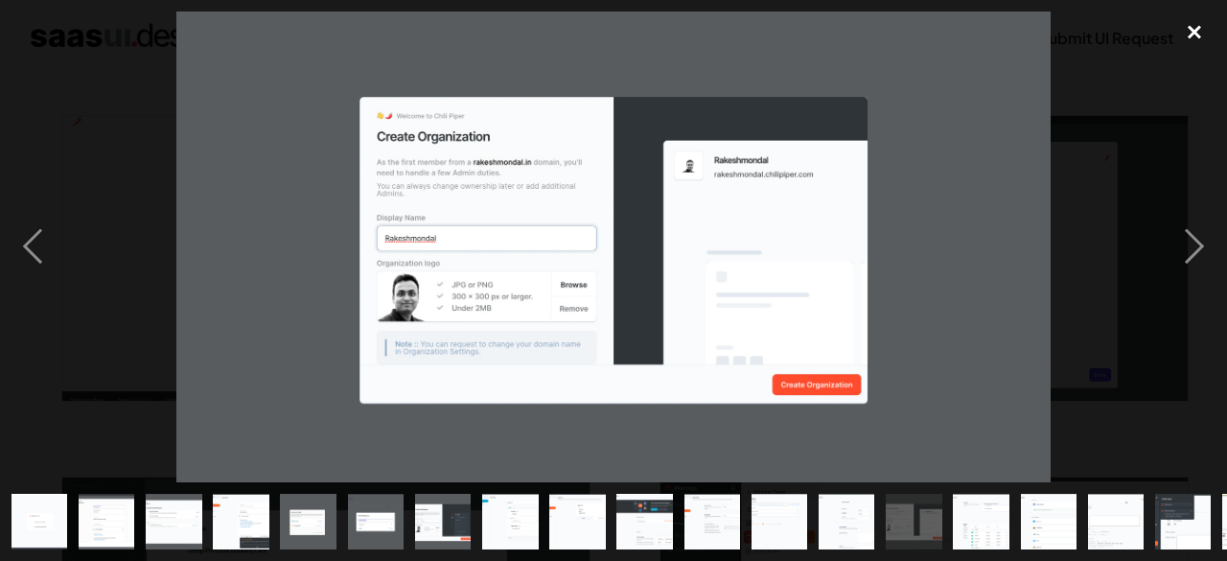
click at [1198, 26] on div "close lightbox" at bounding box center [1194, 33] width 65 height 42
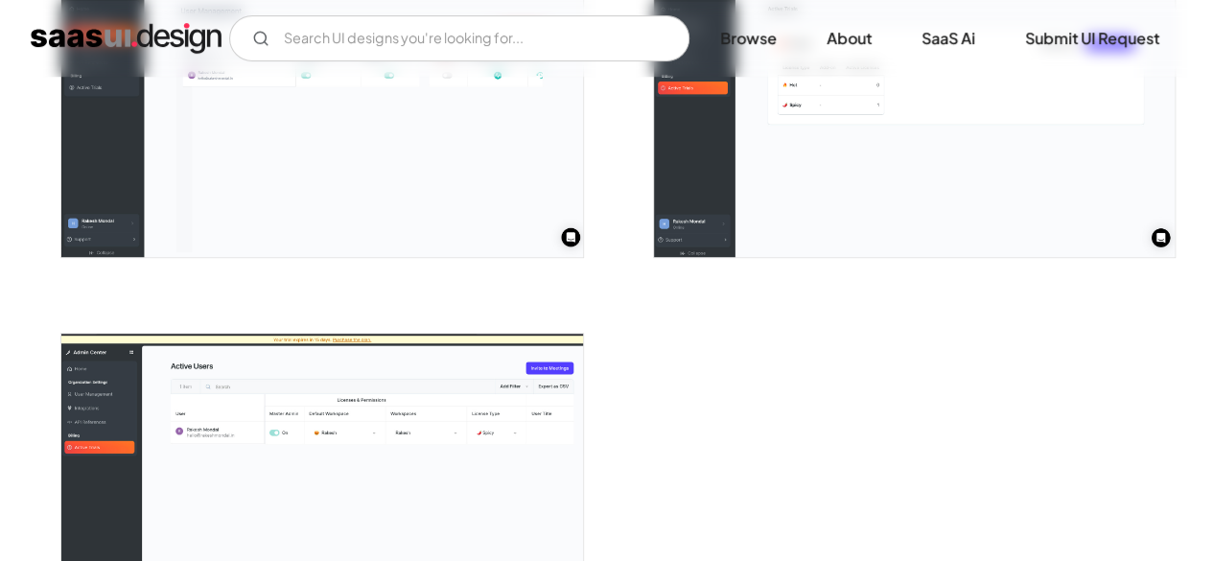
scroll to position [4046, 0]
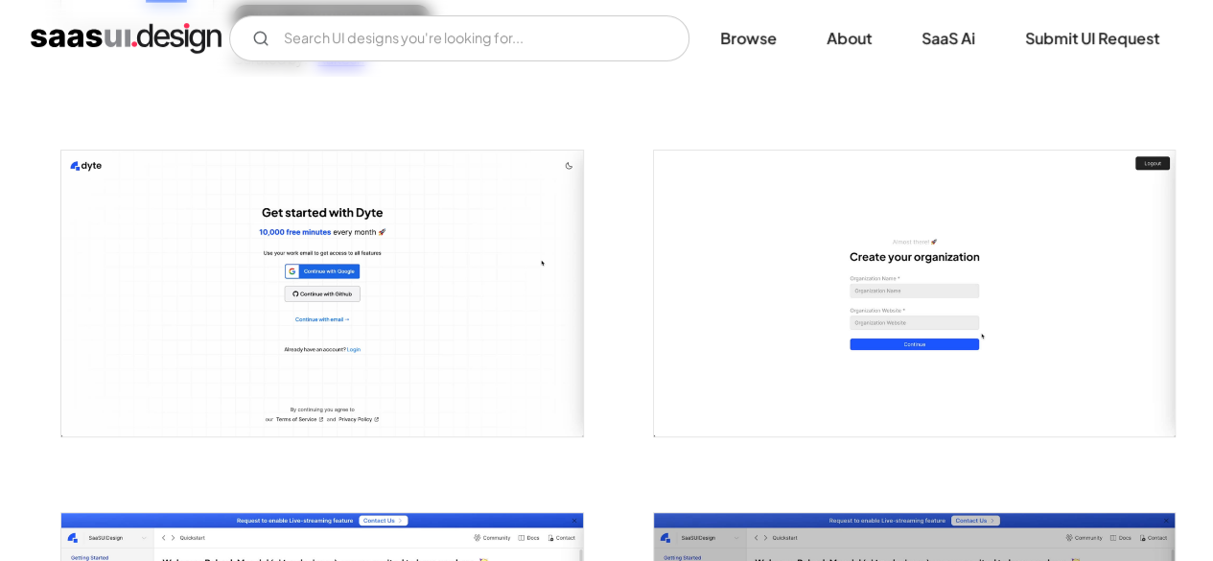
scroll to position [299, 0]
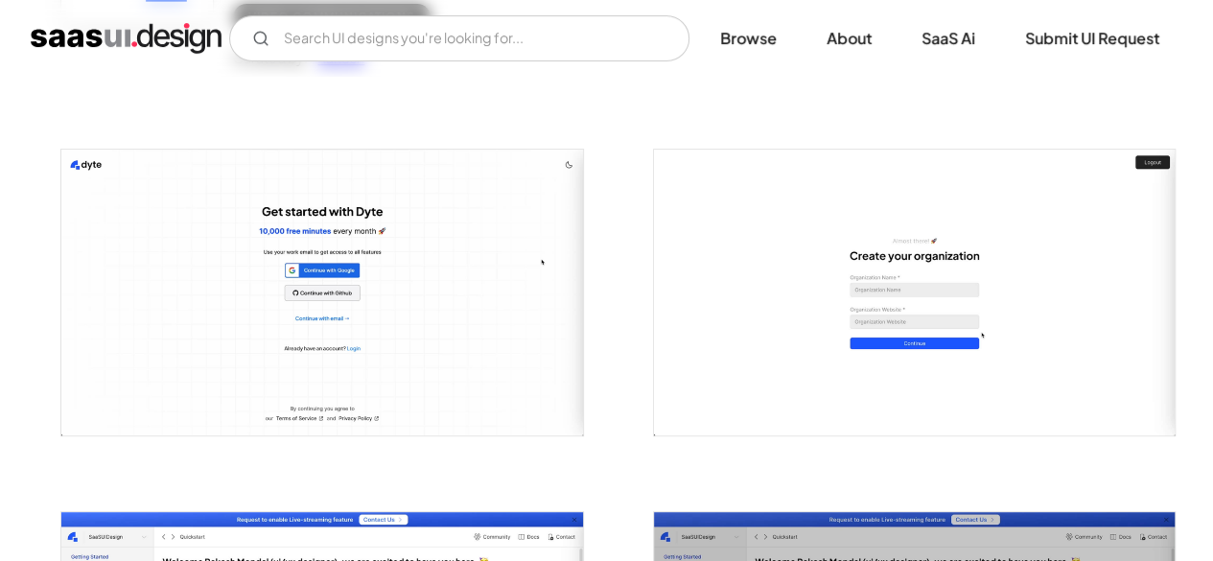
click at [327, 291] on img "open lightbox" at bounding box center [321, 293] width 521 height 286
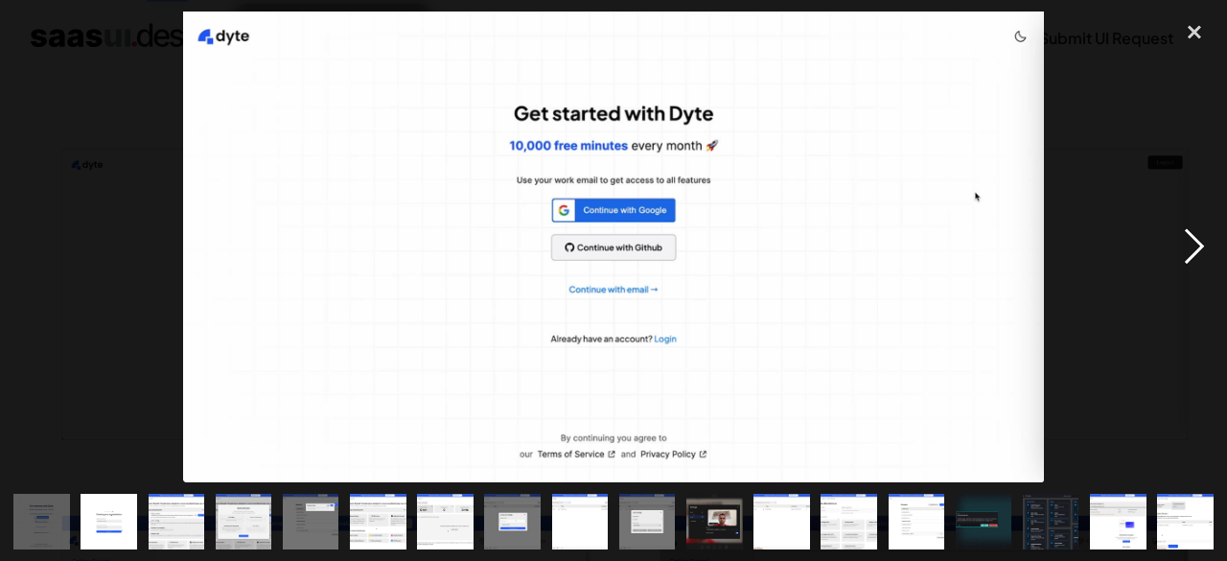
click at [1187, 233] on div "next image" at bounding box center [1194, 247] width 65 height 471
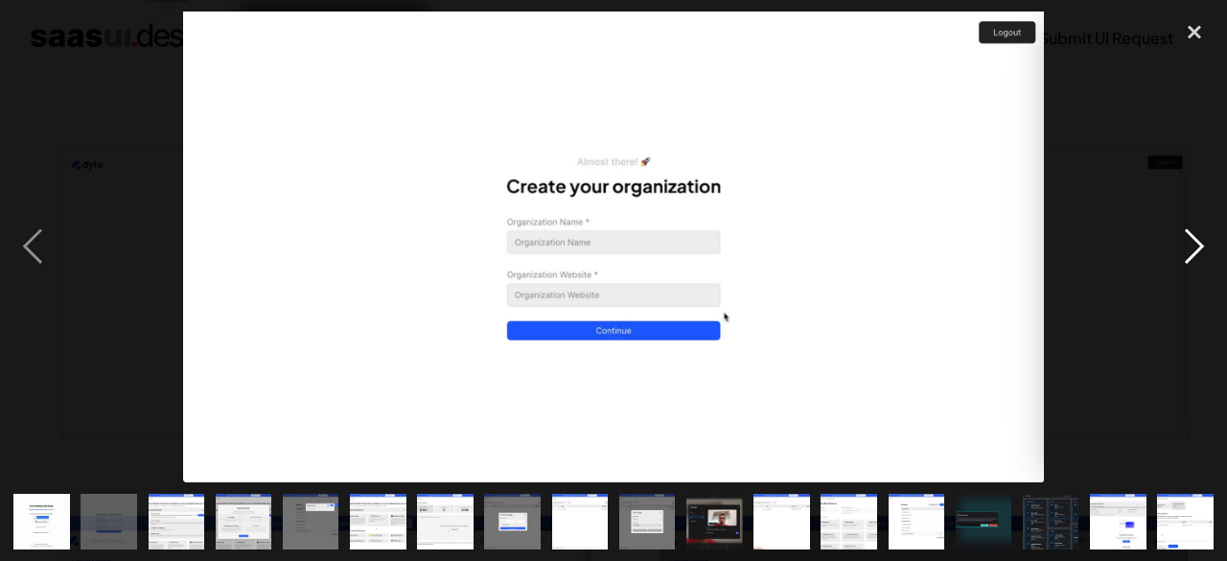
click at [1187, 233] on div "next image" at bounding box center [1194, 247] width 65 height 471
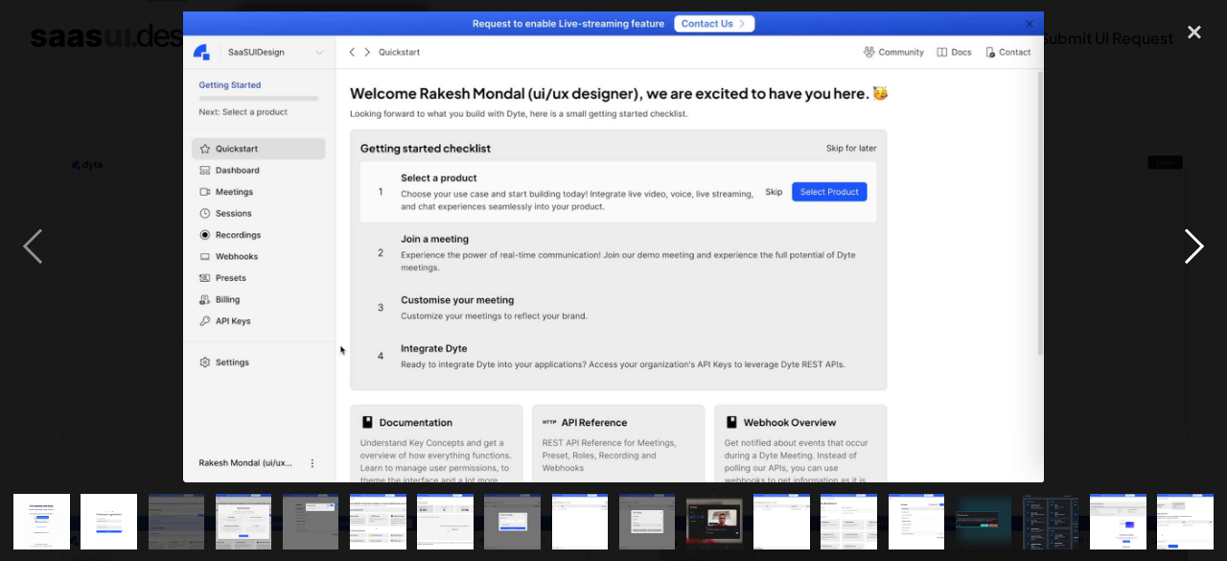
click at [1187, 233] on div "next image" at bounding box center [1194, 247] width 65 height 471
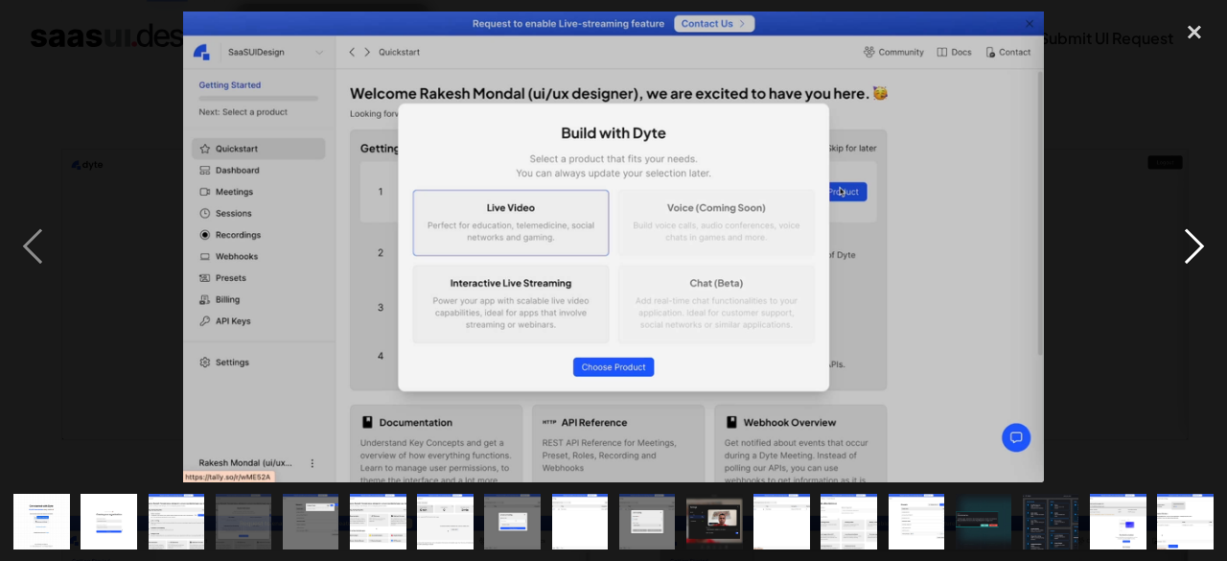
click at [1187, 233] on div "next image" at bounding box center [1194, 247] width 65 height 471
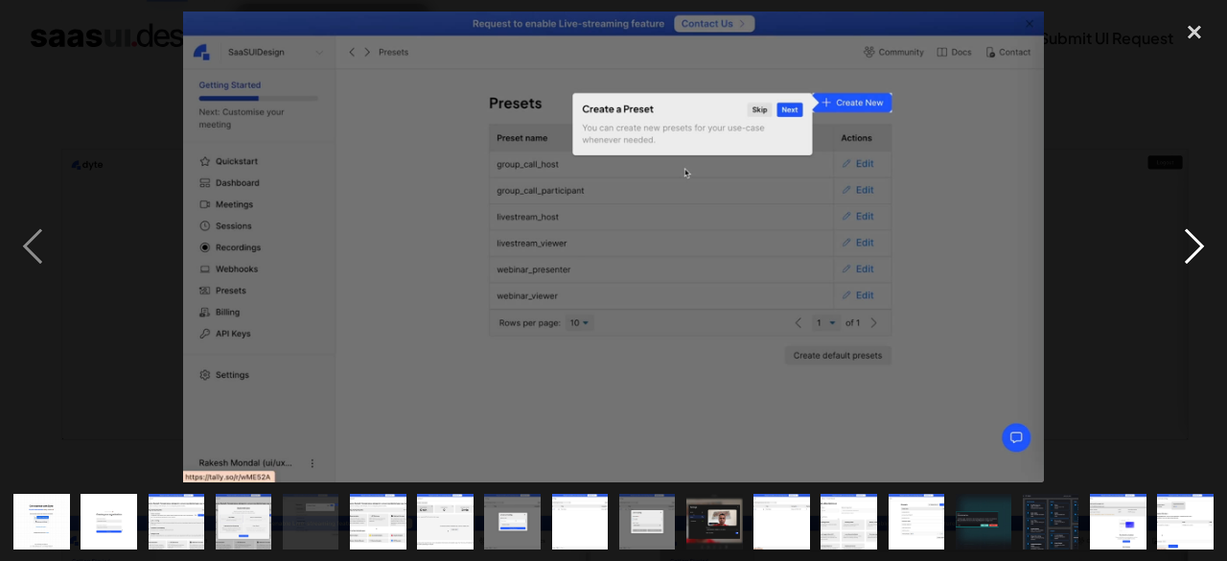
click at [1187, 233] on div "next image" at bounding box center [1194, 247] width 65 height 471
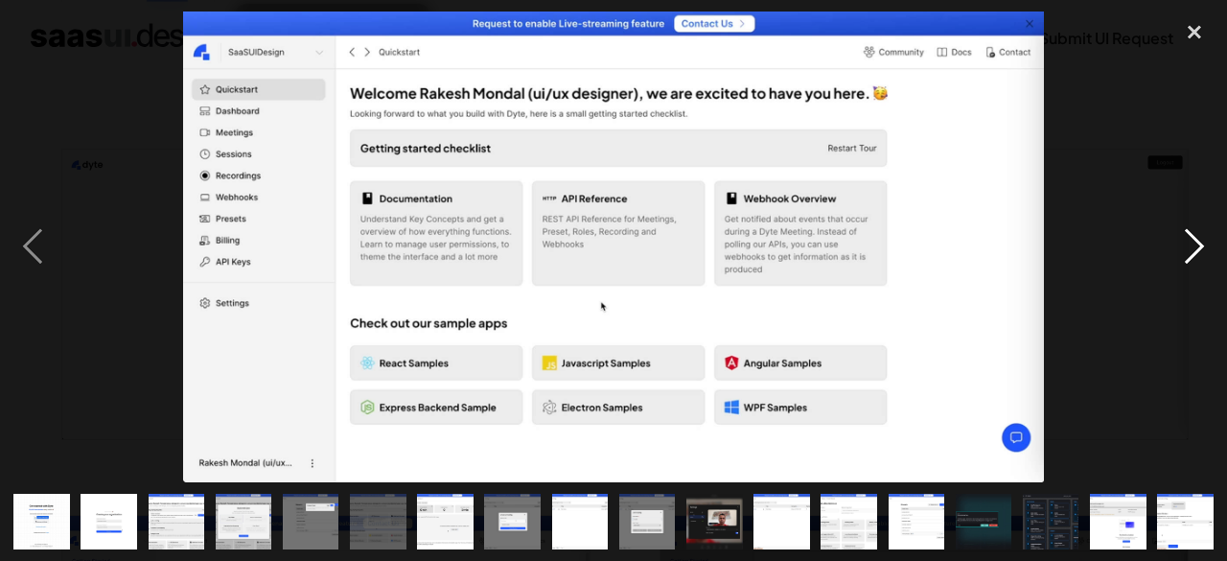
click at [1187, 233] on div "next image" at bounding box center [1194, 247] width 65 height 471
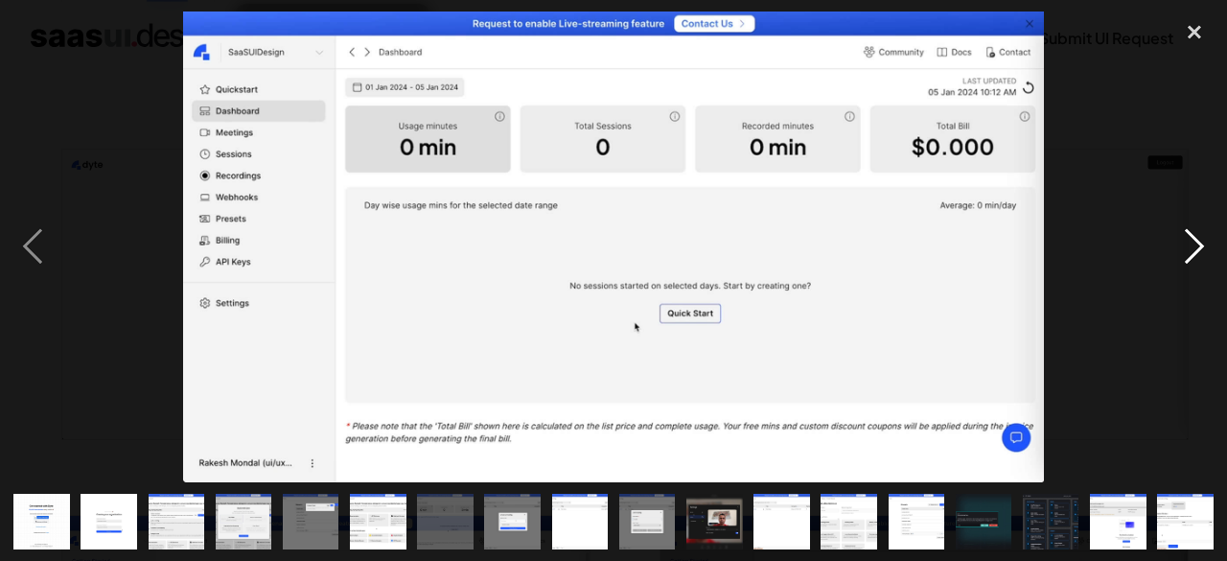
click at [1187, 233] on div "next image" at bounding box center [1194, 247] width 65 height 471
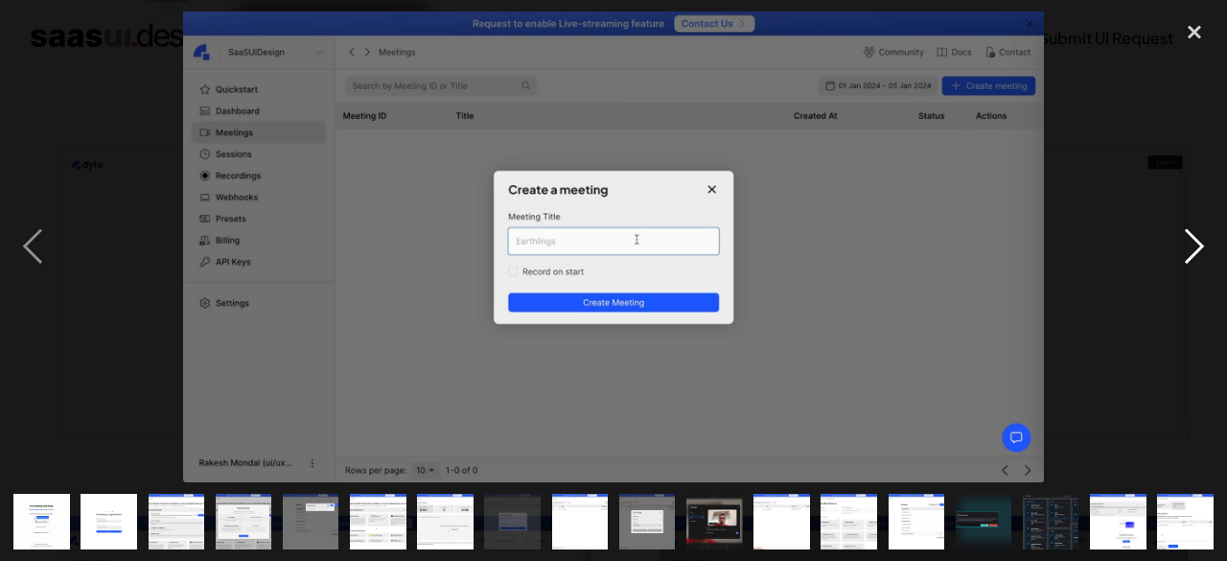
click at [1187, 233] on div "next image" at bounding box center [1194, 247] width 65 height 471
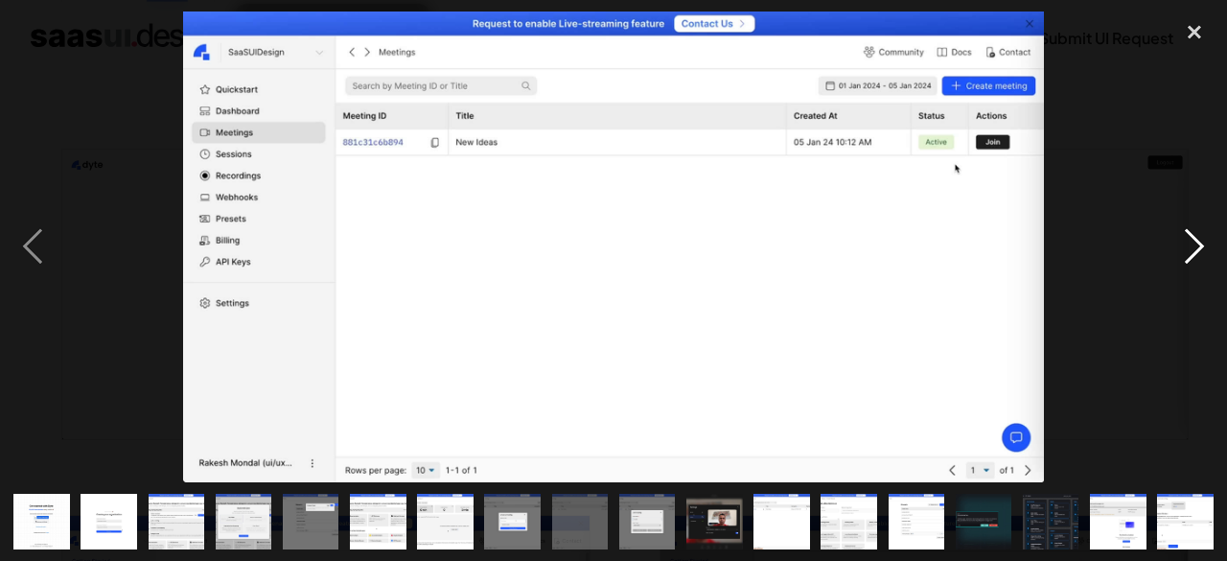
click at [1187, 233] on div "next image" at bounding box center [1194, 247] width 65 height 471
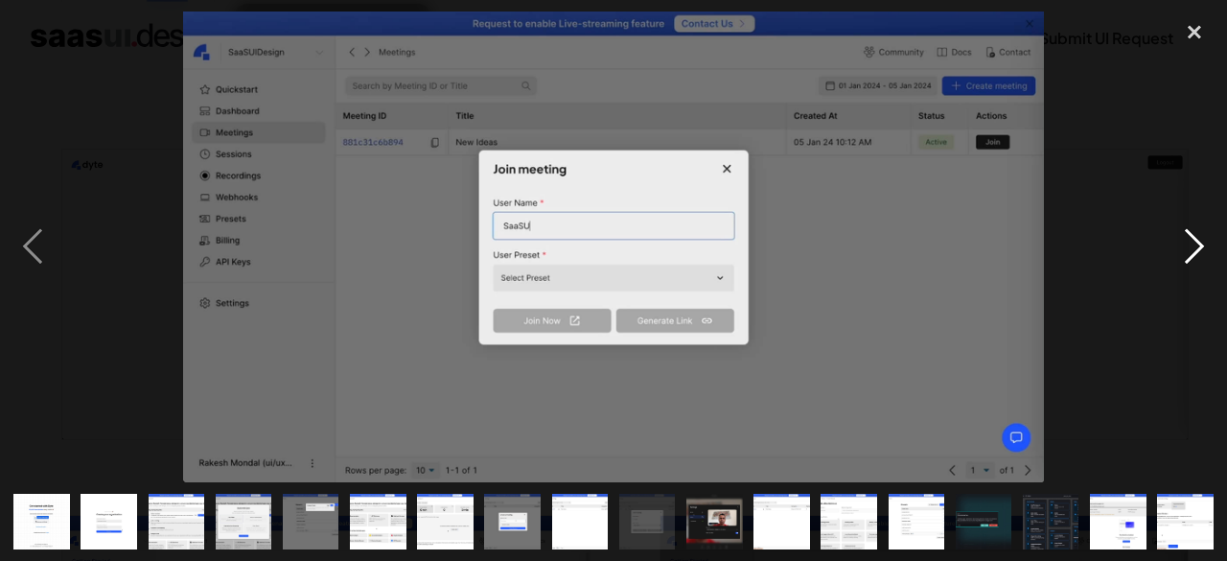
click at [1187, 233] on div "next image" at bounding box center [1194, 247] width 65 height 471
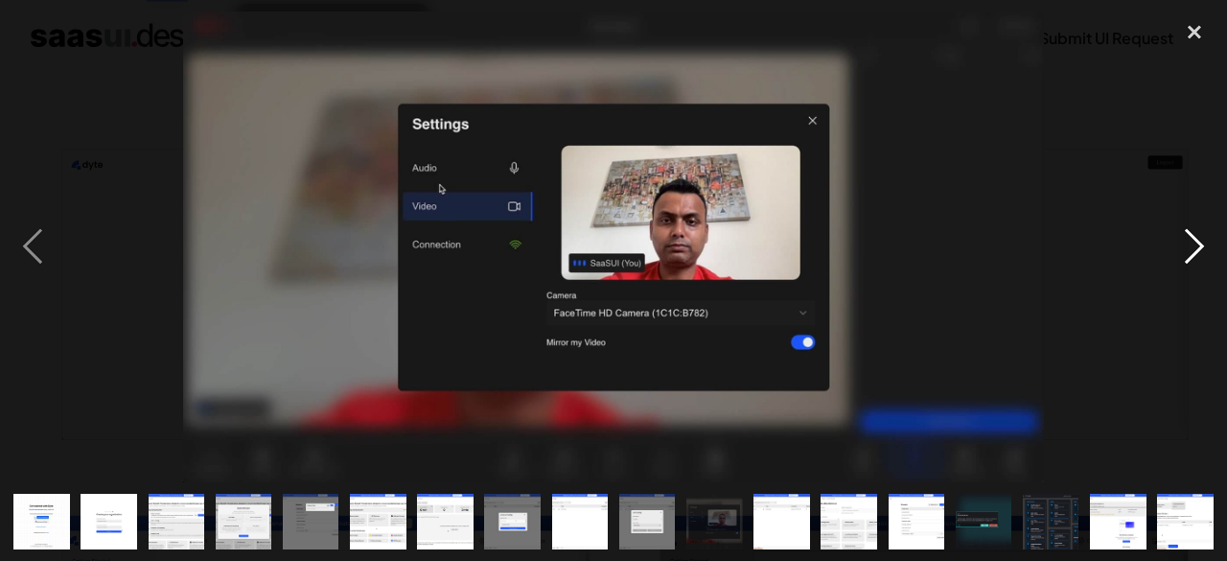
click at [1187, 233] on div "next image" at bounding box center [1194, 247] width 65 height 471
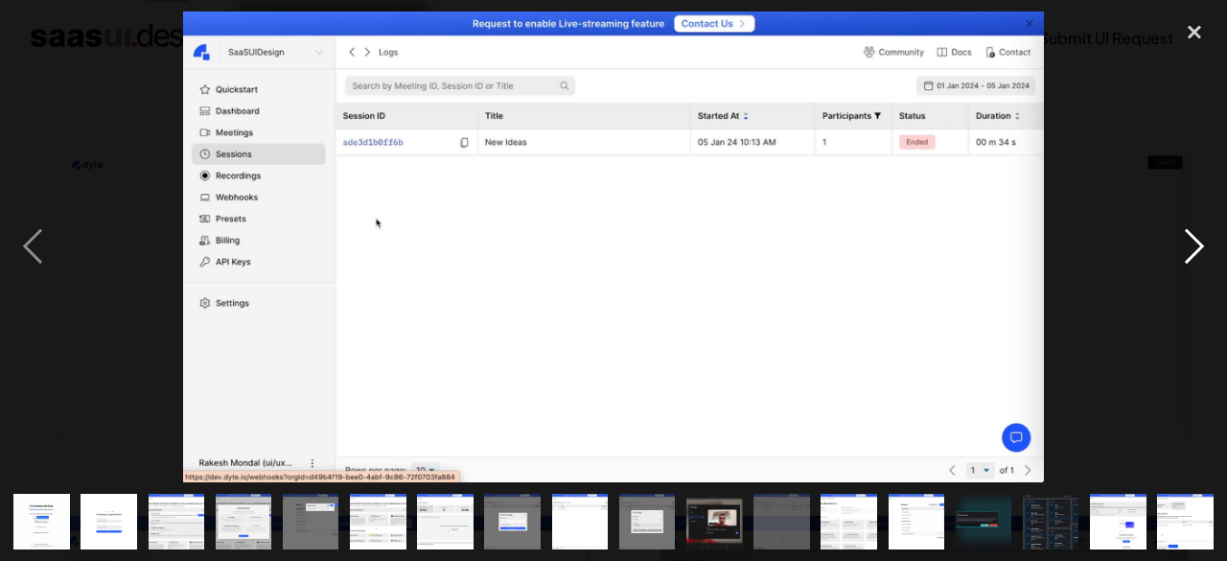
click at [1187, 233] on div "next image" at bounding box center [1194, 247] width 65 height 471
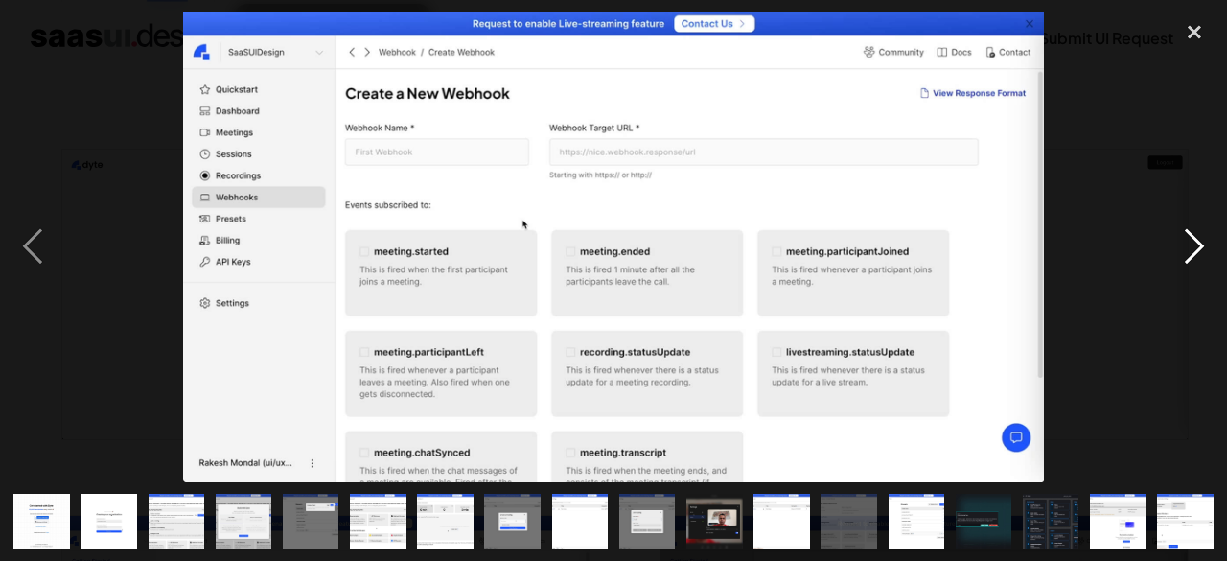
click at [1187, 233] on div "next image" at bounding box center [1194, 247] width 65 height 471
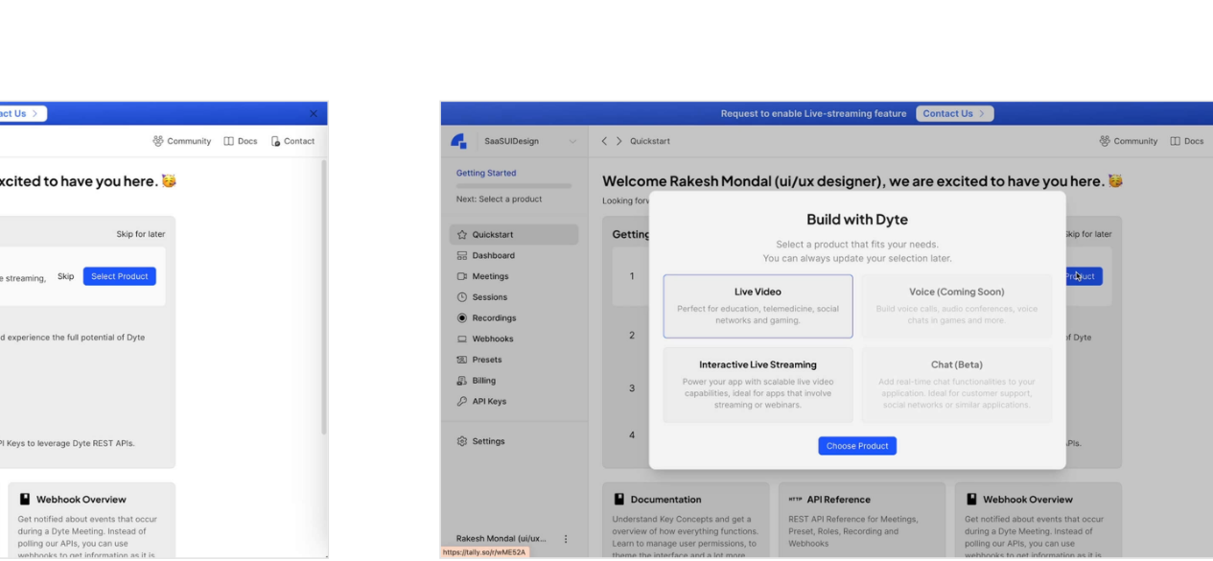
scroll to position [627, 0]
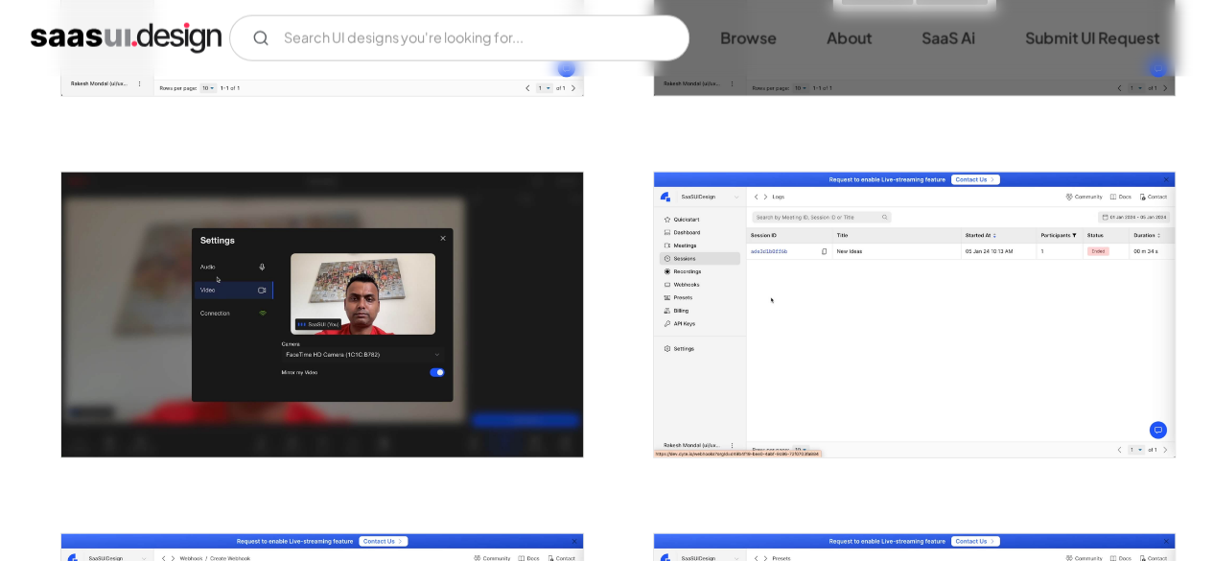
scroll to position [2088, 0]
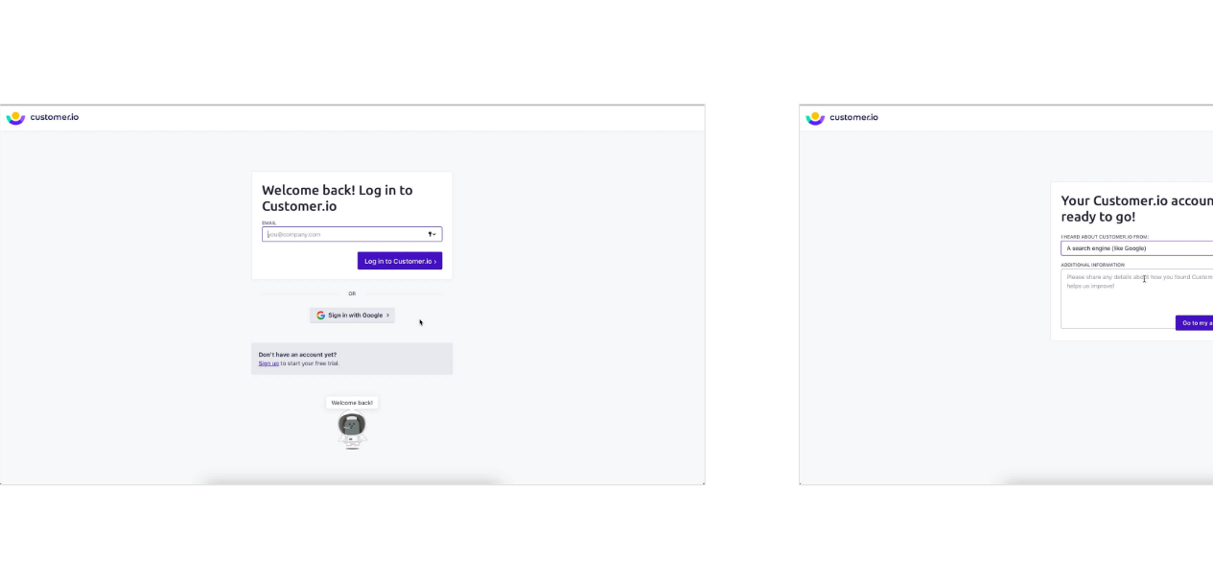
scroll to position [275, 0]
